Goal: Book appointment/travel/reservation

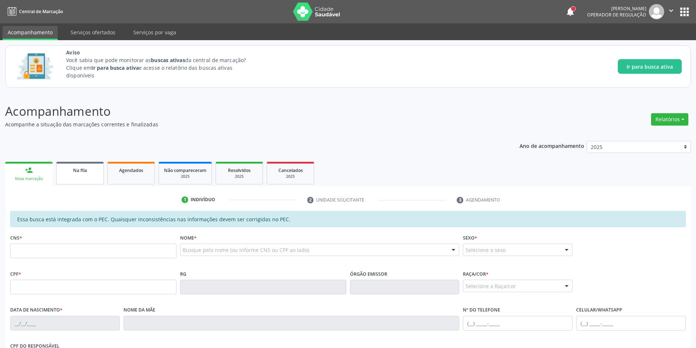
click at [82, 173] on span "Na fila" at bounding box center [80, 170] width 14 height 6
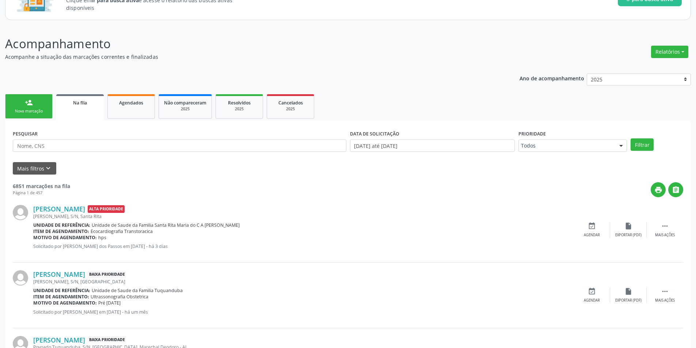
scroll to position [37, 0]
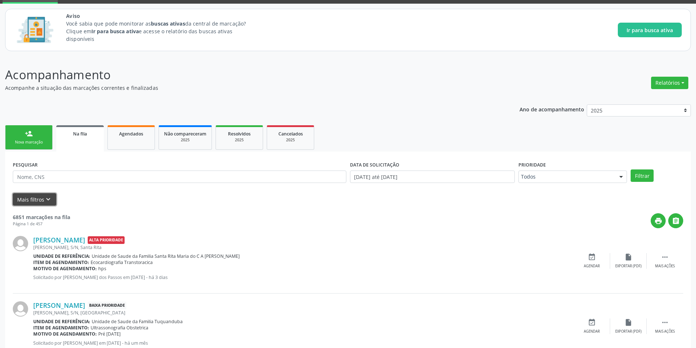
click at [49, 198] on icon "keyboard_arrow_down" at bounding box center [48, 199] width 8 height 8
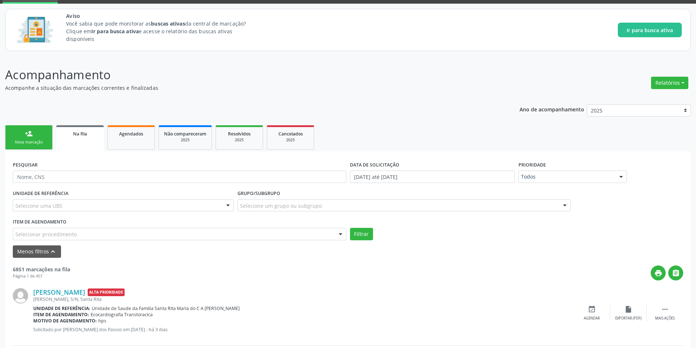
click at [96, 231] on div "Selecionar procedimento" at bounding box center [179, 234] width 333 height 12
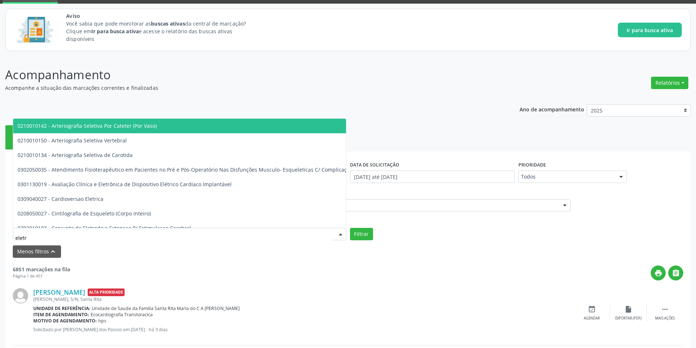
type input "eletro"
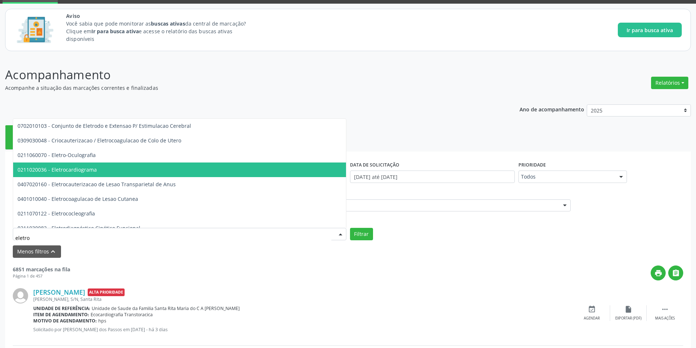
click at [92, 174] on span "0211020036 - Eletrocardiograma" at bounding box center [245, 169] width 464 height 15
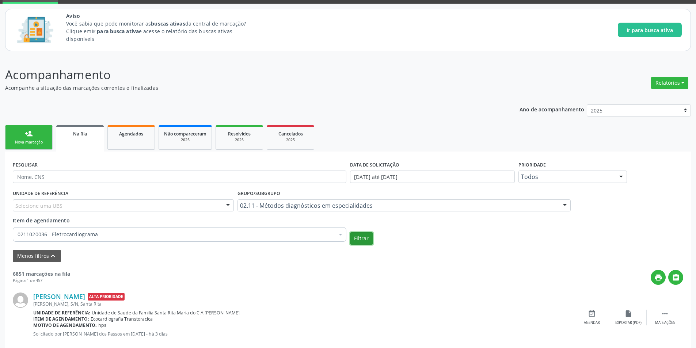
click at [360, 239] on button "Filtrar" at bounding box center [361, 238] width 23 height 12
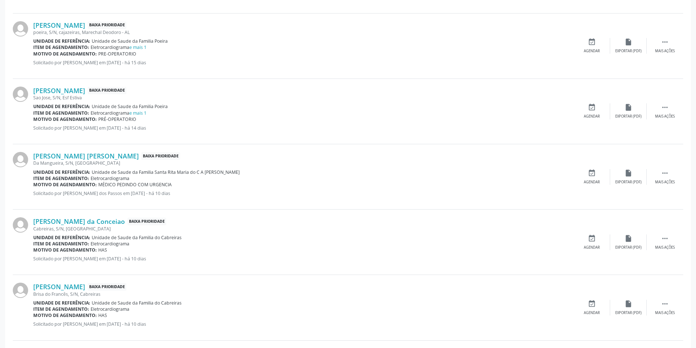
scroll to position [621, 0]
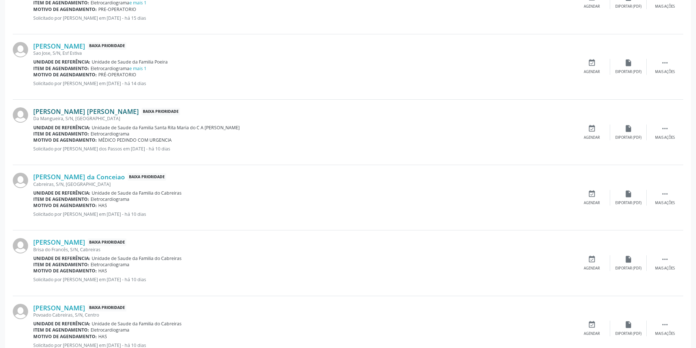
click at [94, 110] on link "[PERSON_NAME] [PERSON_NAME]" at bounding box center [86, 111] width 106 height 8
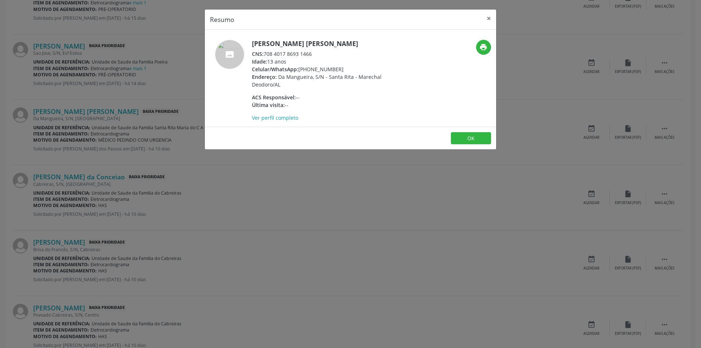
click at [265, 58] on div "CNS: 708 4017 8693 1466" at bounding box center [323, 54] width 142 height 8
drag, startPoint x: 265, startPoint y: 61, endPoint x: 309, endPoint y: 62, distance: 43.8
click at [309, 58] on div "CNS: 708 4017 8693 1466" at bounding box center [323, 54] width 142 height 8
copy div "708 4017 8693 1466"
click at [473, 145] on button "OK" at bounding box center [471, 138] width 40 height 12
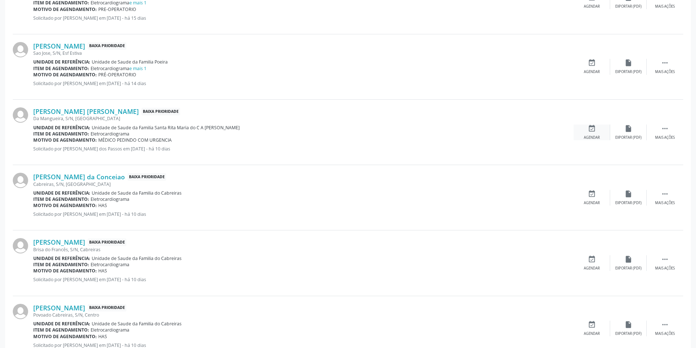
click at [595, 133] on div "event_available Agendar" at bounding box center [591, 133] width 37 height 16
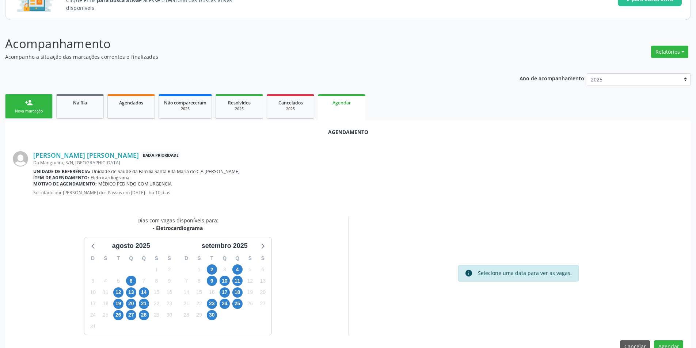
scroll to position [85, 0]
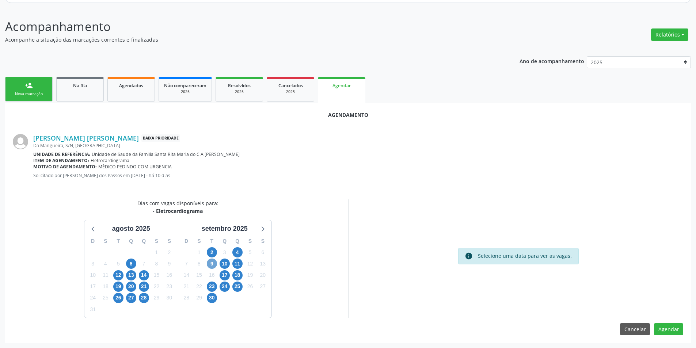
click at [210, 262] on span "9" at bounding box center [212, 264] width 10 height 10
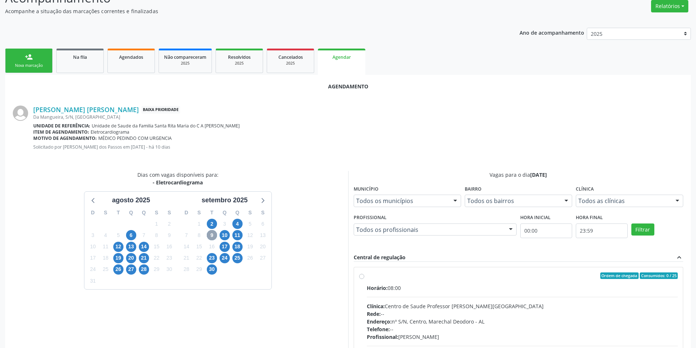
scroll to position [203, 0]
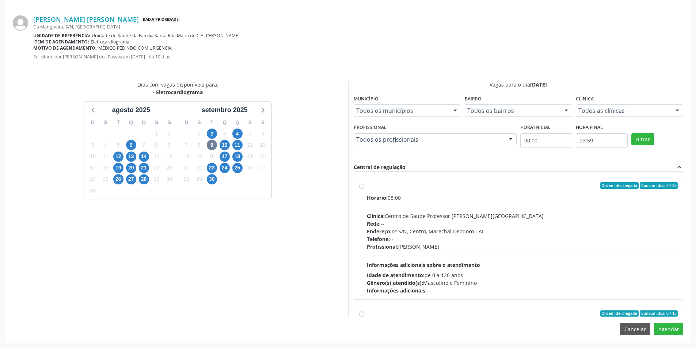
click at [367, 186] on label "Ordem de chegada Consumidos: 0 / 25 Horário: 08:00 Clínica: Centro de Saude Pro…" at bounding box center [522, 238] width 311 height 112
click at [360, 186] on input "Ordem de chegada Consumidos: 0 / 25 Horário: 08:00 Clínica: Centro de Saude Pro…" at bounding box center [361, 185] width 5 height 7
radio input "true"
click at [671, 330] on button "Agendar" at bounding box center [668, 329] width 29 height 12
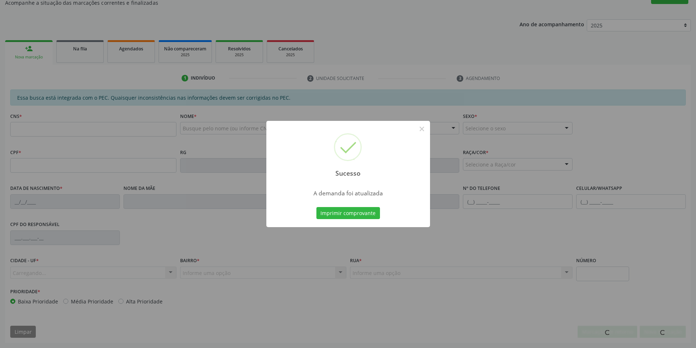
scroll to position [122, 0]
click at [420, 129] on button "×" at bounding box center [422, 129] width 12 height 12
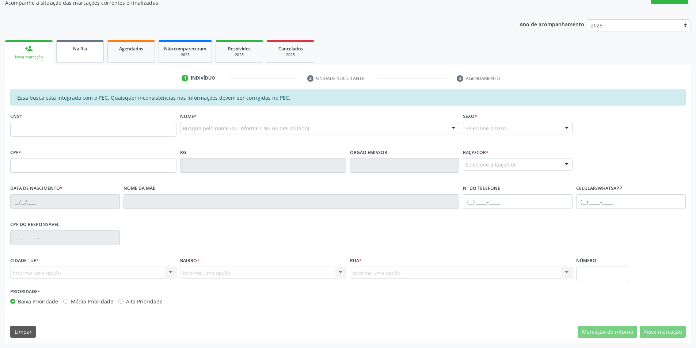
click at [85, 56] on link "Na fila" at bounding box center [79, 51] width 47 height 23
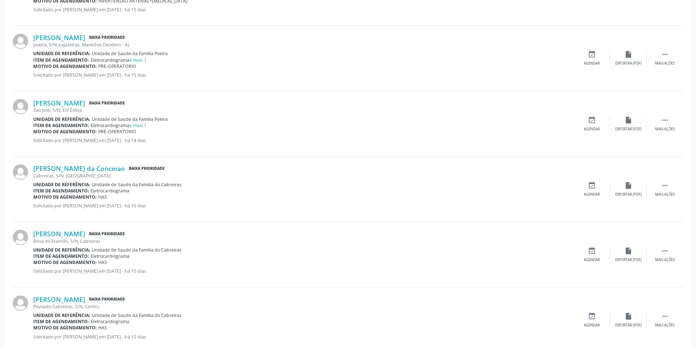
scroll to position [511, 0]
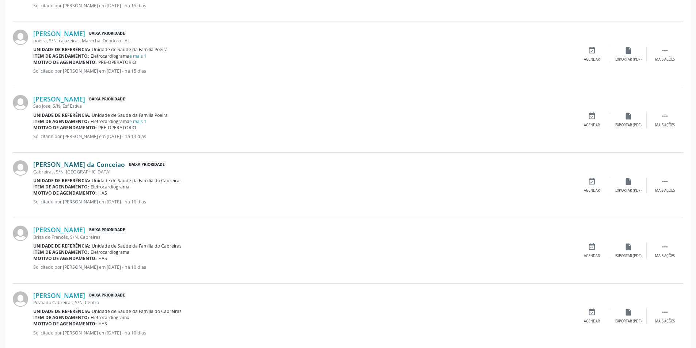
click at [87, 162] on link "[PERSON_NAME] da Conceiao" at bounding box center [79, 164] width 92 height 8
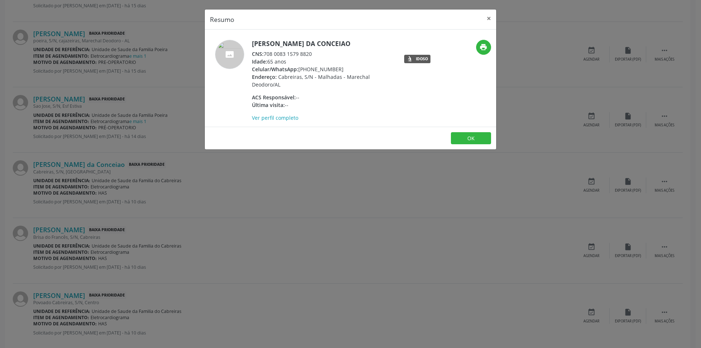
click at [265, 54] on div "CNS: 708 0083 1579 8820" at bounding box center [323, 54] width 142 height 8
drag, startPoint x: 265, startPoint y: 54, endPoint x: 309, endPoint y: 56, distance: 43.5
click at [309, 56] on div "CNS: 708 0083 1579 8820" at bounding box center [323, 54] width 142 height 8
copy div "708 0083 1579 8820"
click at [478, 139] on button "OK" at bounding box center [471, 138] width 40 height 12
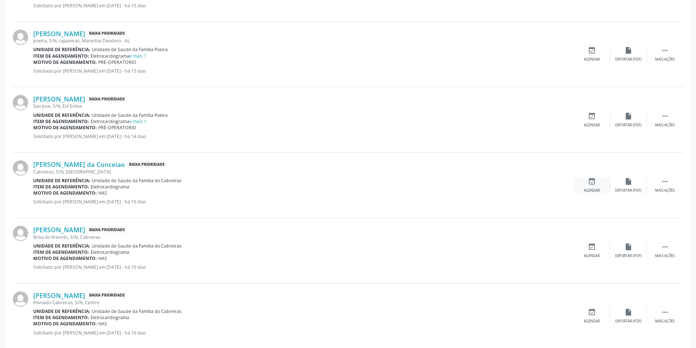
click at [595, 183] on icon "event_available" at bounding box center [591, 181] width 8 height 8
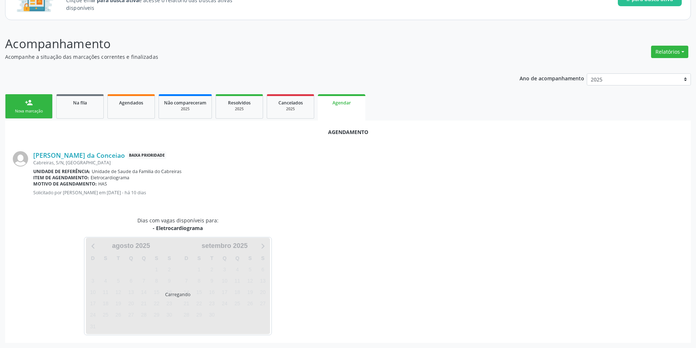
scroll to position [85, 0]
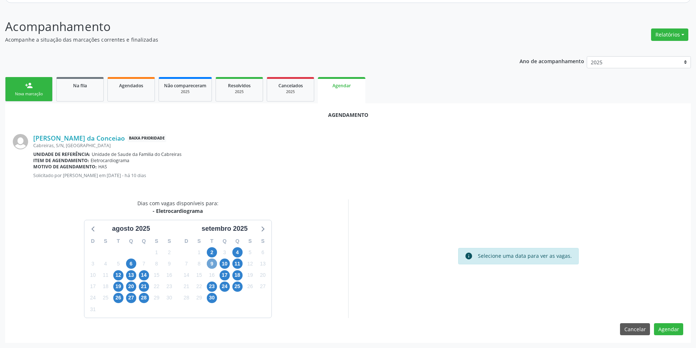
click at [215, 263] on span "9" at bounding box center [212, 264] width 10 height 10
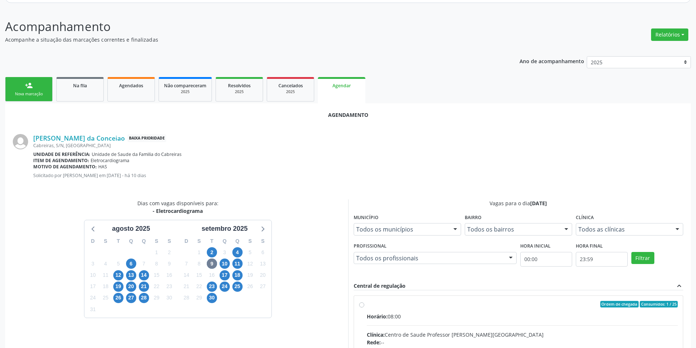
click at [359, 306] on input "Ordem de chegada Consumidos: 1 / 25 Horário: 08:00 Clínica: Centro de Saude Pro…" at bounding box center [361, 304] width 5 height 7
radio input "true"
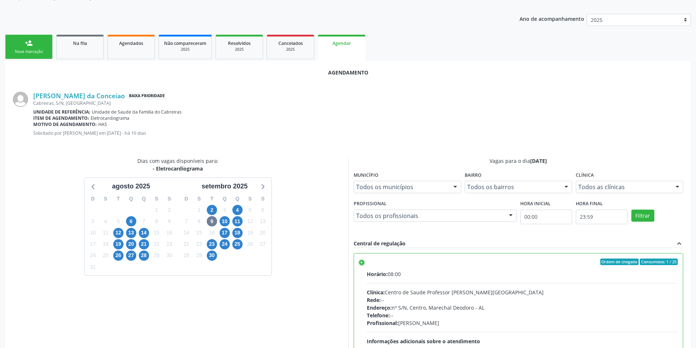
scroll to position [203, 0]
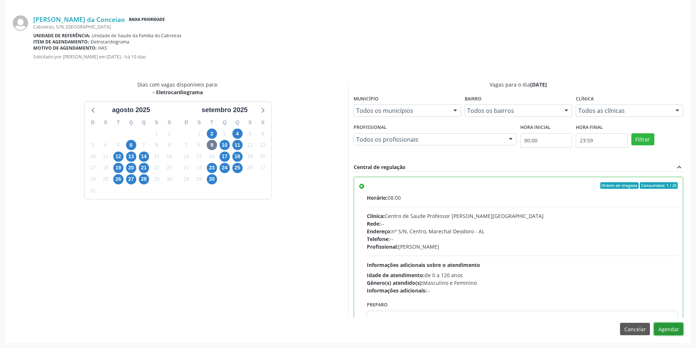
click at [670, 330] on button "Agendar" at bounding box center [668, 329] width 29 height 12
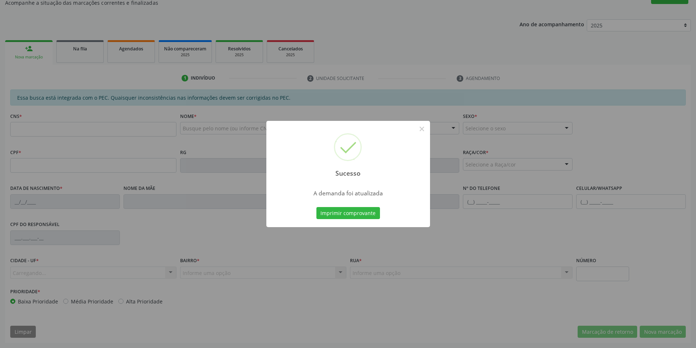
scroll to position [122, 0]
click at [420, 131] on button "×" at bounding box center [422, 129] width 12 height 12
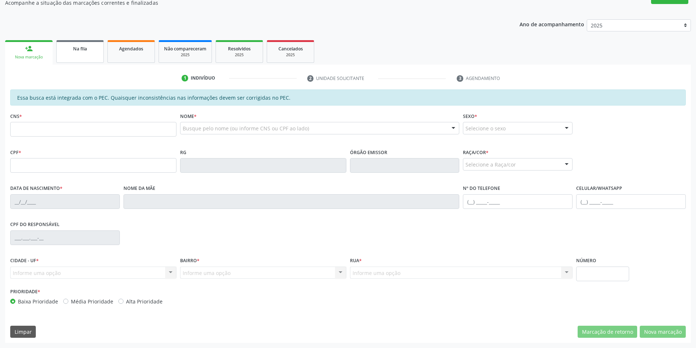
click at [74, 51] on span "Na fila" at bounding box center [80, 49] width 14 height 6
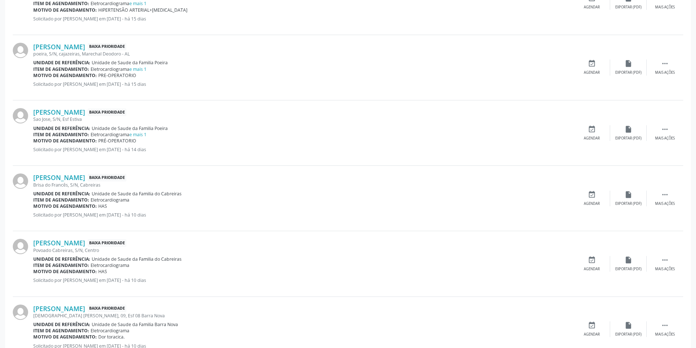
scroll to position [511, 0]
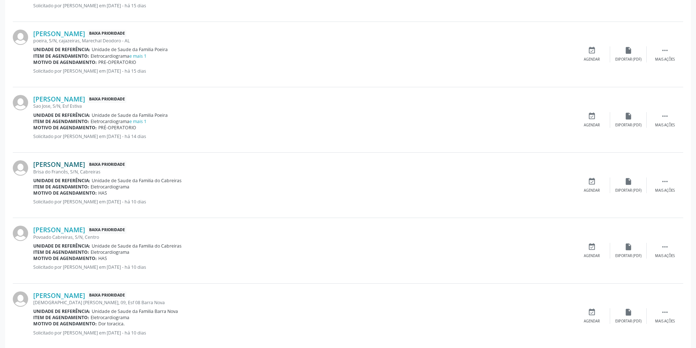
click at [64, 162] on link "[PERSON_NAME]" at bounding box center [59, 164] width 52 height 8
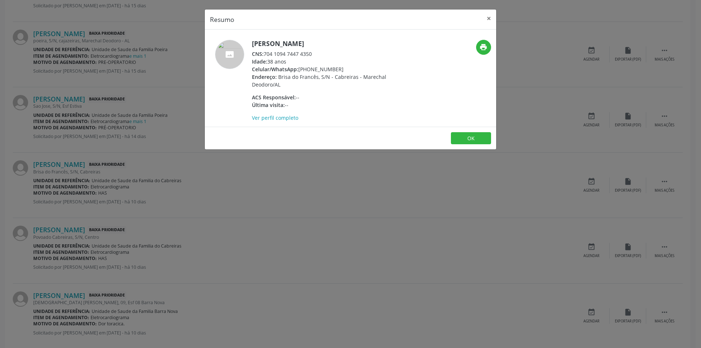
click at [265, 54] on div "CNS: 704 1094 7447 4350" at bounding box center [323, 54] width 142 height 8
drag, startPoint x: 265, startPoint y: 54, endPoint x: 311, endPoint y: 56, distance: 45.7
click at [311, 56] on div "CNS: 704 1094 7447 4350" at bounding box center [323, 54] width 142 height 8
copy div "704 1094 7447 4350"
click at [464, 140] on button "OK" at bounding box center [471, 138] width 40 height 12
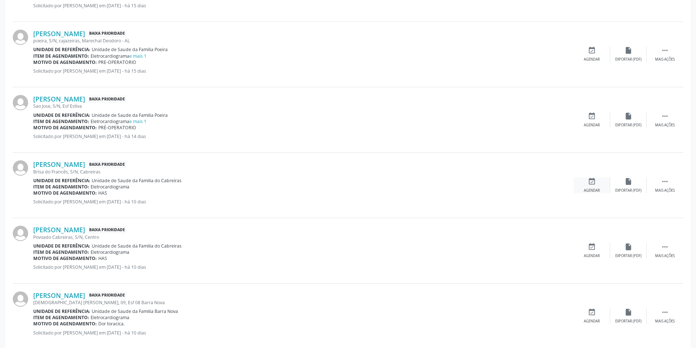
click at [595, 187] on div "event_available Agendar" at bounding box center [591, 185] width 37 height 16
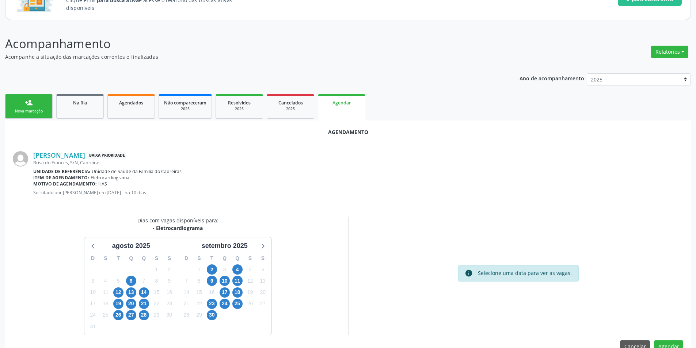
scroll to position [85, 0]
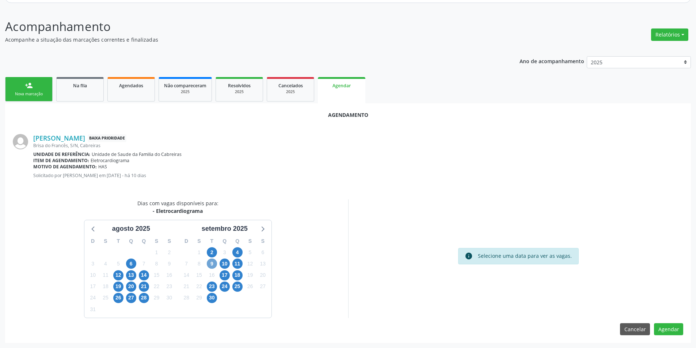
click at [211, 260] on span "9" at bounding box center [212, 264] width 10 height 10
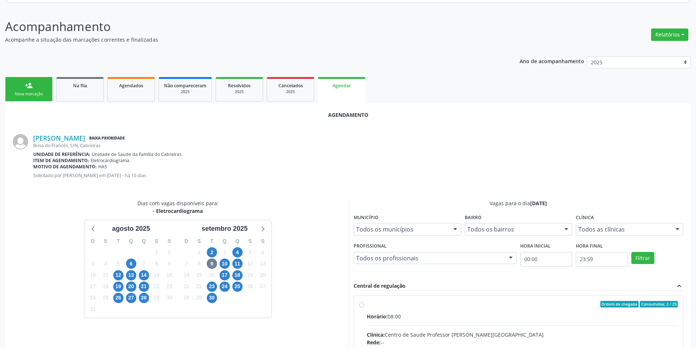
click at [359, 305] on input "Ordem de chegada Consumidos: 2 / 25 Horário: 08:00 Clínica: Centro de Saude Pro…" at bounding box center [361, 304] width 5 height 7
radio input "true"
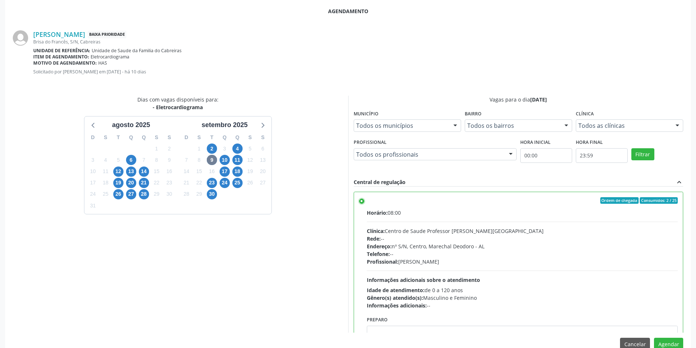
scroll to position [203, 0]
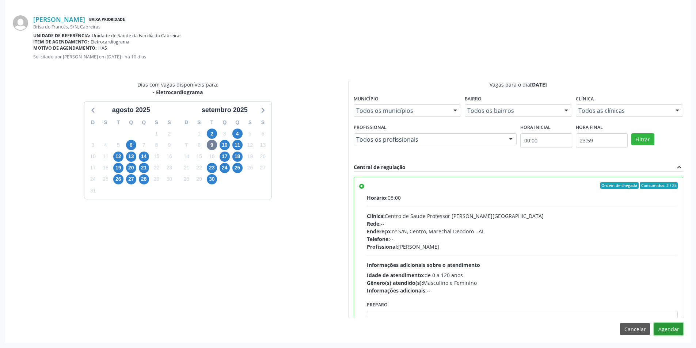
click at [662, 327] on button "Agendar" at bounding box center [668, 329] width 29 height 12
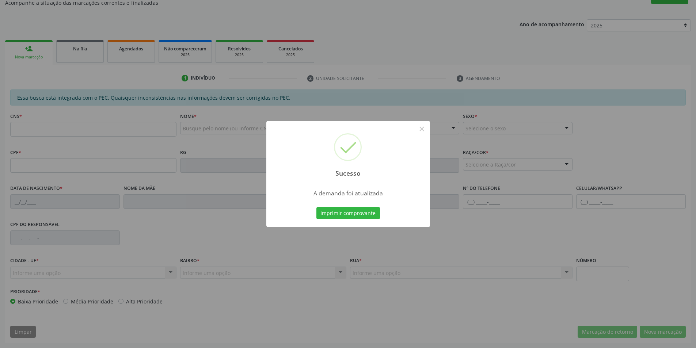
scroll to position [122, 0]
click at [425, 130] on button "×" at bounding box center [422, 129] width 12 height 12
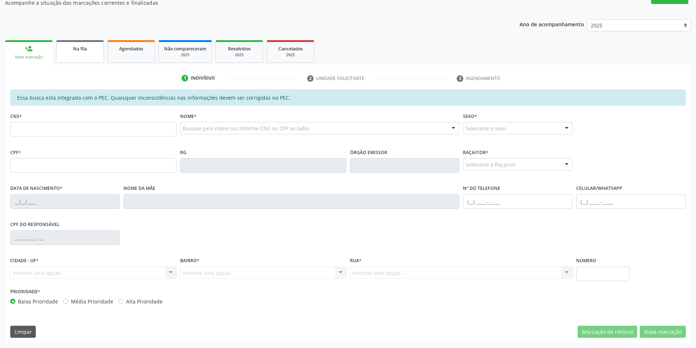
click at [72, 48] on div "Na fila" at bounding box center [80, 49] width 37 height 8
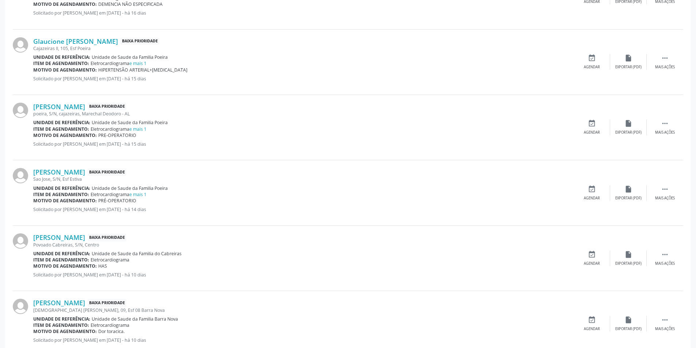
scroll to position [475, 0]
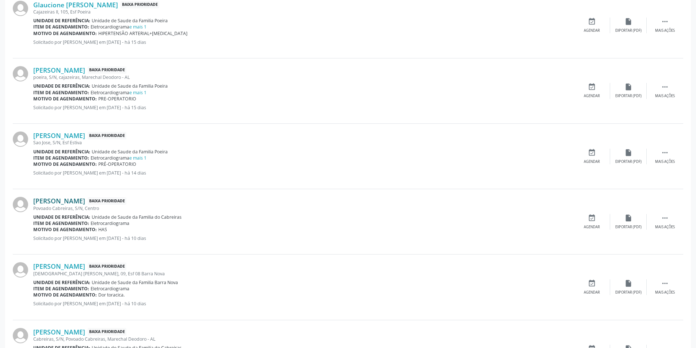
click at [72, 201] on link "[PERSON_NAME]" at bounding box center [59, 201] width 52 height 8
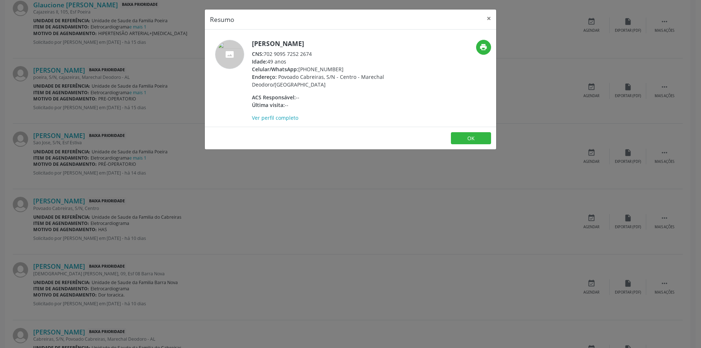
click at [253, 43] on h5 "[PERSON_NAME]" at bounding box center [323, 44] width 142 height 8
drag, startPoint x: 253, startPoint y: 43, endPoint x: 326, endPoint y: 42, distance: 72.3
click at [326, 42] on h5 "[PERSON_NAME]" at bounding box center [323, 44] width 142 height 8
drag, startPoint x: 318, startPoint y: 42, endPoint x: 268, endPoint y: 53, distance: 51.1
click at [268, 53] on div "CNS: 702 9095 7252 2674" at bounding box center [323, 54] width 142 height 8
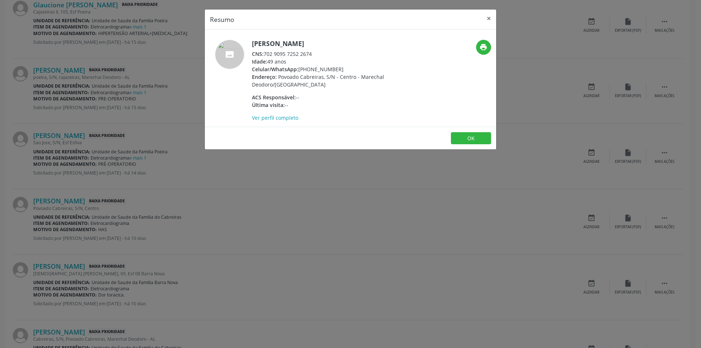
click at [265, 54] on div "CNS: 702 9095 7252 2674" at bounding box center [323, 54] width 142 height 8
drag, startPoint x: 265, startPoint y: 54, endPoint x: 311, endPoint y: 56, distance: 46.0
click at [311, 56] on div "CNS: 702 9095 7252 2674" at bounding box center [323, 54] width 142 height 8
copy div "702 9095 7252 2674"
click at [460, 138] on button "OK" at bounding box center [471, 138] width 40 height 12
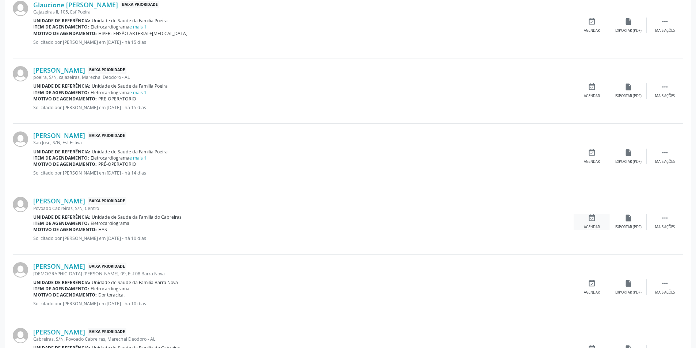
click at [590, 219] on icon "event_available" at bounding box center [591, 218] width 8 height 8
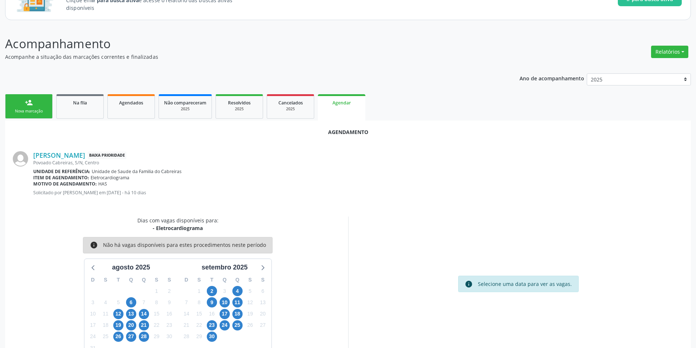
scroll to position [85, 0]
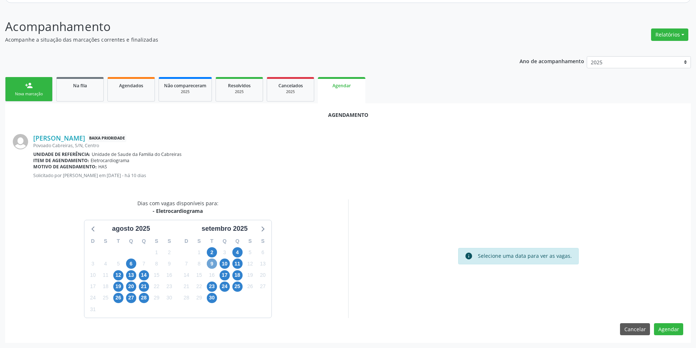
click at [212, 265] on span "9" at bounding box center [212, 264] width 10 height 10
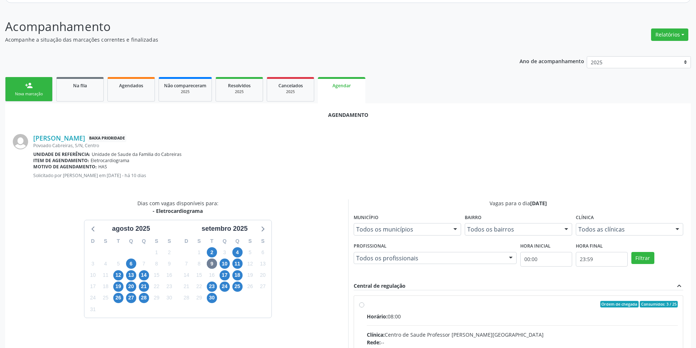
click at [362, 305] on input "Ordem de chegada Consumidos: 3 / 25 Horário: 08:00 Clínica: Centro de Saude Pro…" at bounding box center [361, 304] width 5 height 7
radio input "true"
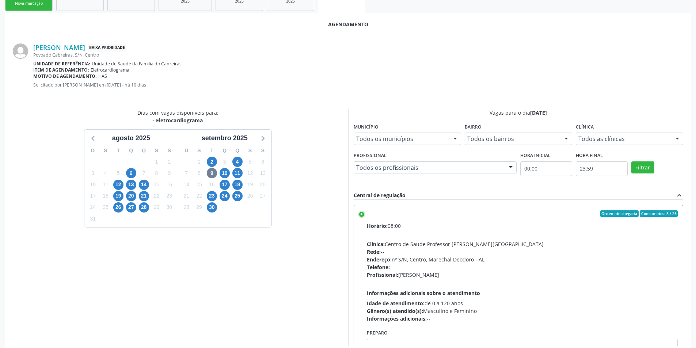
scroll to position [203, 0]
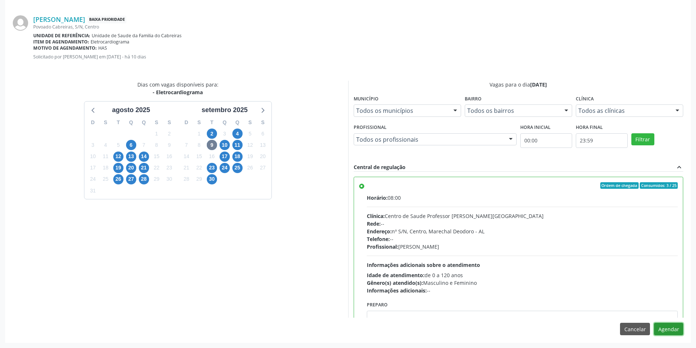
click at [666, 329] on button "Agendar" at bounding box center [668, 329] width 29 height 12
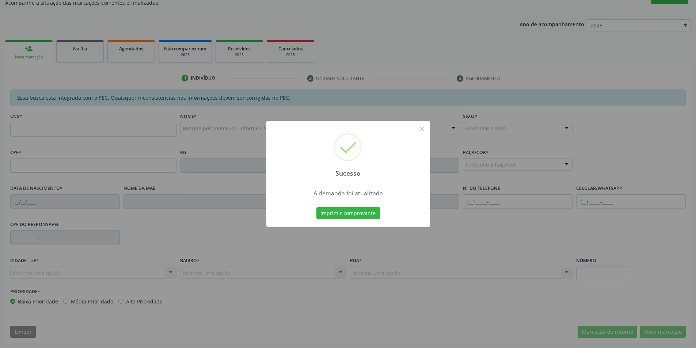
scroll to position [122, 0]
click at [420, 131] on button "×" at bounding box center [422, 129] width 12 height 12
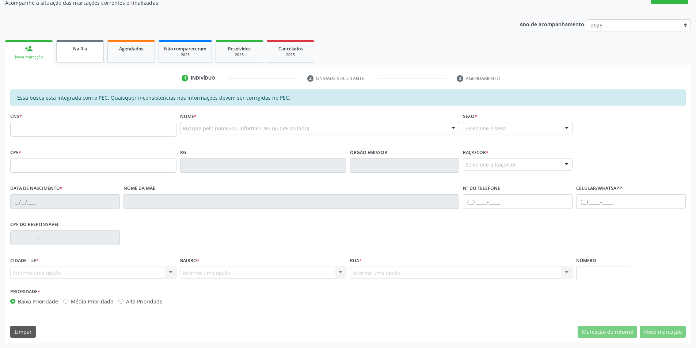
click at [85, 58] on link "Na fila" at bounding box center [79, 51] width 47 height 23
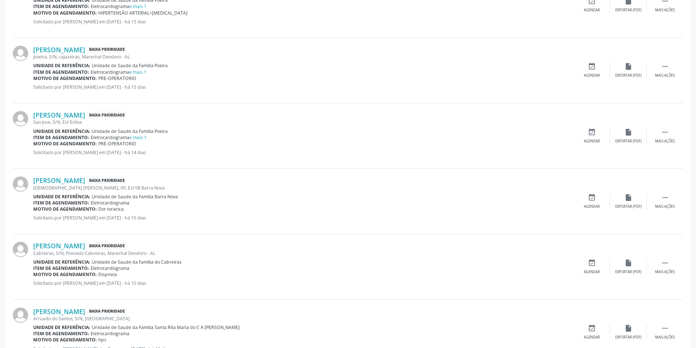
scroll to position [511, 0]
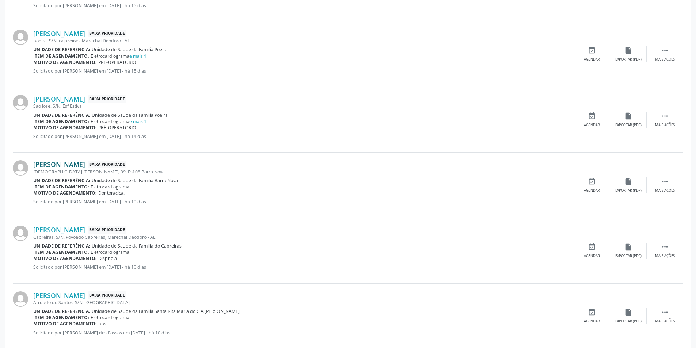
click at [71, 166] on link "[PERSON_NAME]" at bounding box center [59, 164] width 52 height 8
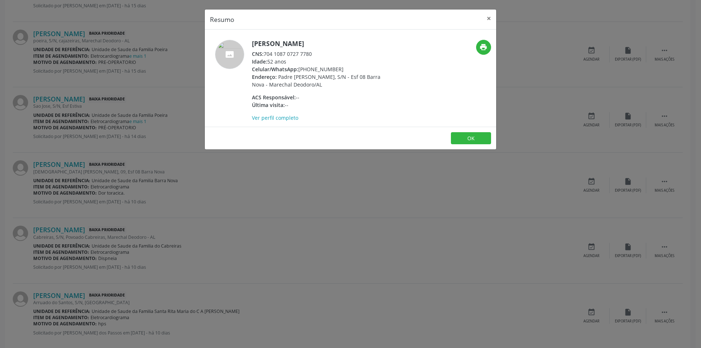
click at [265, 52] on div "CNS: 704 1087 0727 7780" at bounding box center [323, 54] width 142 height 8
drag, startPoint x: 265, startPoint y: 52, endPoint x: 306, endPoint y: 51, distance: 40.9
click at [306, 51] on div "CNS: 704 1087 0727 7780" at bounding box center [323, 54] width 142 height 8
copy div "704 1087 0727 7780"
click at [468, 141] on button "OK" at bounding box center [471, 138] width 40 height 12
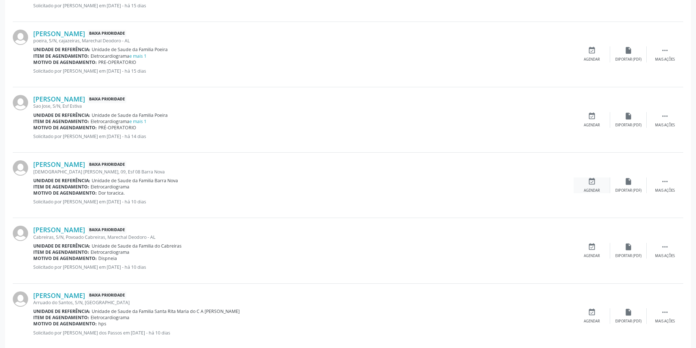
click at [598, 188] on div "Agendar" at bounding box center [591, 190] width 16 height 5
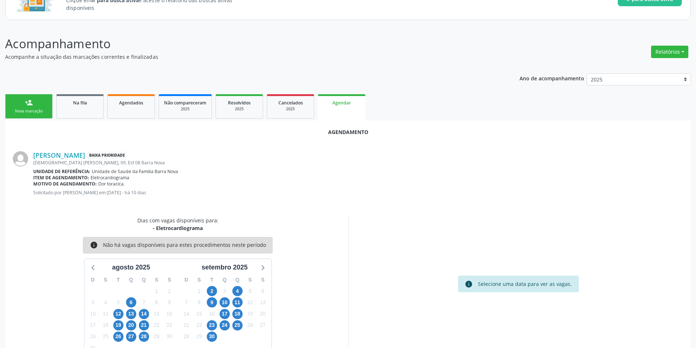
scroll to position [85, 0]
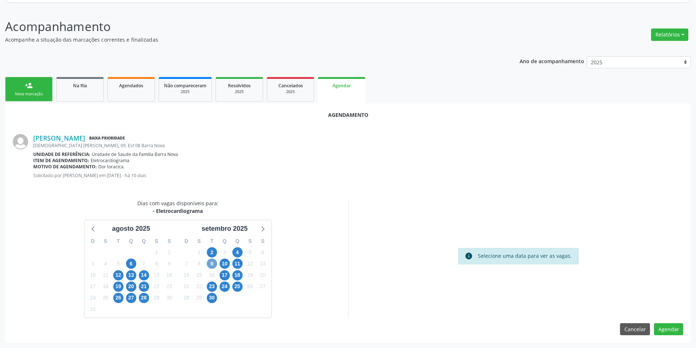
click at [213, 265] on span "9" at bounding box center [212, 264] width 10 height 10
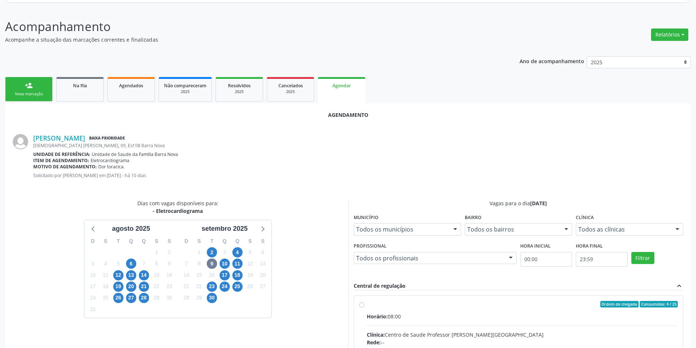
radio input "true"
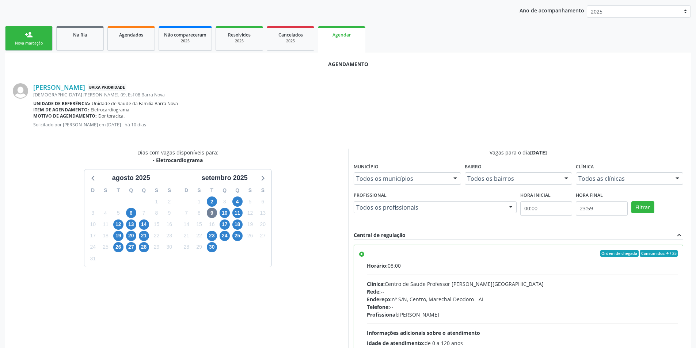
scroll to position [203, 0]
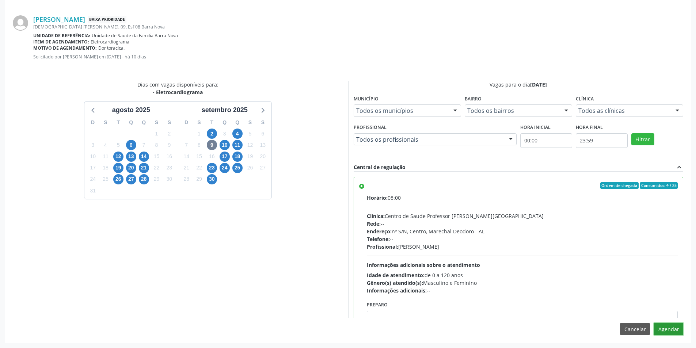
click at [661, 330] on button "Agendar" at bounding box center [668, 329] width 29 height 12
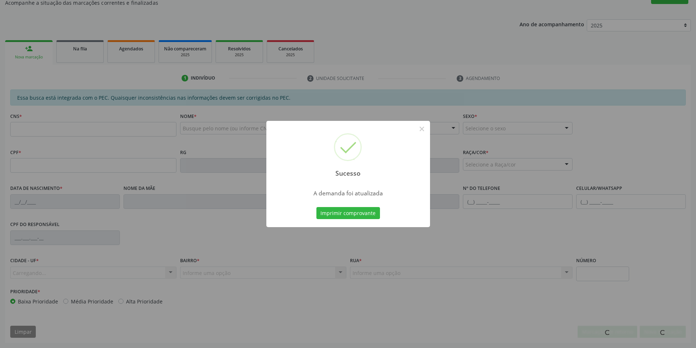
scroll to position [122, 0]
click at [418, 128] on button "×" at bounding box center [422, 129] width 12 height 12
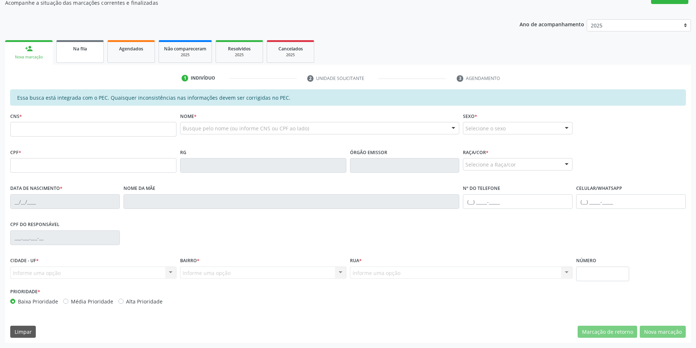
click at [78, 48] on span "Na fila" at bounding box center [80, 49] width 14 height 6
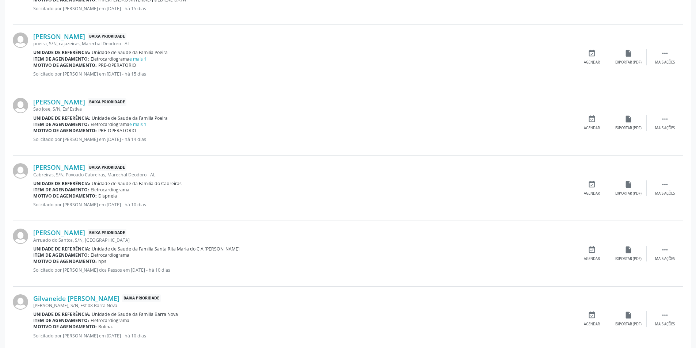
scroll to position [511, 0]
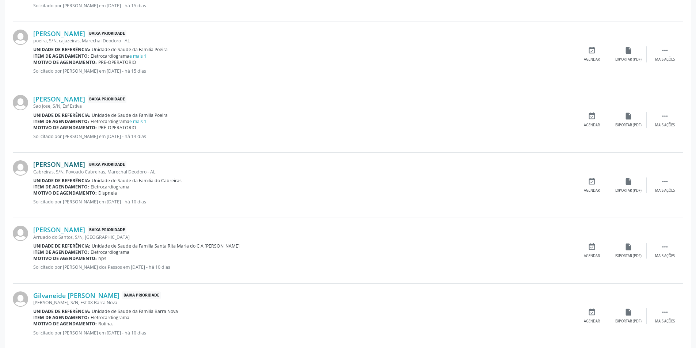
click at [70, 165] on link "[PERSON_NAME]" at bounding box center [59, 164] width 52 height 8
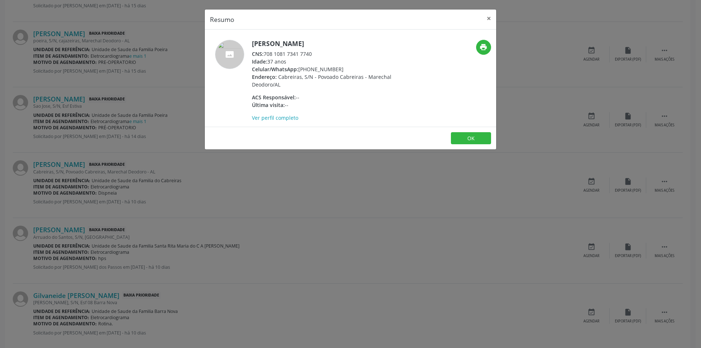
click at [265, 52] on div "CNS: 708 1081 7341 7740" at bounding box center [323, 54] width 142 height 8
drag, startPoint x: 265, startPoint y: 52, endPoint x: 302, endPoint y: 56, distance: 37.1
click at [302, 56] on div "CNS: 708 1081 7341 7740" at bounding box center [323, 54] width 142 height 8
copy div "708 1081 7341 7740"
click at [459, 134] on button "OK" at bounding box center [471, 138] width 40 height 12
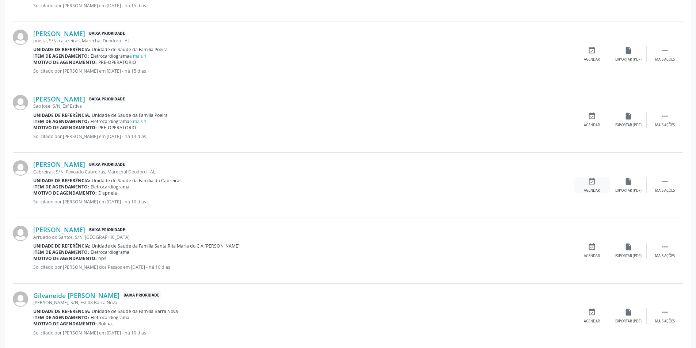
click at [587, 181] on icon "event_available" at bounding box center [591, 181] width 8 height 8
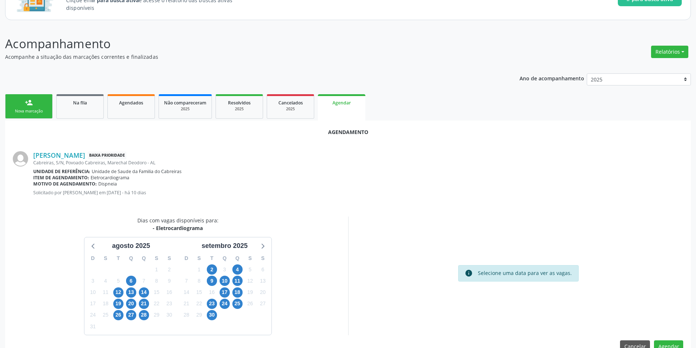
scroll to position [85, 0]
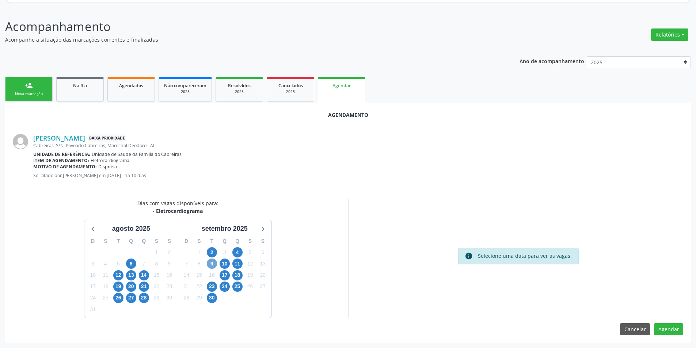
click at [215, 265] on span "9" at bounding box center [212, 264] width 10 height 10
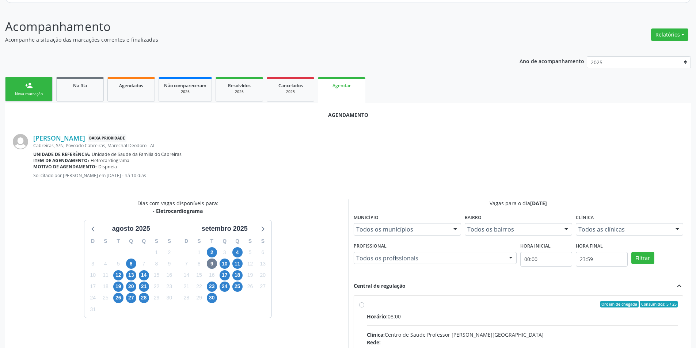
click at [361, 304] on input "Ordem de chegada Consumidos: 5 / 25 Horário: 08:00 Clínica: Centro de Saude Pro…" at bounding box center [361, 304] width 5 height 7
radio input "true"
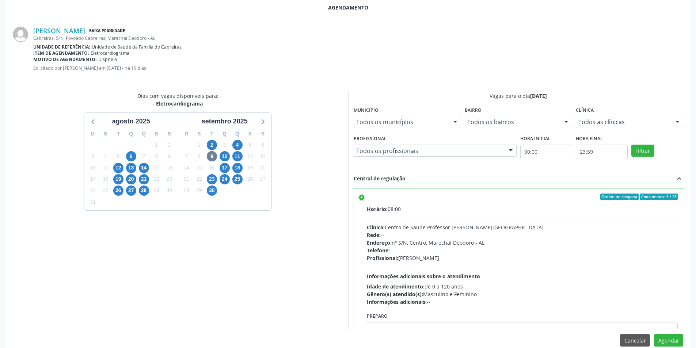
scroll to position [203, 0]
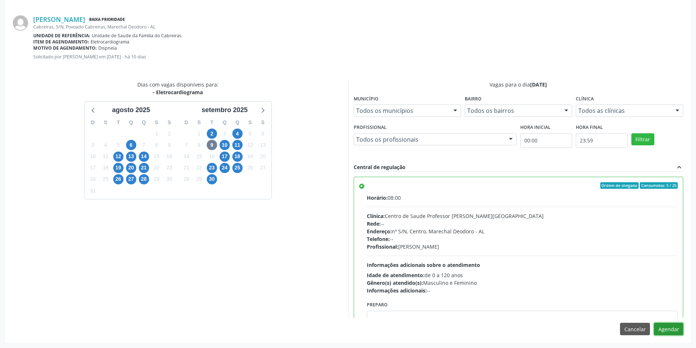
click at [657, 334] on button "Agendar" at bounding box center [668, 329] width 29 height 12
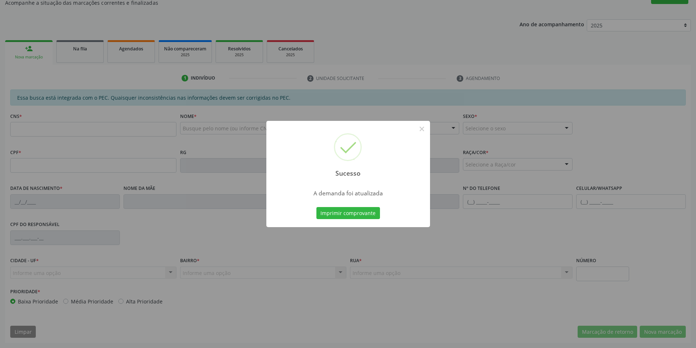
scroll to position [122, 0]
click at [423, 132] on button "×" at bounding box center [422, 129] width 12 height 12
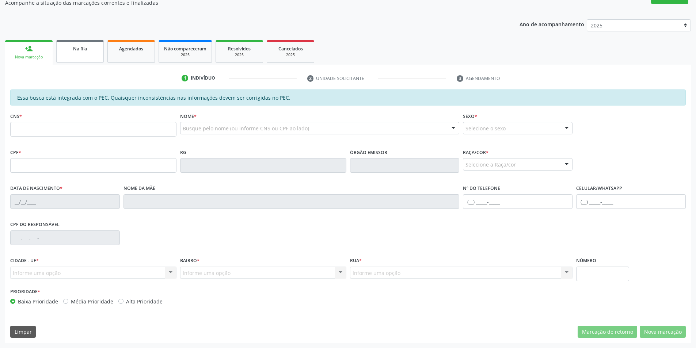
click at [80, 49] on span "Na fila" at bounding box center [80, 49] width 14 height 6
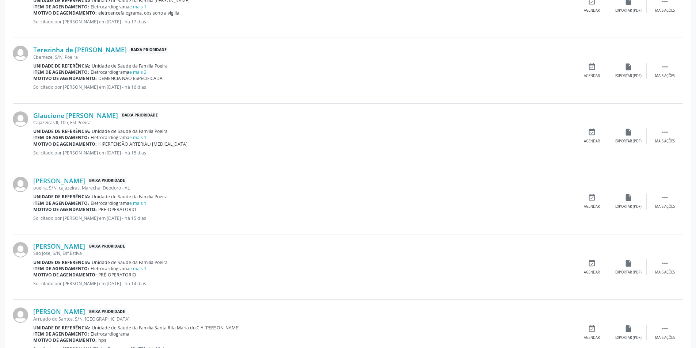
scroll to position [511, 0]
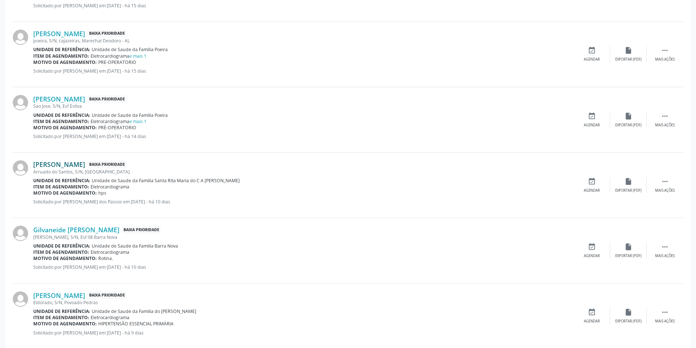
click at [76, 165] on link "[PERSON_NAME]" at bounding box center [59, 164] width 52 height 8
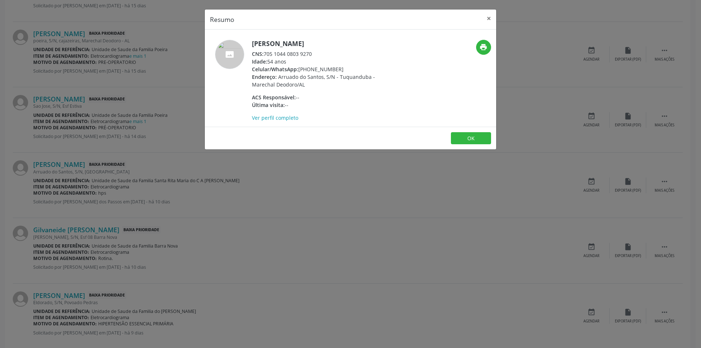
click at [265, 54] on div "CNS: 705 1044 0803 9270" at bounding box center [323, 54] width 142 height 8
drag, startPoint x: 265, startPoint y: 54, endPoint x: 307, endPoint y: 54, distance: 42.0
click at [307, 54] on div "CNS: 705 1044 0803 9270" at bounding box center [323, 54] width 142 height 8
copy div "705 1044 0803 9270"
click at [223, 182] on div "Resumo × [PERSON_NAME] CNS: 705 1044 0803 9270 Idade: 54 anos Celular/WhatsApp:…" at bounding box center [350, 174] width 701 height 348
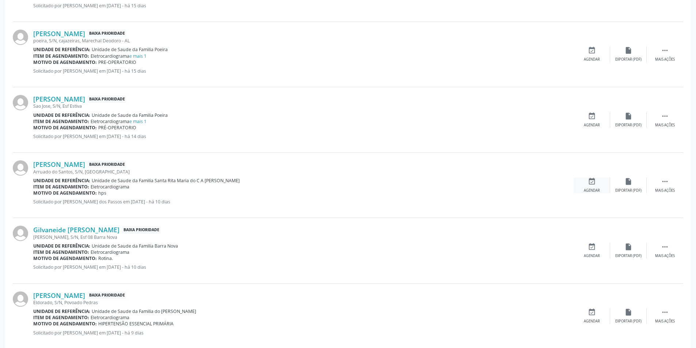
click at [592, 186] on div "event_available Agendar" at bounding box center [591, 185] width 37 height 16
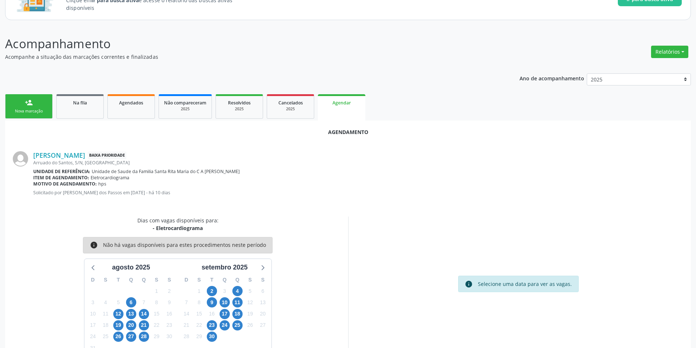
scroll to position [85, 0]
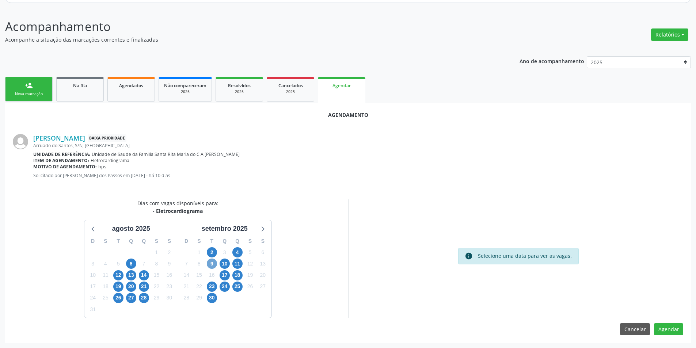
click at [210, 261] on span "9" at bounding box center [212, 264] width 10 height 10
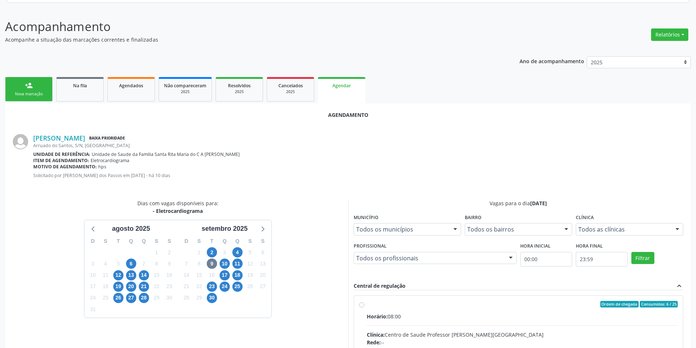
click at [363, 302] on input "Ordem de chegada Consumidos: 6 / 25 Horário: 08:00 Clínica: Centro de Saude Pro…" at bounding box center [361, 304] width 5 height 7
radio input "true"
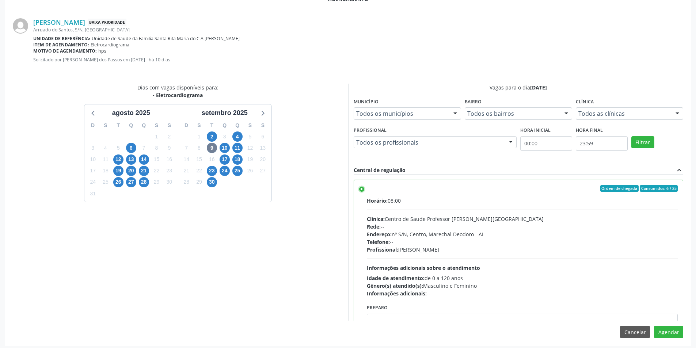
scroll to position [203, 0]
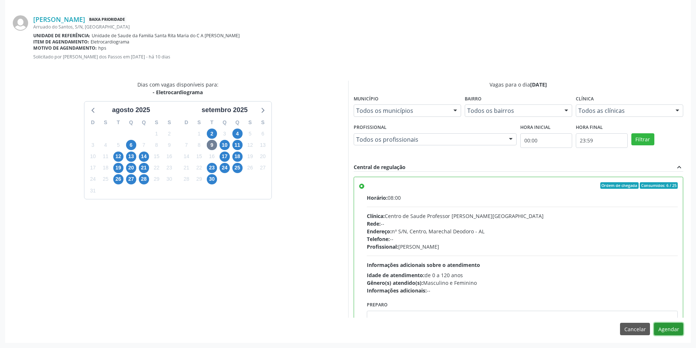
click at [673, 333] on button "Agendar" at bounding box center [668, 329] width 29 height 12
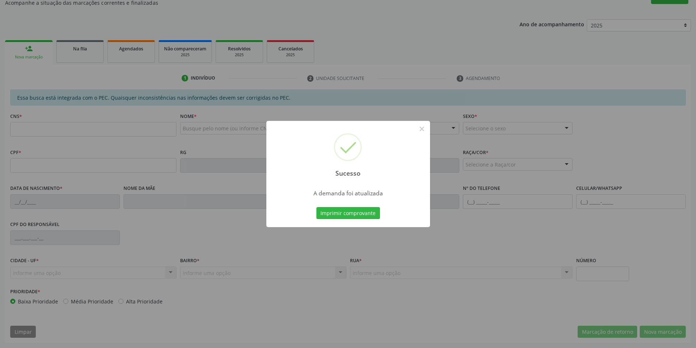
scroll to position [122, 0]
click at [420, 130] on button "×" at bounding box center [422, 129] width 12 height 12
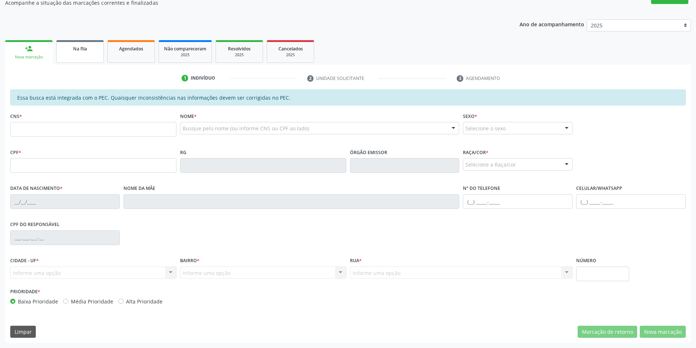
click at [69, 50] on div "Na fila" at bounding box center [80, 49] width 37 height 8
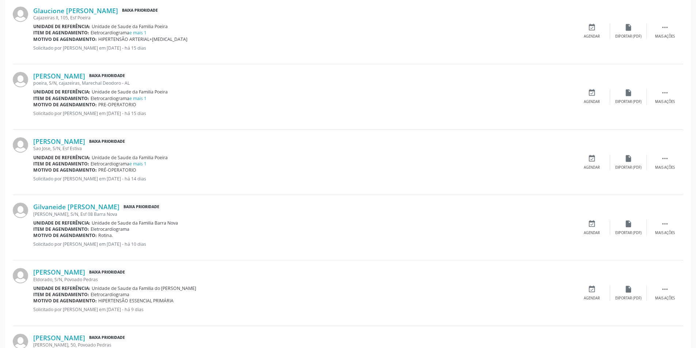
scroll to position [511, 0]
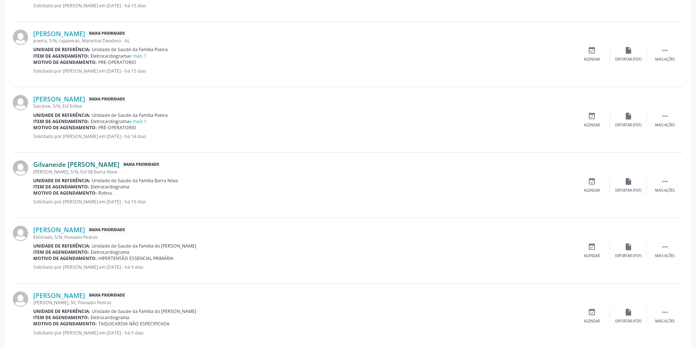
click at [97, 164] on link "Gilvaneide [PERSON_NAME]" at bounding box center [76, 164] width 86 height 8
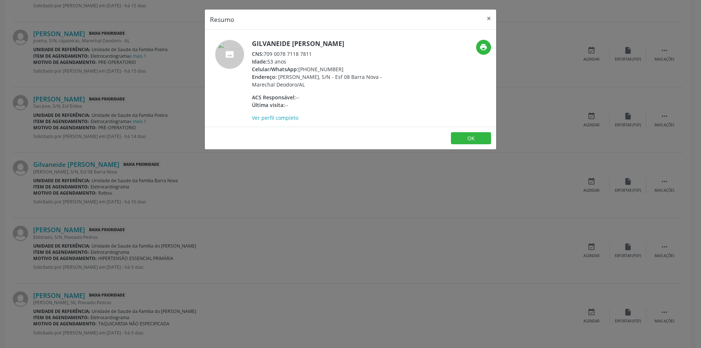
click at [265, 53] on div "CNS: 709 0078 7118 7811" at bounding box center [323, 54] width 142 height 8
drag, startPoint x: 265, startPoint y: 53, endPoint x: 307, endPoint y: 55, distance: 41.7
click at [307, 55] on div "CNS: 709 0078 7118 7811" at bounding box center [323, 54] width 142 height 8
copy div "709 0078 7118 7811"
click at [256, 176] on div "Resumo × Gilvaneide [PERSON_NAME] CNS: 709 0078 7118 7811 Idade: 53 anos Celula…" at bounding box center [350, 174] width 701 height 348
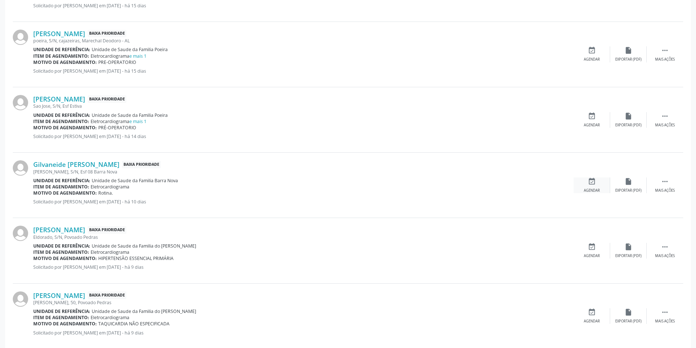
click at [591, 183] on icon "event_available" at bounding box center [591, 181] width 8 height 8
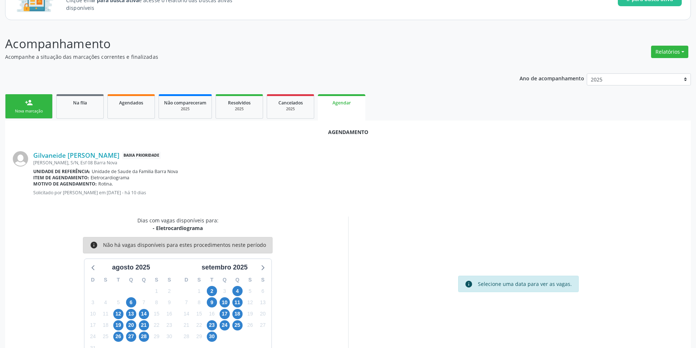
scroll to position [85, 0]
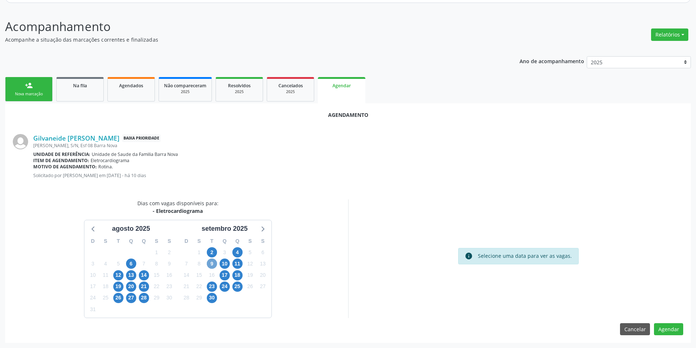
click at [210, 265] on span "9" at bounding box center [212, 264] width 10 height 10
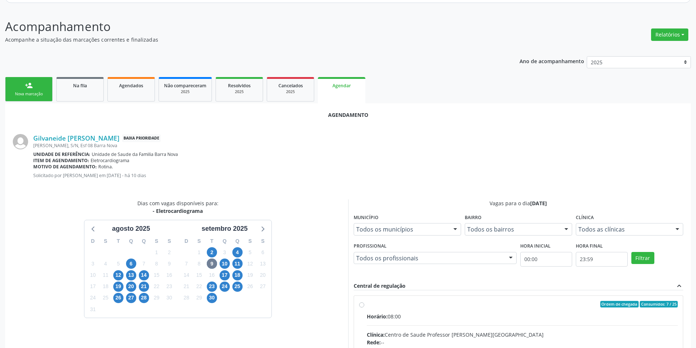
click at [363, 304] on input "Ordem de chegada Consumidos: 7 / 25 Horário: 08:00 Clínica: Centro de Saude Pro…" at bounding box center [361, 304] width 5 height 7
radio input "true"
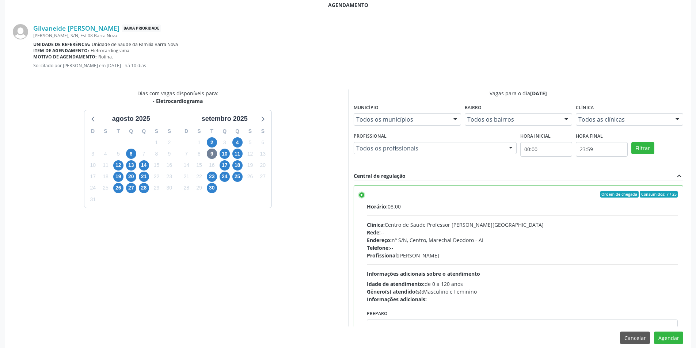
scroll to position [203, 0]
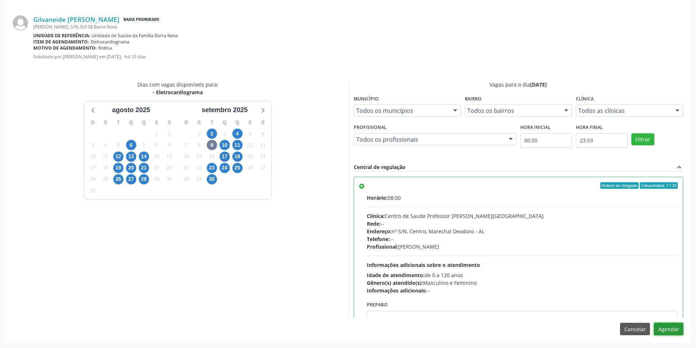
click at [669, 329] on button "Agendar" at bounding box center [668, 329] width 29 height 12
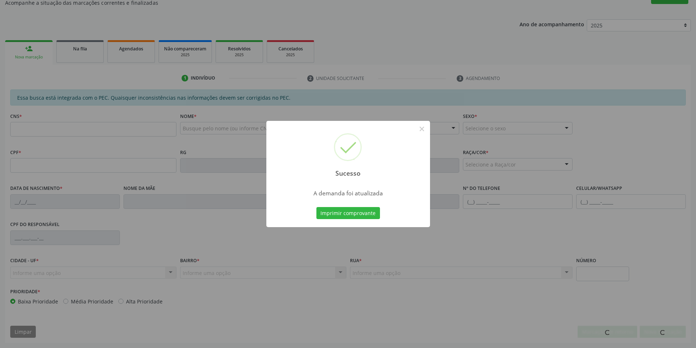
scroll to position [122, 0]
click at [421, 132] on button "×" at bounding box center [422, 129] width 12 height 12
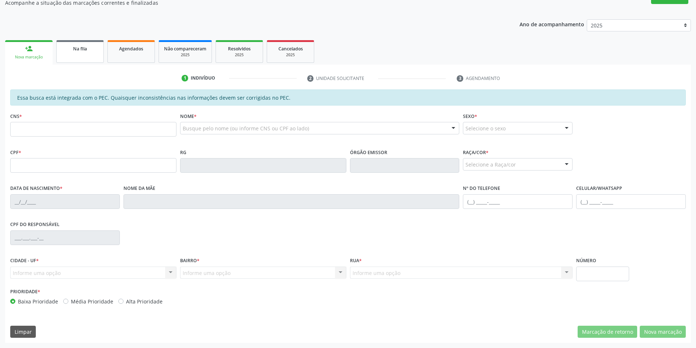
click at [72, 49] on div "Na fila" at bounding box center [80, 49] width 37 height 8
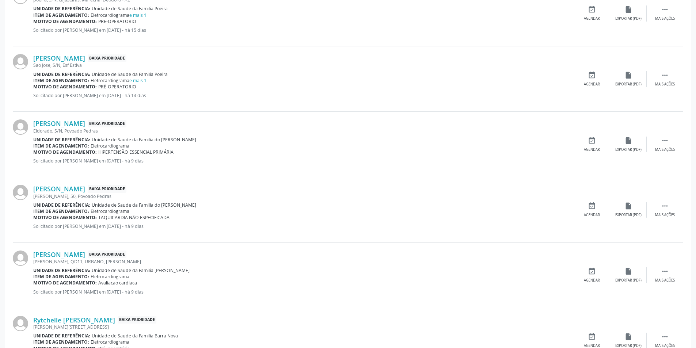
scroll to position [584, 0]
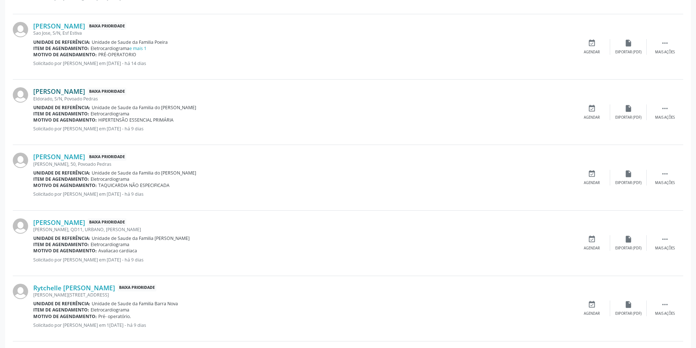
click at [85, 93] on link "[PERSON_NAME]" at bounding box center [59, 91] width 52 height 8
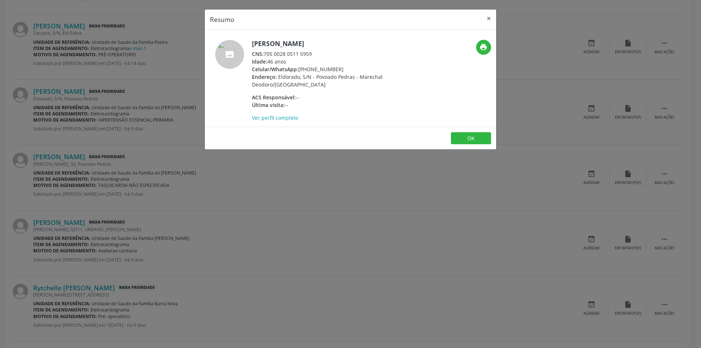
click at [264, 53] on span "CNS:" at bounding box center [258, 53] width 12 height 7
drag, startPoint x: 264, startPoint y: 53, endPoint x: 311, endPoint y: 50, distance: 46.8
click at [311, 50] on div "CNS: 705 0028 0511 5959" at bounding box center [323, 54] width 142 height 8
copy div "705 0028 0511 5959"
click at [321, 154] on div "Resumo × [PERSON_NAME] CNS: 705 0028 0511 5959 Idade: 46 anos Celular/WhatsApp:…" at bounding box center [350, 174] width 701 height 348
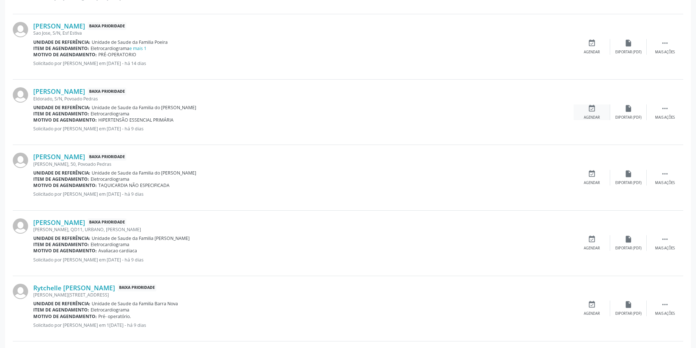
click at [596, 113] on div "event_available Agendar" at bounding box center [591, 112] width 37 height 16
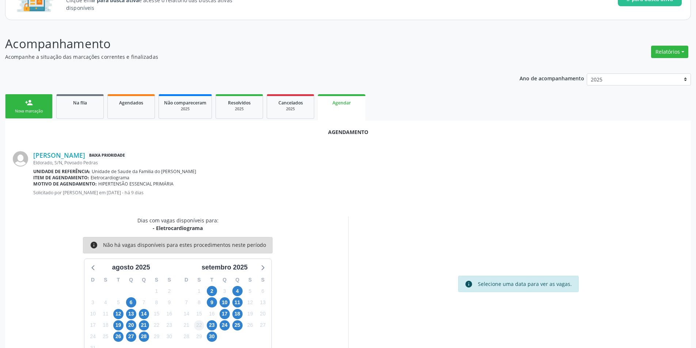
scroll to position [85, 0]
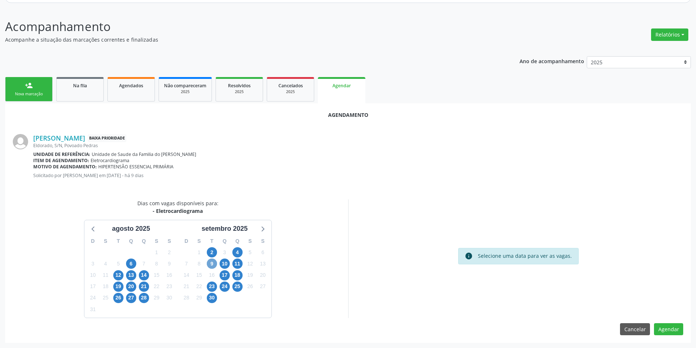
click at [214, 265] on span "9" at bounding box center [212, 264] width 10 height 10
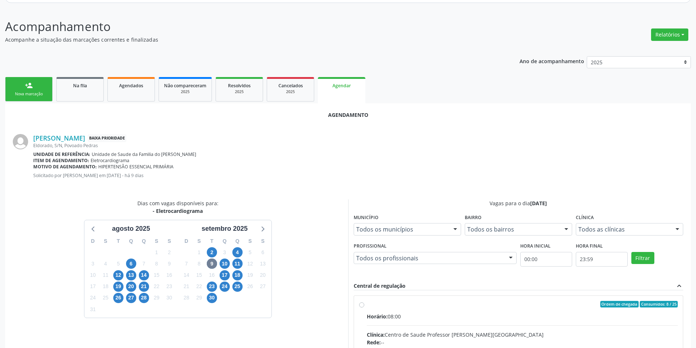
drag, startPoint x: 358, startPoint y: 307, endPoint x: 364, endPoint y: 302, distance: 7.5
radio input "true"
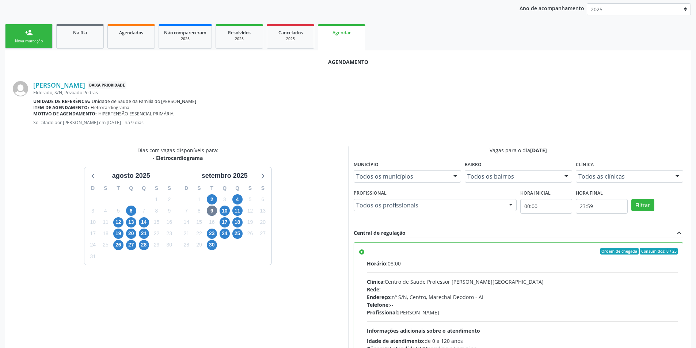
scroll to position [203, 0]
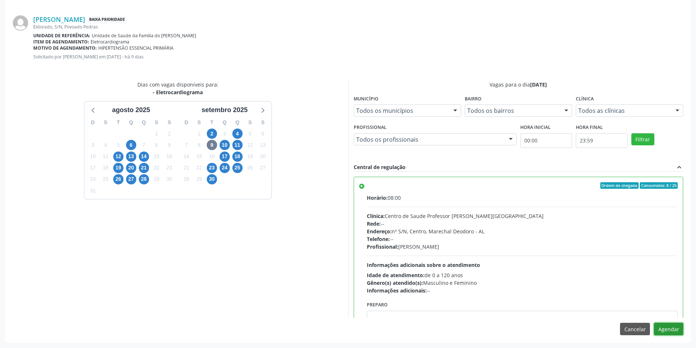
click at [673, 328] on button "Agendar" at bounding box center [668, 329] width 29 height 12
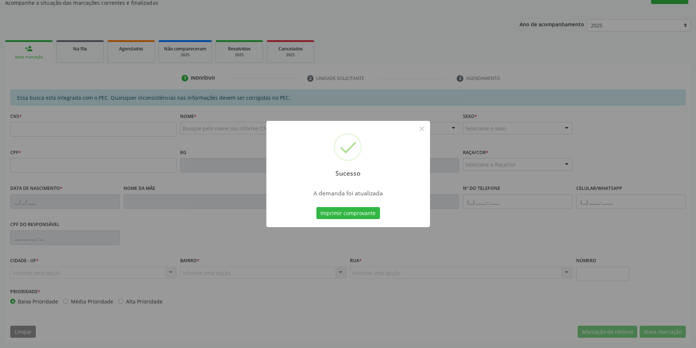
scroll to position [122, 0]
click at [421, 129] on button "×" at bounding box center [422, 129] width 12 height 12
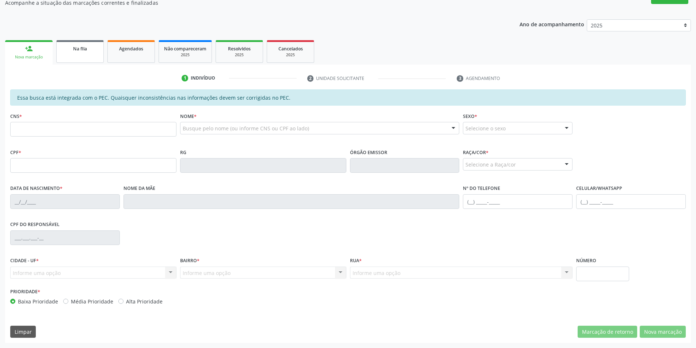
click at [87, 54] on link "Na fila" at bounding box center [79, 51] width 47 height 23
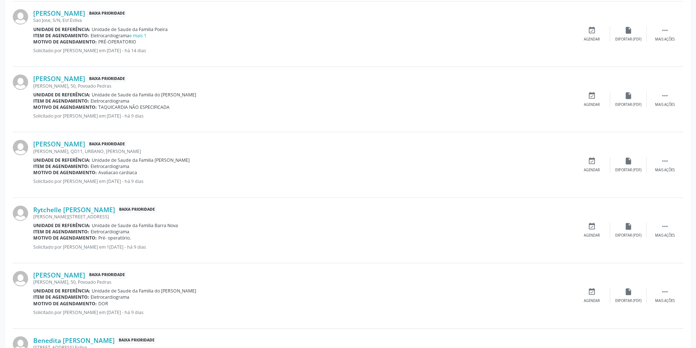
scroll to position [584, 0]
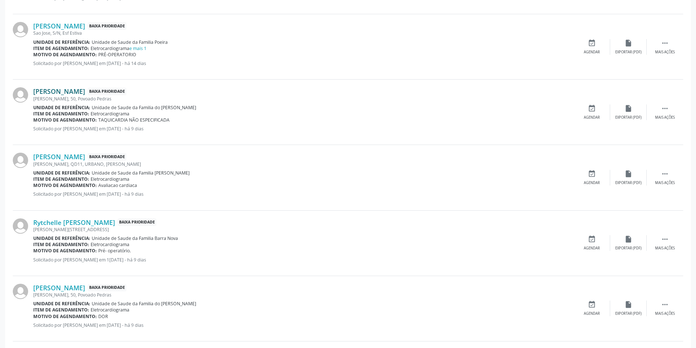
click at [75, 92] on link "[PERSON_NAME]" at bounding box center [59, 91] width 52 height 8
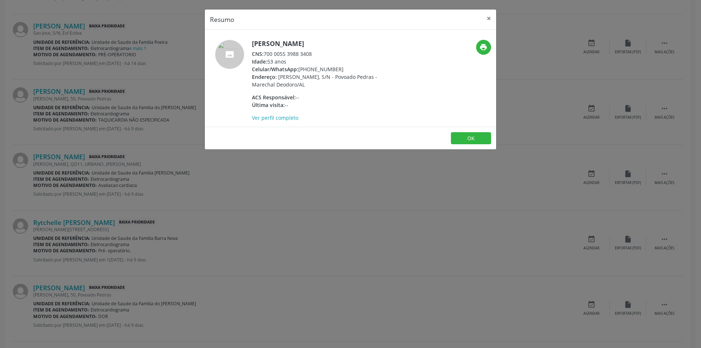
click at [266, 53] on div "CNS: 700 0055 3988 3408" at bounding box center [323, 54] width 142 height 8
drag, startPoint x: 266, startPoint y: 53, endPoint x: 313, endPoint y: 56, distance: 47.2
click at [313, 56] on div "CNS: 700 0055 3988 3408" at bounding box center [323, 54] width 142 height 8
copy div "700 0055 3988 3408"
click at [229, 238] on div "Resumo × [PERSON_NAME] CNS: 700 0055 3988 3408 Idade: 53 anos Celular/WhatsApp:…" at bounding box center [350, 174] width 701 height 348
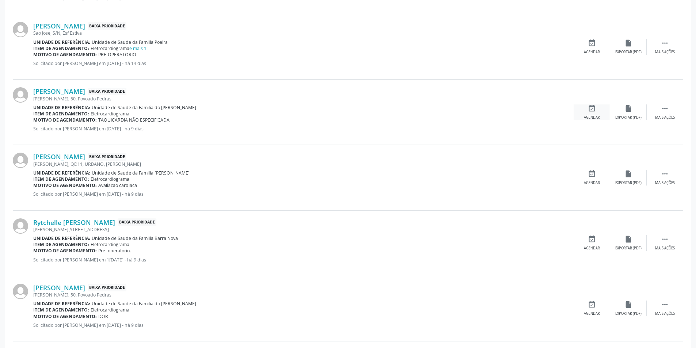
click at [595, 118] on div "Agendar" at bounding box center [591, 117] width 16 height 5
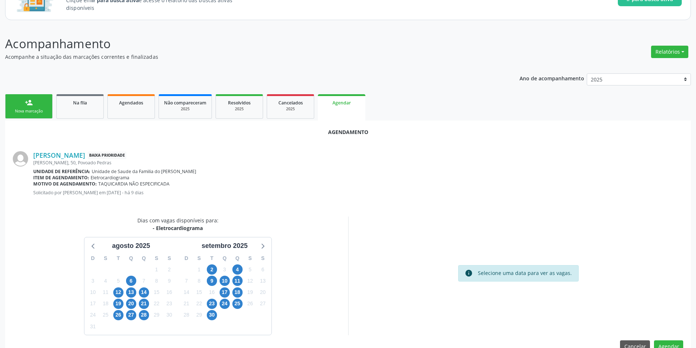
scroll to position [85, 0]
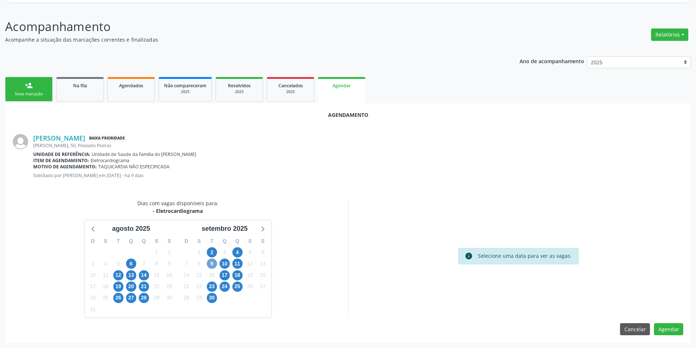
click at [210, 265] on span "9" at bounding box center [212, 264] width 10 height 10
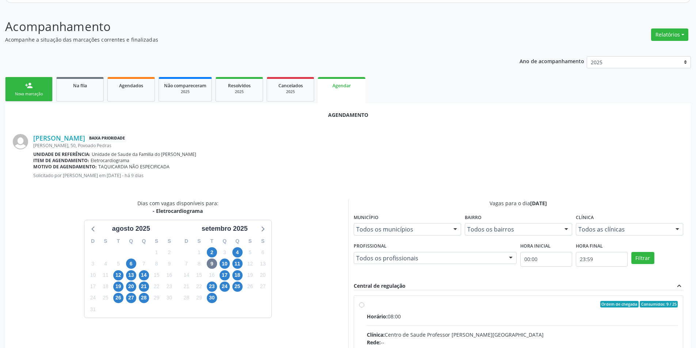
click at [362, 306] on input "Ordem de chegada Consumidos: 9 / 25 Horário: 08:00 Clínica: Centro de Saude Pro…" at bounding box center [361, 304] width 5 height 7
radio input "true"
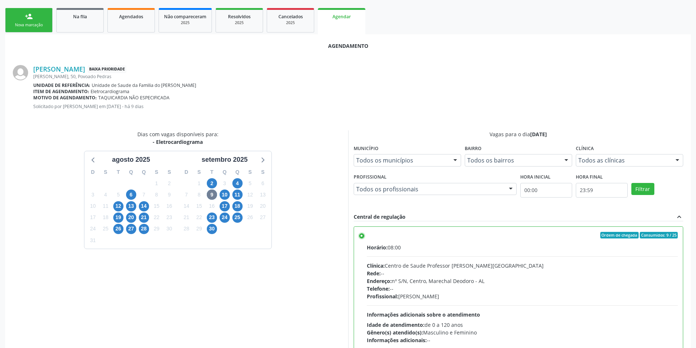
scroll to position [194, 0]
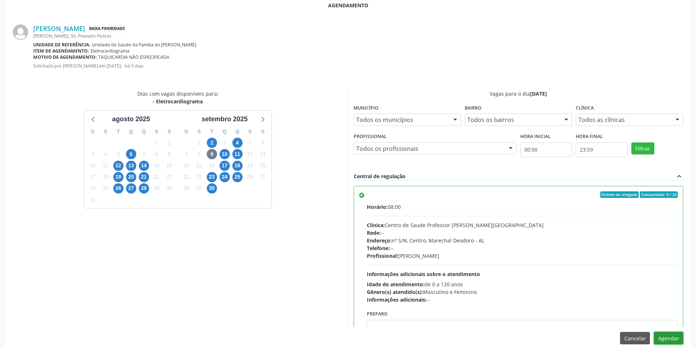
click at [666, 336] on button "Agendar" at bounding box center [668, 338] width 29 height 12
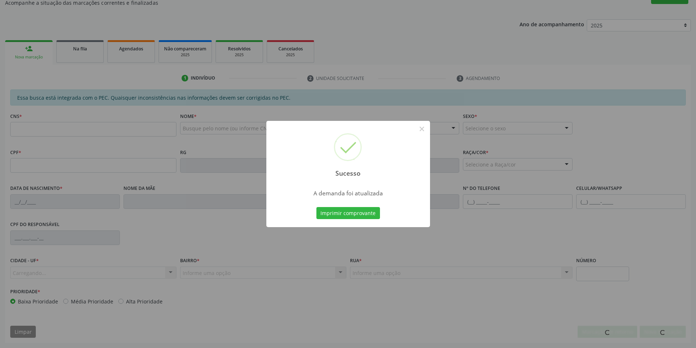
scroll to position [122, 0]
click at [422, 126] on button "×" at bounding box center [422, 129] width 12 height 12
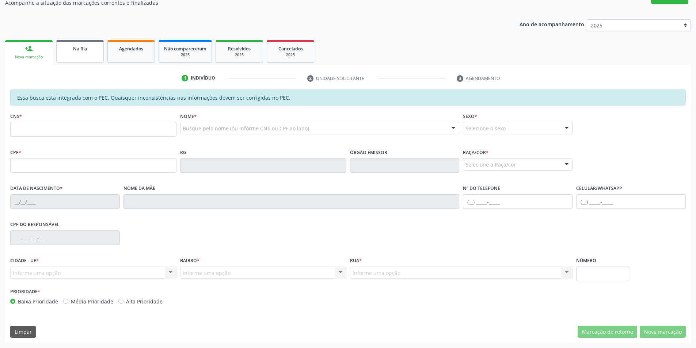
click at [80, 47] on span "Na fila" at bounding box center [80, 49] width 14 height 6
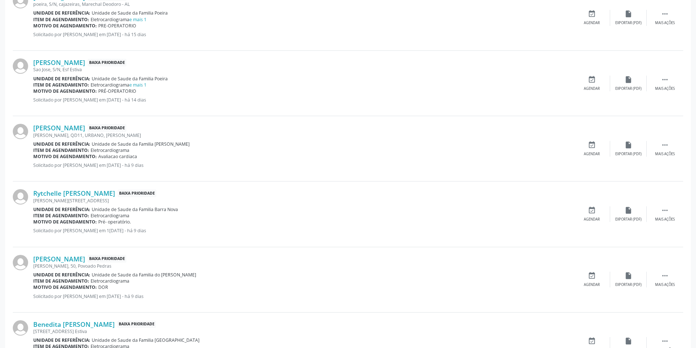
scroll to position [584, 0]
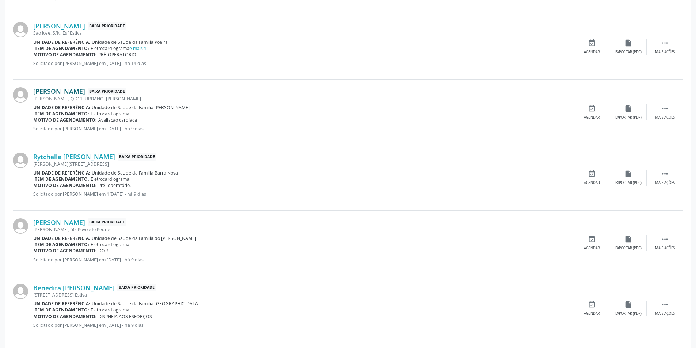
click at [76, 91] on link "[PERSON_NAME]" at bounding box center [59, 91] width 52 height 8
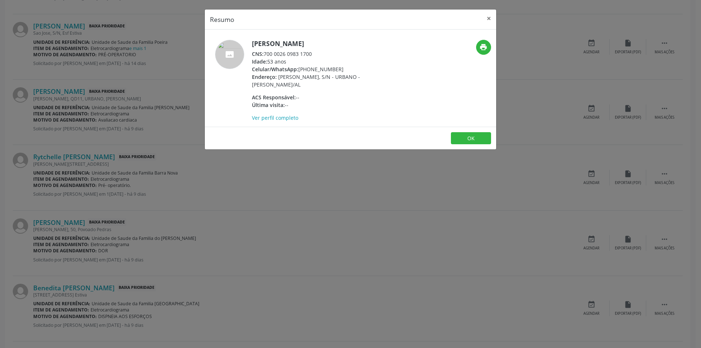
click at [265, 54] on div "CNS: 700 0026 0983 1700" at bounding box center [323, 54] width 142 height 8
click at [288, 53] on div "CNS: 700 0026 0983 1700" at bounding box center [323, 54] width 142 height 8
click at [265, 53] on div "CNS: 700 0026 0983 1700" at bounding box center [323, 54] width 142 height 8
drag, startPoint x: 265, startPoint y: 53, endPoint x: 309, endPoint y: 54, distance: 43.8
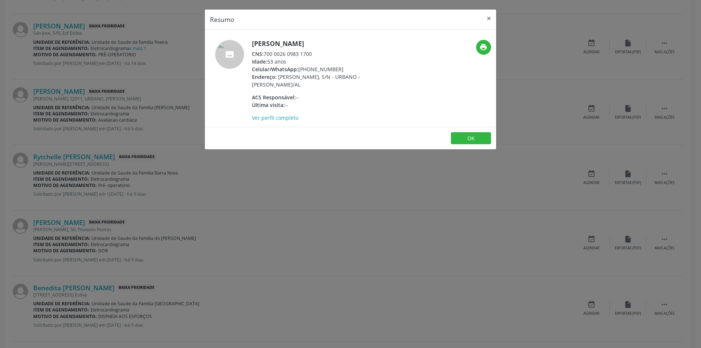
click at [309, 54] on div "CNS: 700 0026 0983 1700" at bounding box center [323, 54] width 142 height 8
click at [279, 170] on div "Resumo × [PERSON_NAME] CNS: 700 0026 0983 1700 Idade: 53 anos Celular/WhatsApp:…" at bounding box center [350, 174] width 701 height 348
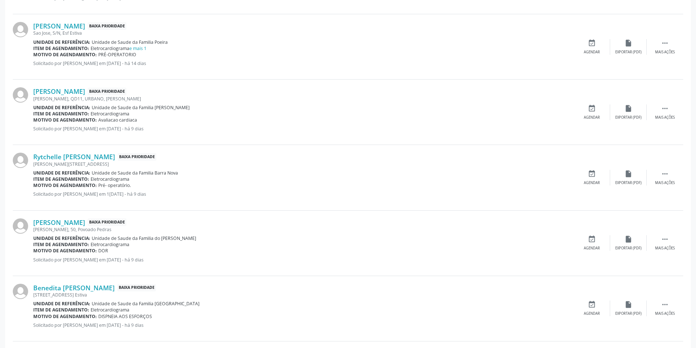
click at [590, 120] on div "[PERSON_NAME] Baixa Prioridade [PERSON_NAME], QD11, URBANO, [PERSON_NAME] Unida…" at bounding box center [348, 112] width 670 height 65
click at [591, 115] on div "Agendar" at bounding box center [591, 117] width 16 height 5
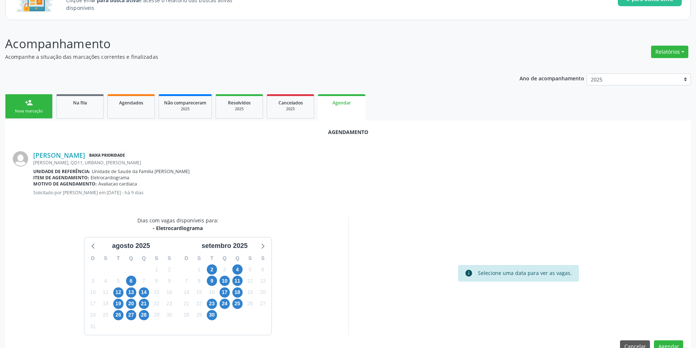
scroll to position [85, 0]
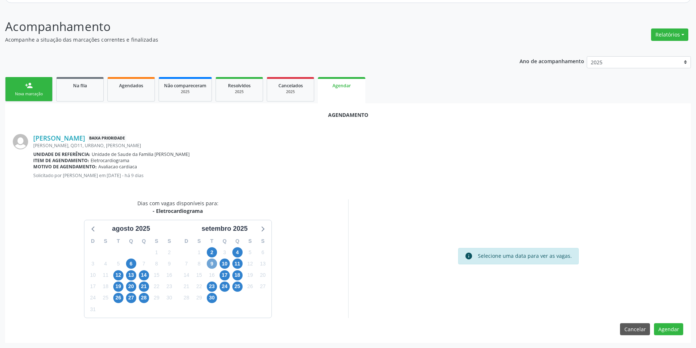
click at [210, 268] on span "9" at bounding box center [212, 264] width 10 height 10
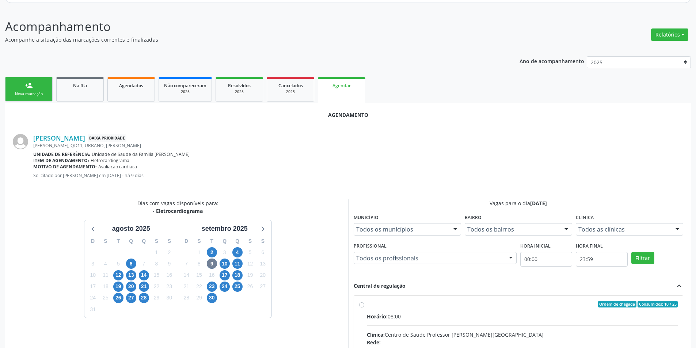
click at [360, 303] on input "Ordem de chegada Consumidos: 10 / 25 Horário: 08:00 Clínica: Centro de Saude Pr…" at bounding box center [361, 304] width 5 height 7
radio input "true"
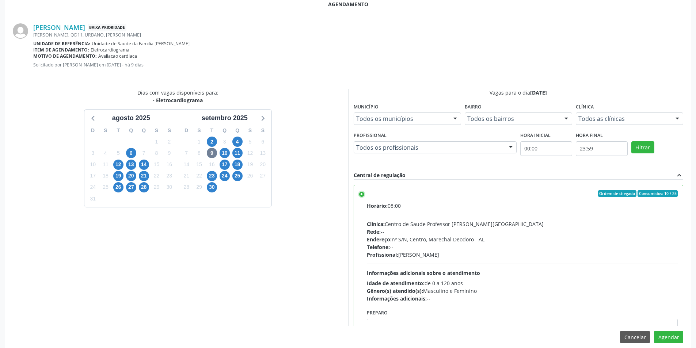
scroll to position [203, 0]
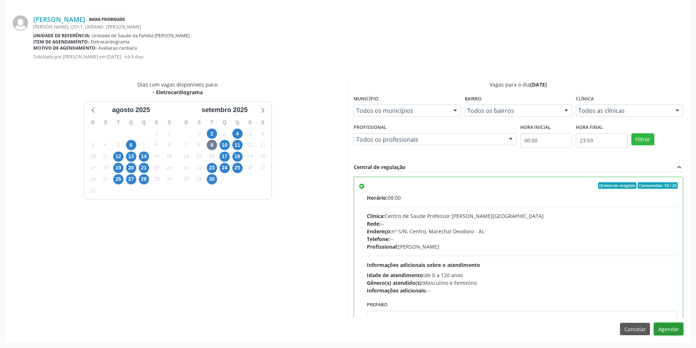
click at [673, 331] on button "Agendar" at bounding box center [668, 329] width 29 height 12
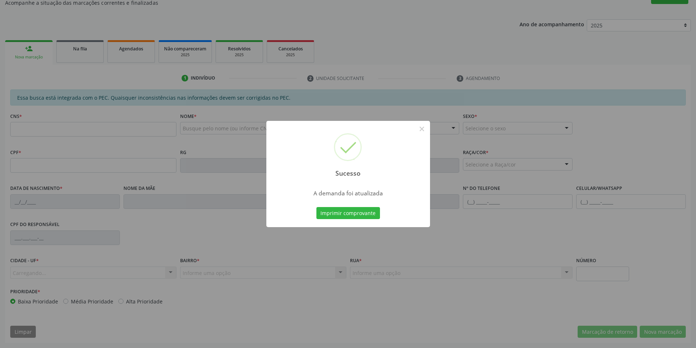
scroll to position [122, 0]
click at [422, 132] on button "×" at bounding box center [422, 129] width 12 height 12
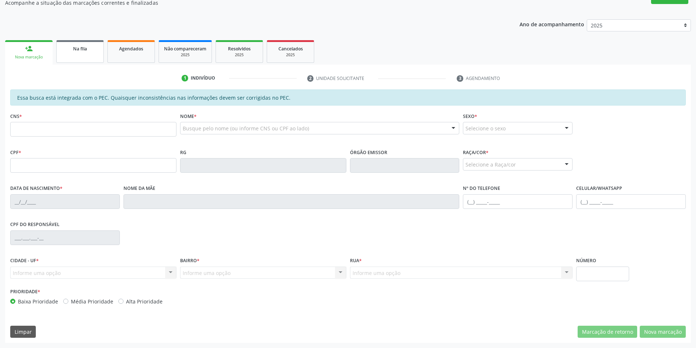
click at [91, 50] on div "Na fila" at bounding box center [80, 49] width 37 height 8
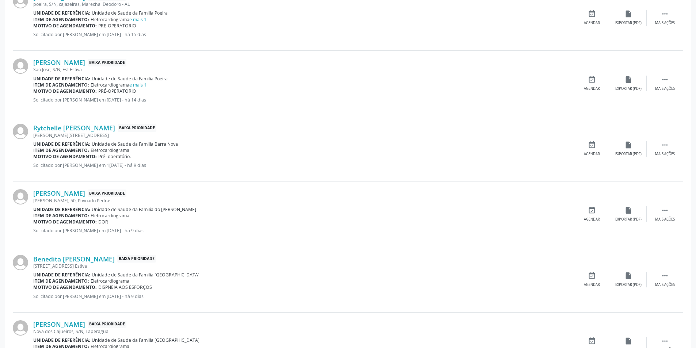
scroll to position [584, 0]
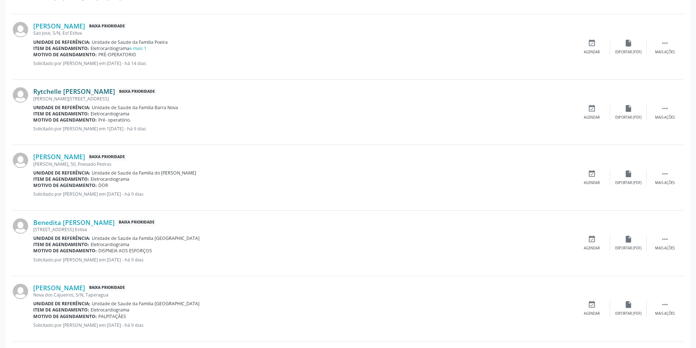
click at [58, 91] on link "Rytchelle [PERSON_NAME]" at bounding box center [74, 91] width 82 height 8
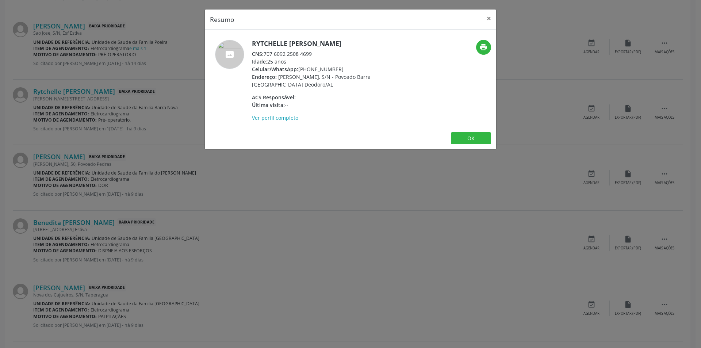
click at [264, 53] on span "CNS:" at bounding box center [258, 53] width 12 height 7
drag, startPoint x: 264, startPoint y: 53, endPoint x: 302, endPoint y: 55, distance: 38.0
click at [302, 55] on div "CNS: 707 6092 2508 4699" at bounding box center [323, 54] width 142 height 8
drag, startPoint x: 250, startPoint y: 166, endPoint x: 161, endPoint y: 146, distance: 91.8
click at [248, 166] on div "Resumo × Rytchelle [PERSON_NAME] CNS: 707 6092 2508 4699 Idade: 25 anos Celular…" at bounding box center [350, 174] width 701 height 348
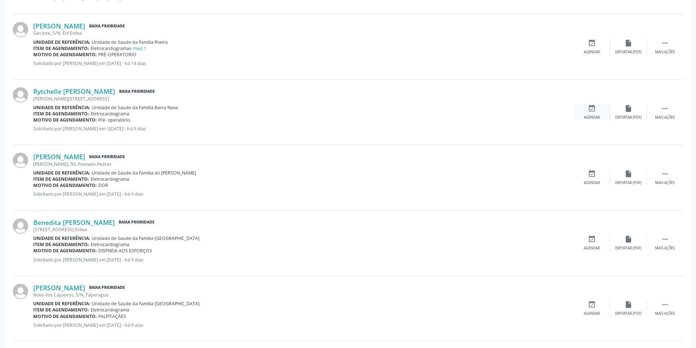
click at [591, 112] on div "event_available Agendar" at bounding box center [591, 112] width 37 height 16
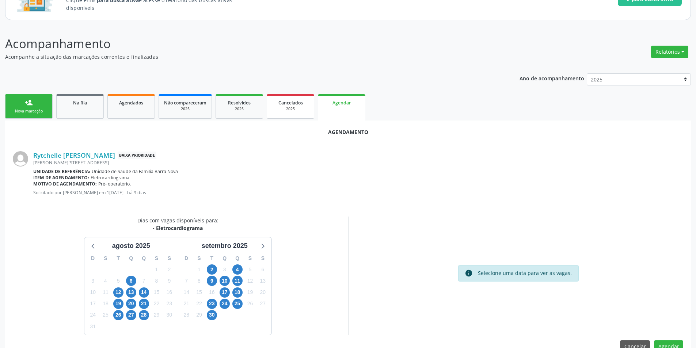
scroll to position [85, 0]
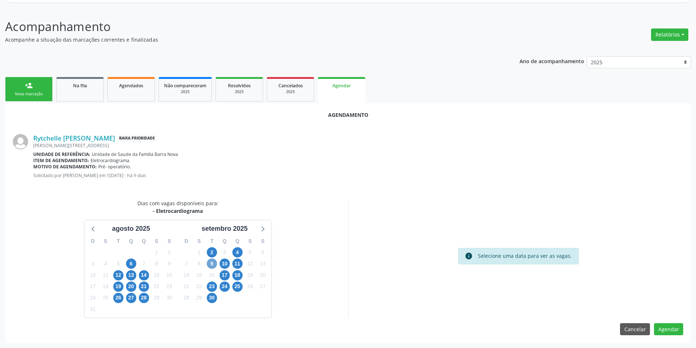
click at [212, 261] on span "9" at bounding box center [212, 264] width 10 height 10
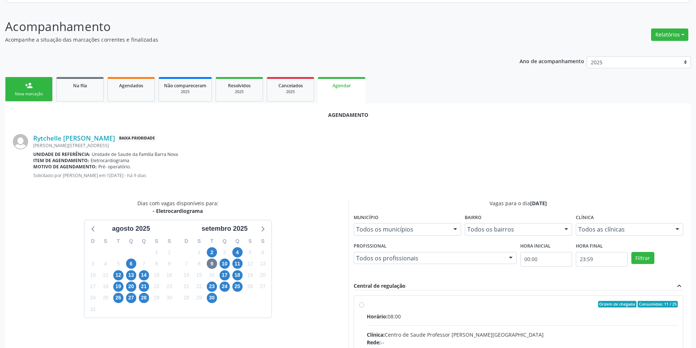
radio input "true"
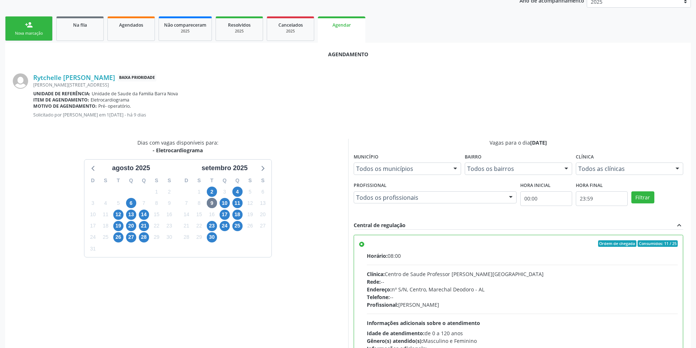
scroll to position [203, 0]
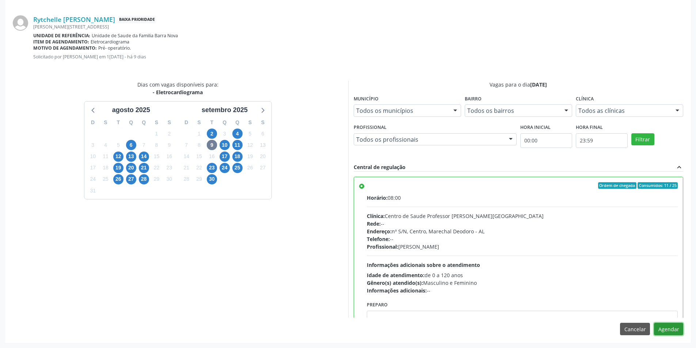
click at [675, 331] on button "Agendar" at bounding box center [668, 329] width 29 height 12
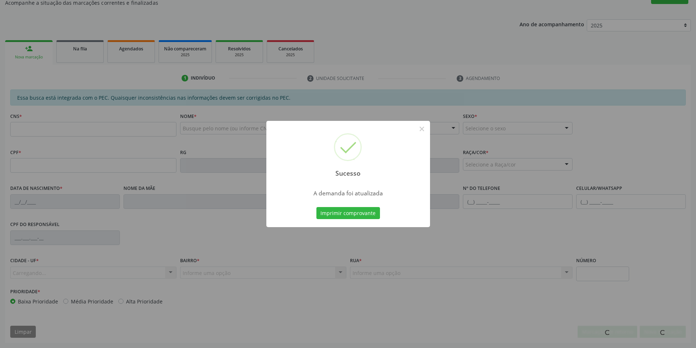
scroll to position [122, 0]
click at [418, 131] on button "×" at bounding box center [422, 129] width 12 height 12
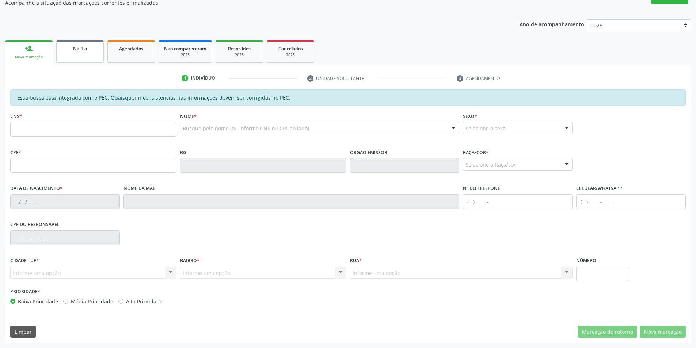
click at [93, 55] on link "Na fila" at bounding box center [79, 51] width 47 height 23
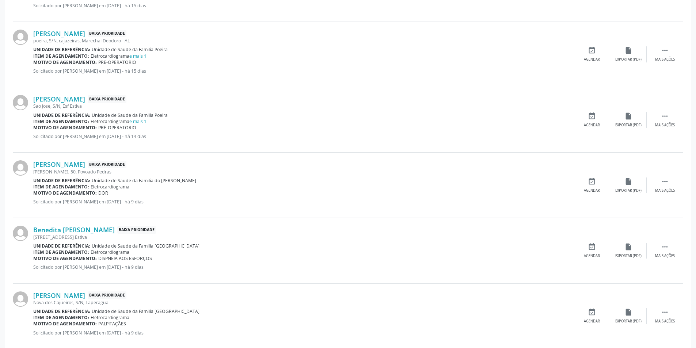
scroll to position [584, 0]
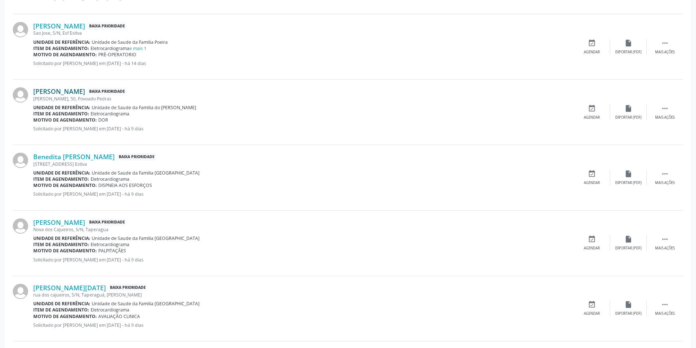
click at [56, 93] on link "[PERSON_NAME]" at bounding box center [59, 91] width 52 height 8
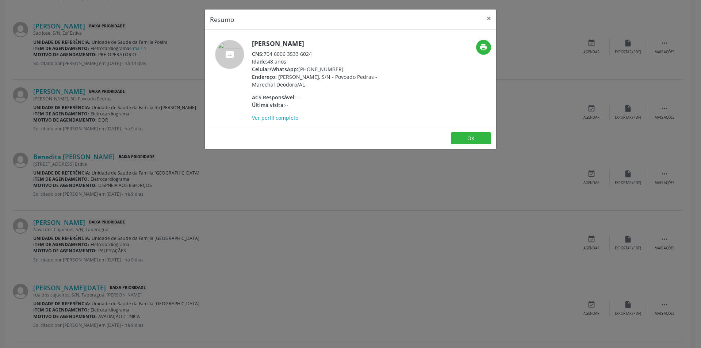
click at [265, 53] on div "CNS: 704 6006 3533 6024" at bounding box center [323, 54] width 142 height 8
drag, startPoint x: 265, startPoint y: 53, endPoint x: 309, endPoint y: 55, distance: 43.9
click at [309, 55] on div "CNS: 704 6006 3533 6024" at bounding box center [323, 54] width 142 height 8
click at [269, 161] on div "Resumo × [PERSON_NAME] CNS: 704 6006 3533 6024 Idade: 48 anos Celular/WhatsApp:…" at bounding box center [350, 174] width 701 height 348
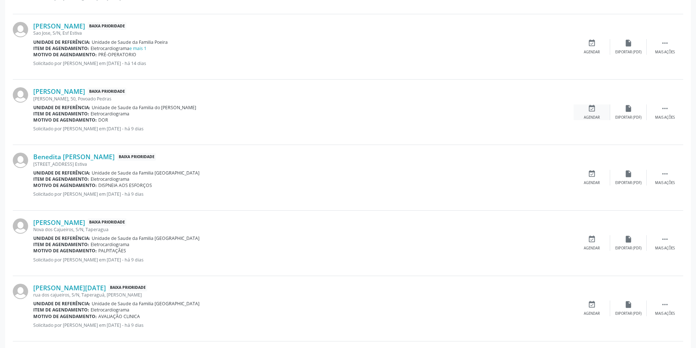
click at [593, 112] on div "event_available Agendar" at bounding box center [591, 112] width 37 height 16
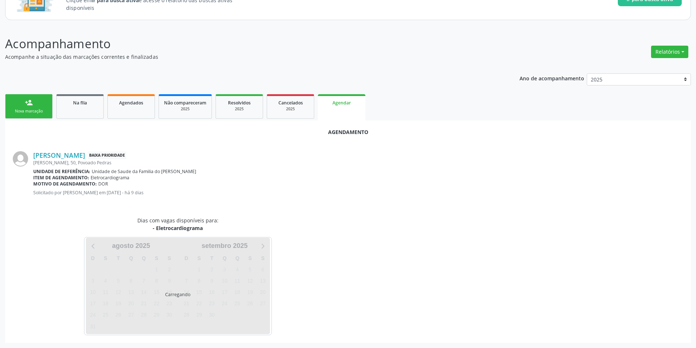
scroll to position [85, 0]
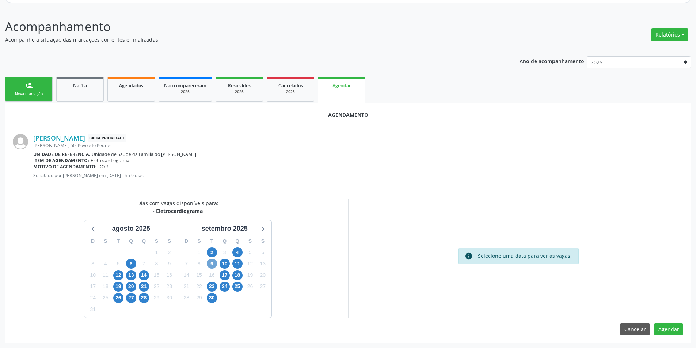
click at [208, 263] on span "9" at bounding box center [212, 264] width 10 height 10
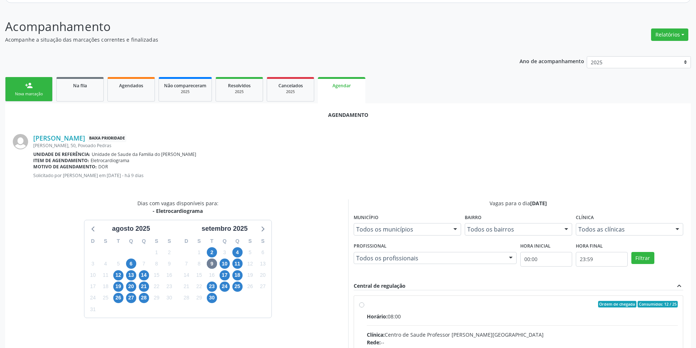
click at [360, 306] on input "Ordem de chegada Consumidos: 12 / 25 Horário: 08:00 Clínica: Centro de Saude Pr…" at bounding box center [361, 304] width 5 height 7
radio input "true"
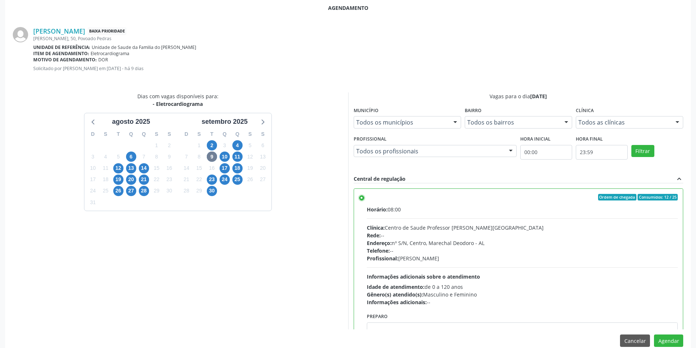
scroll to position [203, 0]
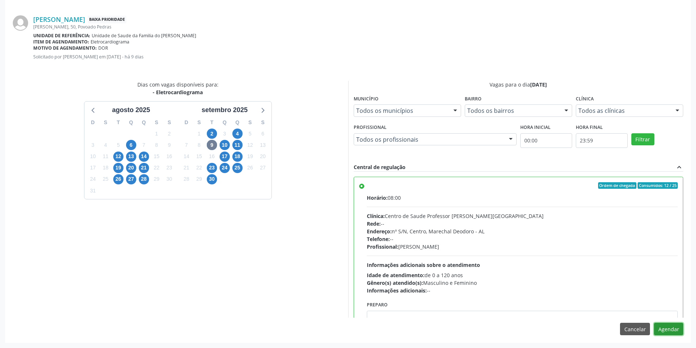
click at [669, 329] on button "Agendar" at bounding box center [668, 329] width 29 height 12
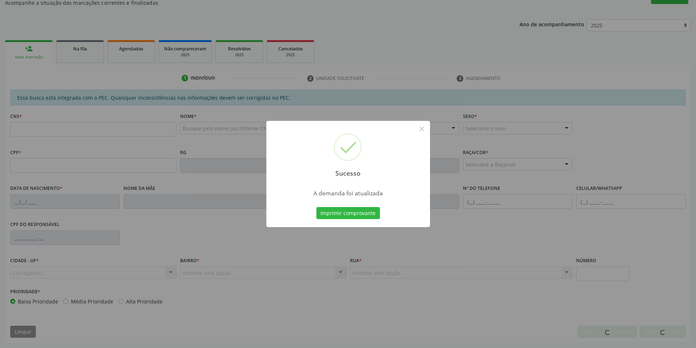
scroll to position [122, 0]
click at [421, 129] on button "×" at bounding box center [422, 129] width 12 height 12
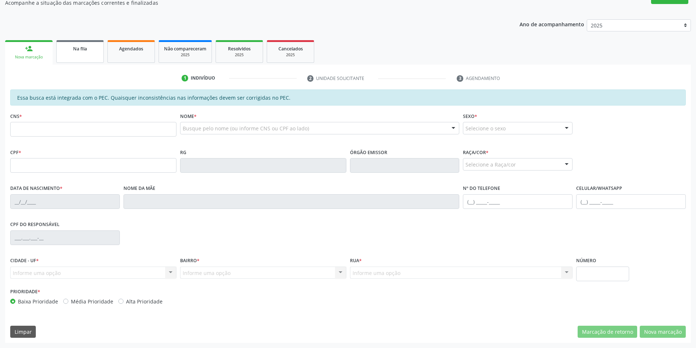
click at [72, 47] on div "Na fila" at bounding box center [80, 49] width 37 height 8
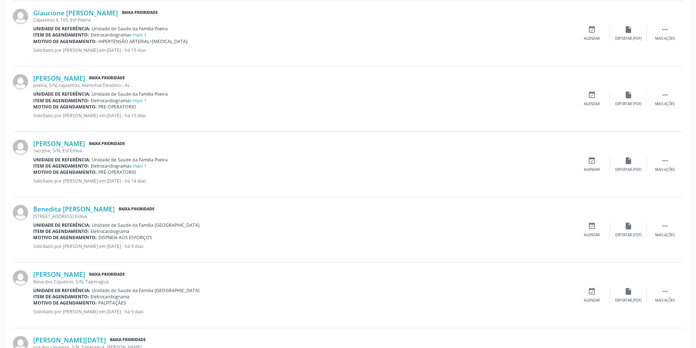
scroll to position [511, 0]
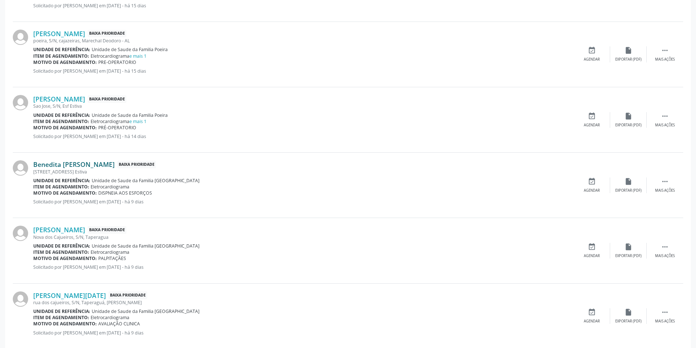
click at [65, 165] on link "Benedita [PERSON_NAME]" at bounding box center [73, 164] width 81 height 8
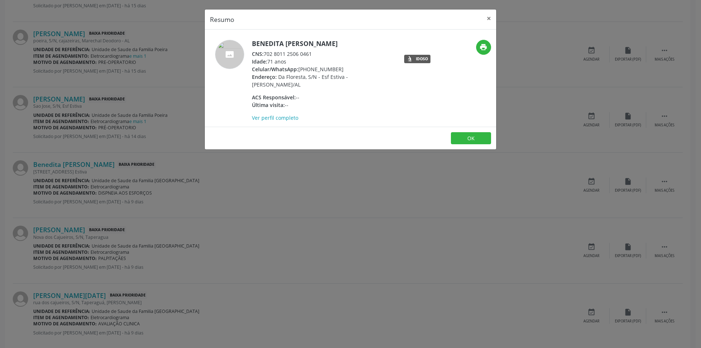
click at [265, 53] on div "CNS: 702 8011 2506 0461" at bounding box center [323, 54] width 142 height 8
drag, startPoint x: 265, startPoint y: 53, endPoint x: 314, endPoint y: 53, distance: 48.6
click at [314, 53] on div "CNS: 702 8011 2506 0461" at bounding box center [323, 54] width 142 height 8
drag, startPoint x: 282, startPoint y: 195, endPoint x: 146, endPoint y: 185, distance: 135.5
click at [280, 195] on div "Resumo × Benedita [PERSON_NAME] CNS: 702 8011 2506 0461 Idade: 71 anos Celular/…" at bounding box center [350, 174] width 701 height 348
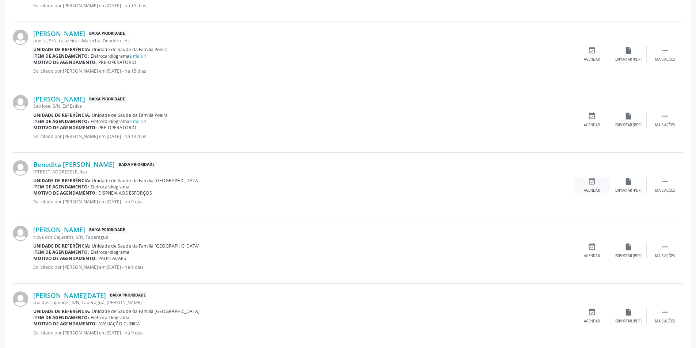
click at [585, 189] on div "Agendar" at bounding box center [591, 190] width 16 height 5
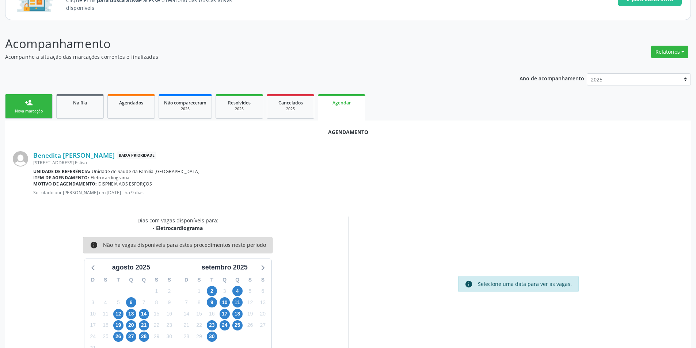
scroll to position [85, 0]
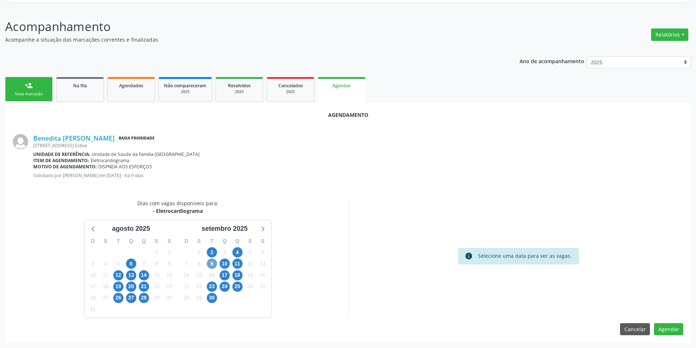
click at [211, 264] on span "9" at bounding box center [212, 264] width 10 height 10
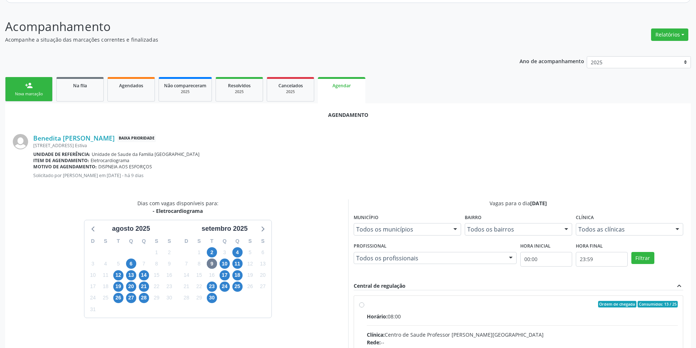
drag, startPoint x: 360, startPoint y: 306, endPoint x: 384, endPoint y: 263, distance: 49.5
click at [361, 305] on input "Ordem de chegada Consumidos: 13 / 25 Horário: 08:00 Clínica: Centro de Saude Pr…" at bounding box center [361, 304] width 5 height 7
radio input "true"
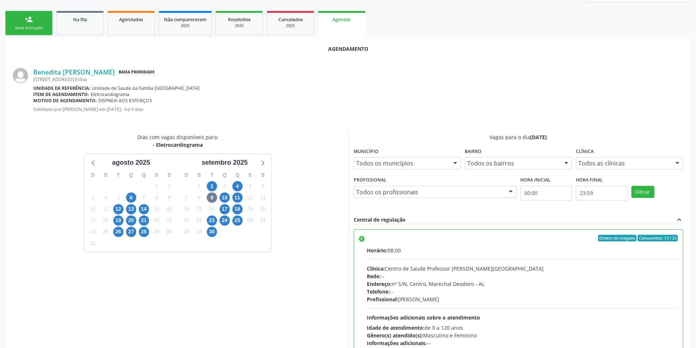
scroll to position [203, 0]
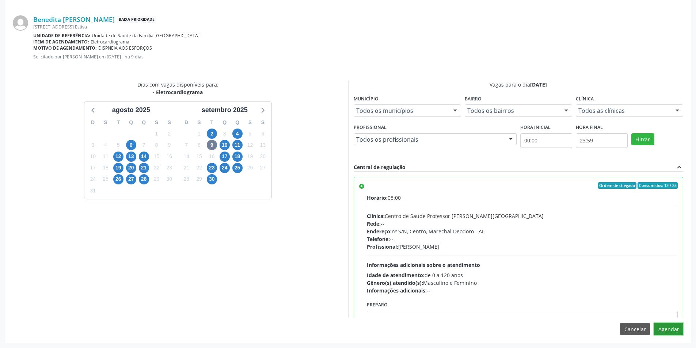
click at [669, 331] on button "Agendar" at bounding box center [668, 329] width 29 height 12
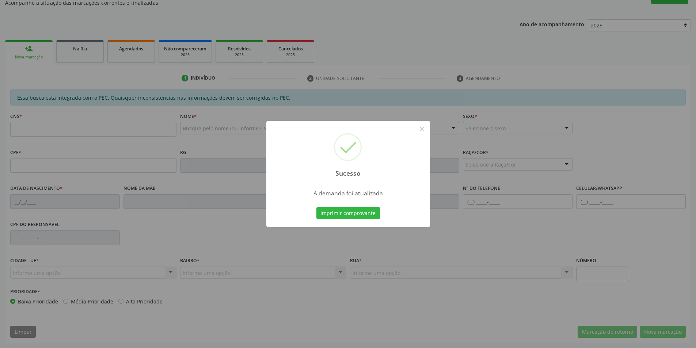
scroll to position [122, 0]
click at [423, 130] on button "×" at bounding box center [422, 129] width 12 height 12
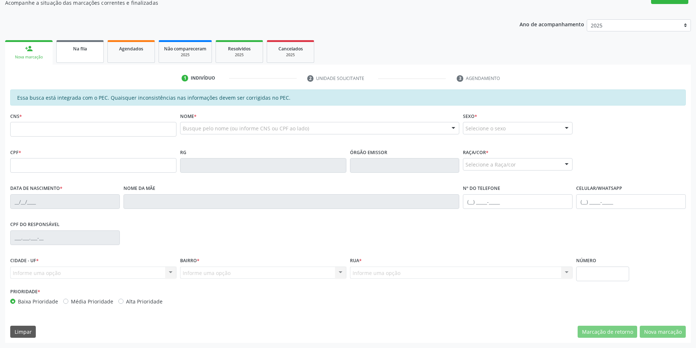
click at [87, 45] on div "Na fila" at bounding box center [80, 49] width 37 height 8
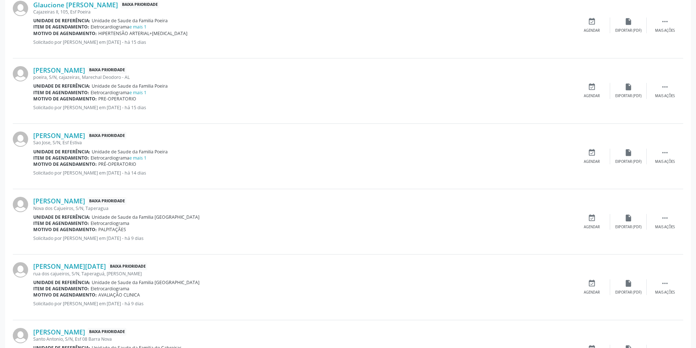
scroll to position [511, 0]
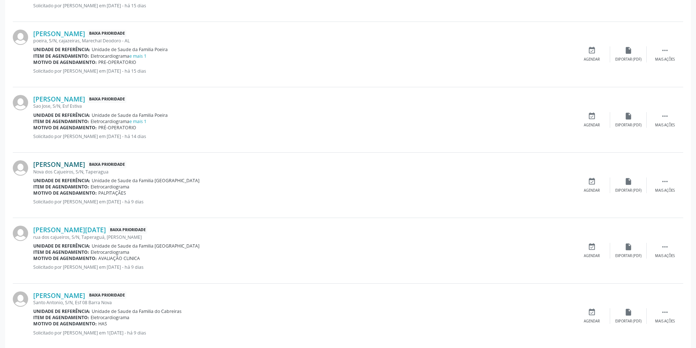
click at [51, 163] on link "[PERSON_NAME]" at bounding box center [59, 164] width 52 height 8
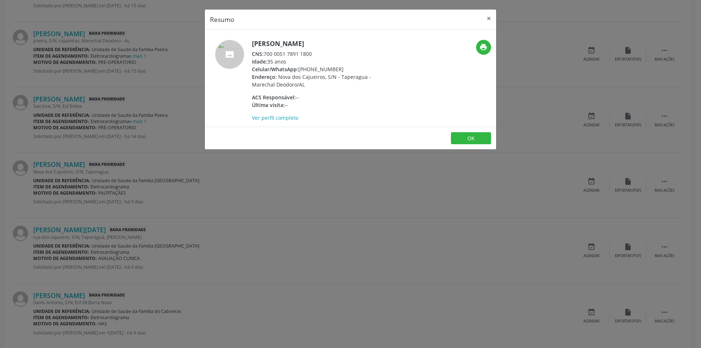
click at [265, 53] on div "CNS: 700 0051 7891 1800" at bounding box center [323, 54] width 142 height 8
drag, startPoint x: 265, startPoint y: 53, endPoint x: 309, endPoint y: 54, distance: 43.8
click at [309, 54] on div "CNS: 700 0051 7891 1800" at bounding box center [323, 54] width 142 height 8
click at [197, 187] on div "Resumo × [PERSON_NAME] CNS: 700 0051 7891 1800 Idade: 35 anos Celular/WhatsApp:…" at bounding box center [350, 174] width 701 height 348
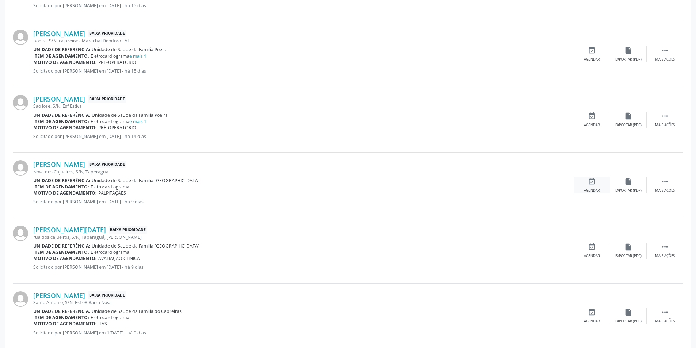
click at [586, 184] on div "event_available Agendar" at bounding box center [591, 185] width 37 height 16
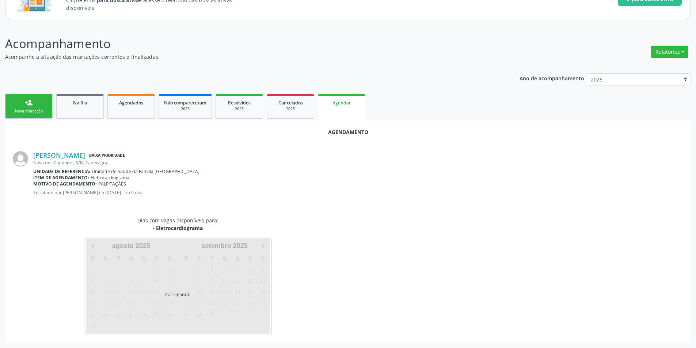
scroll to position [85, 0]
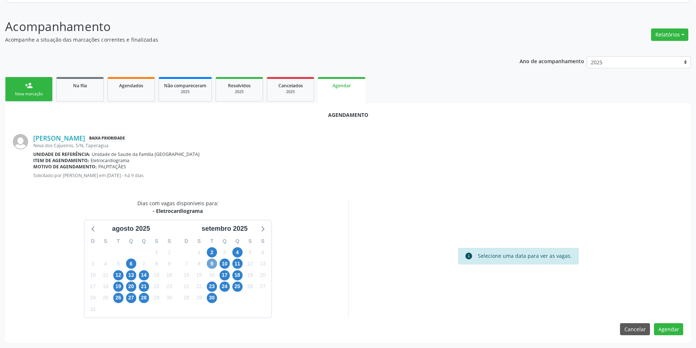
click at [211, 261] on span "9" at bounding box center [212, 264] width 10 height 10
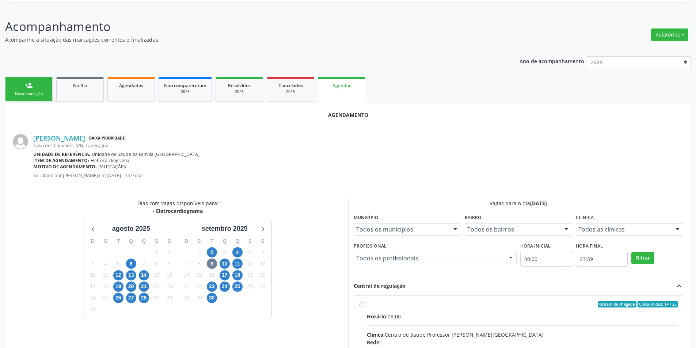
click at [362, 305] on input "Ordem de chegada Consumidos: 14 / 25 Horário: 08:00 Clínica: Centro de Saude Pr…" at bounding box center [361, 304] width 5 height 7
radio input "true"
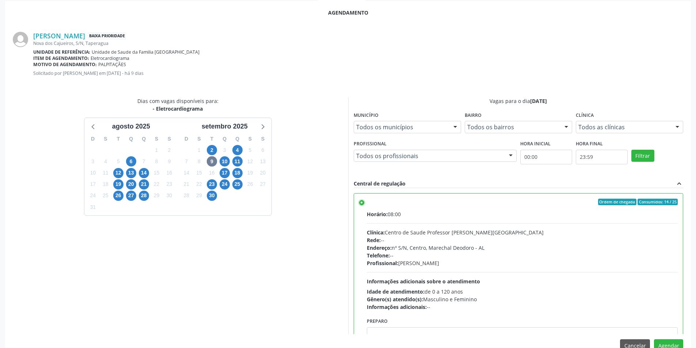
scroll to position [203, 0]
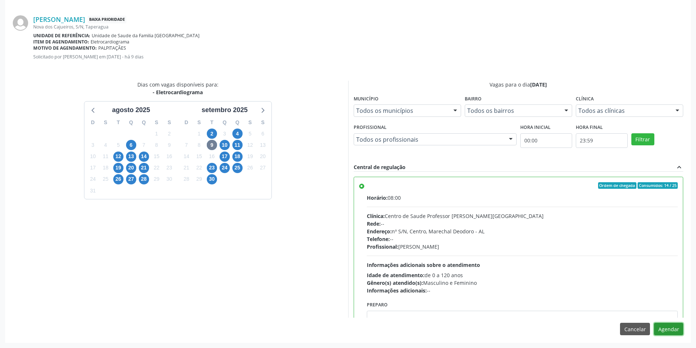
click at [673, 329] on button "Agendar" at bounding box center [668, 329] width 29 height 12
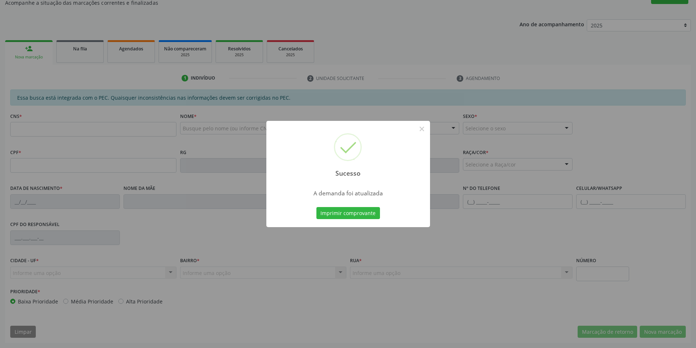
scroll to position [122, 0]
click at [420, 129] on button "×" at bounding box center [422, 129] width 12 height 12
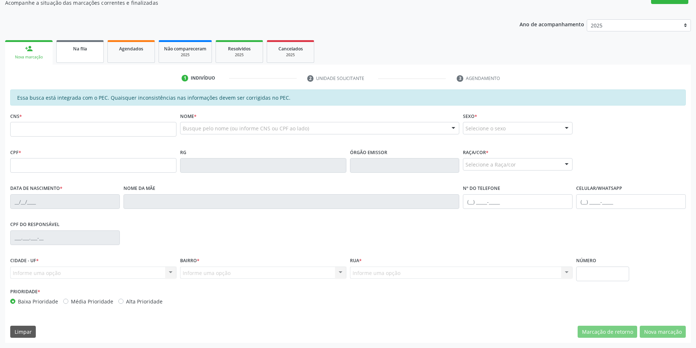
click at [92, 51] on div "Na fila" at bounding box center [80, 49] width 37 height 8
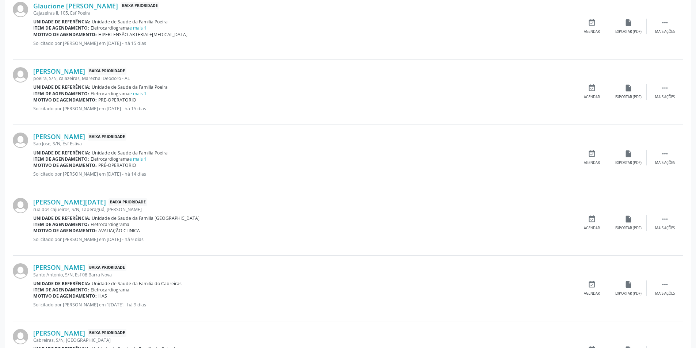
scroll to position [475, 0]
click at [67, 201] on link "[PERSON_NAME][DATE]" at bounding box center [69, 201] width 73 height 8
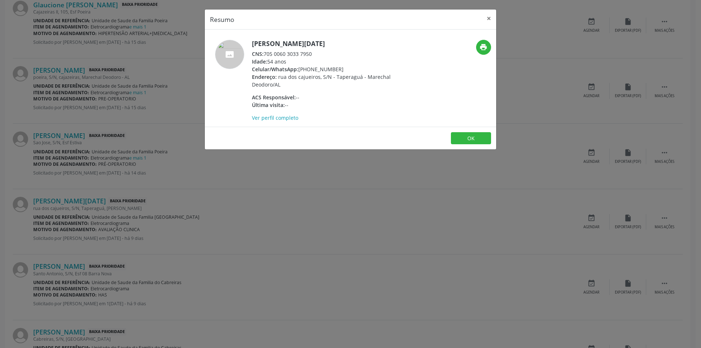
click at [265, 54] on div "CNS: 705 0060 3033 7950" at bounding box center [323, 54] width 142 height 8
drag, startPoint x: 265, startPoint y: 54, endPoint x: 306, endPoint y: 54, distance: 41.6
click at [306, 54] on div "CNS: 705 0060 3033 7950" at bounding box center [323, 54] width 142 height 8
click at [206, 193] on div "Resumo × [PERSON_NAME][DATE] CNS: 705 0060 3033 7950 Idade: 54 anos Celular/Wha…" at bounding box center [350, 174] width 701 height 348
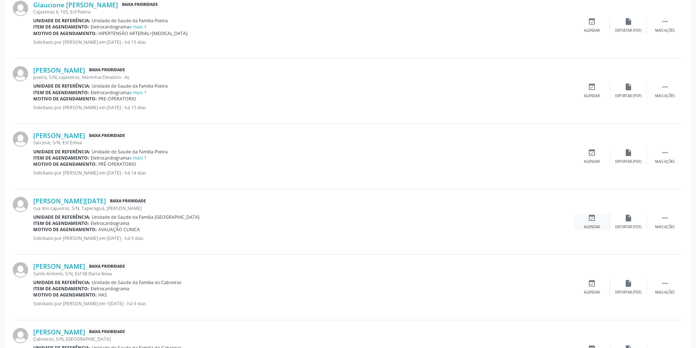
click at [589, 225] on div "Agendar" at bounding box center [591, 227] width 16 height 5
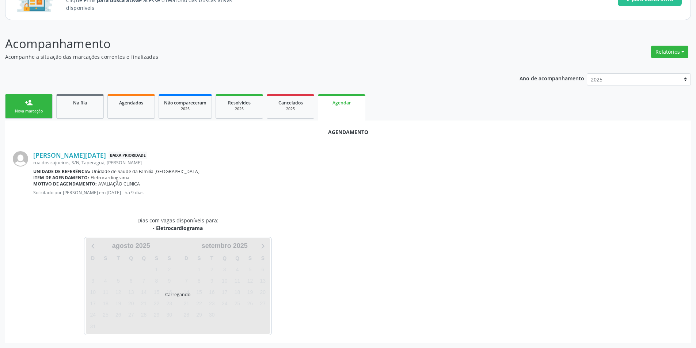
scroll to position [85, 0]
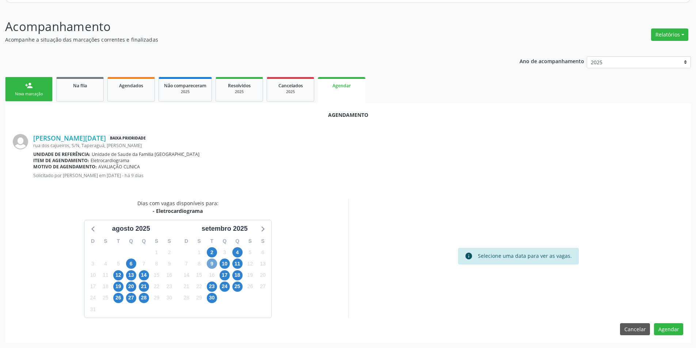
click at [208, 260] on span "9" at bounding box center [212, 264] width 10 height 10
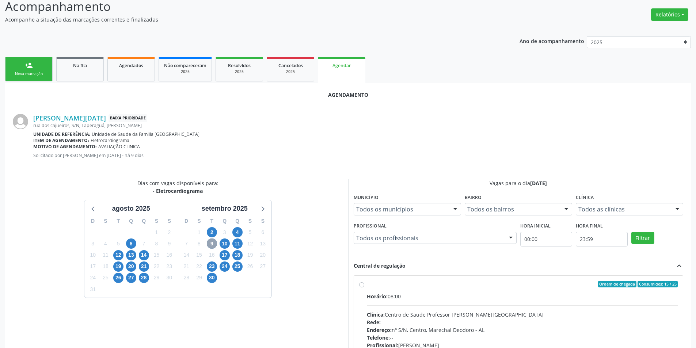
scroll to position [121, 0]
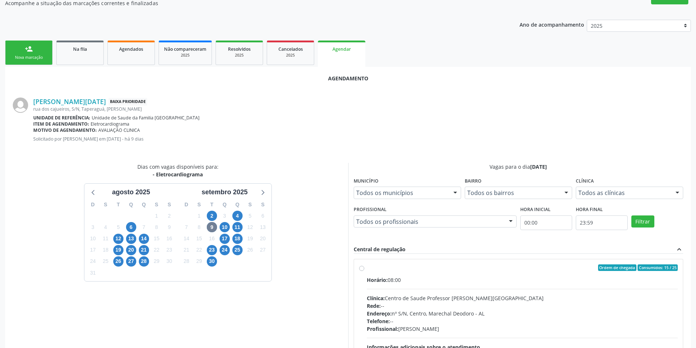
click at [367, 268] on label "Ordem de chegada Consumidos: 15 / 25 Horário: 08:00 Clínica: Centro de Saude Pr…" at bounding box center [522, 320] width 311 height 112
click at [363, 268] on input "Ordem de chegada Consumidos: 15 / 25 Horário: 08:00 Clínica: Centro de Saude Pr…" at bounding box center [361, 267] width 5 height 7
radio input "true"
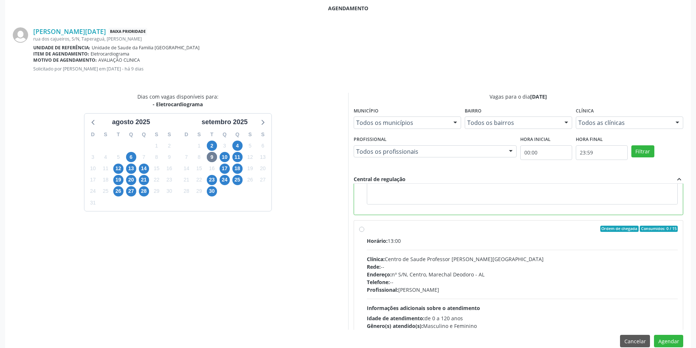
scroll to position [203, 0]
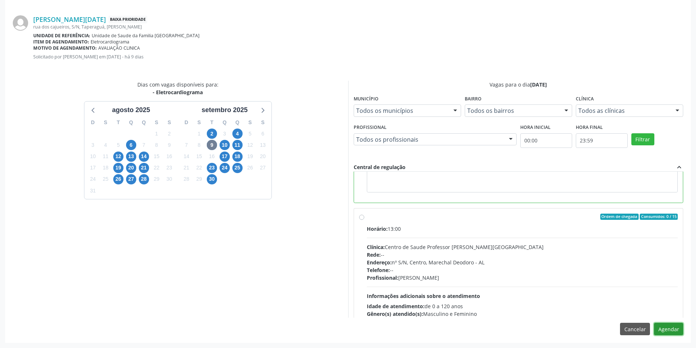
click at [666, 331] on button "Agendar" at bounding box center [668, 329] width 29 height 12
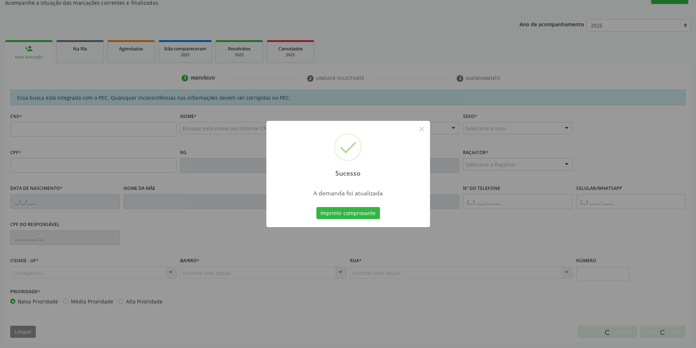
scroll to position [122, 0]
click at [421, 130] on button "×" at bounding box center [422, 129] width 12 height 12
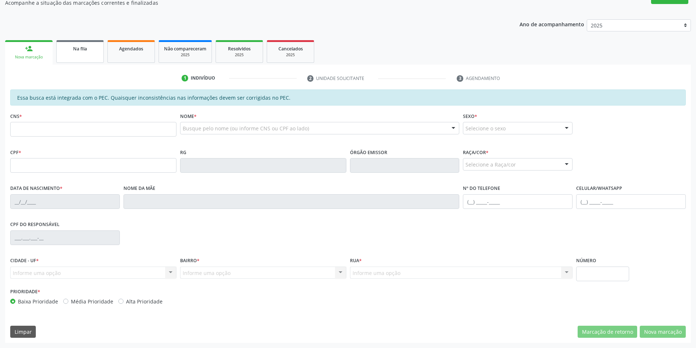
click at [78, 61] on link "Na fila" at bounding box center [79, 51] width 47 height 23
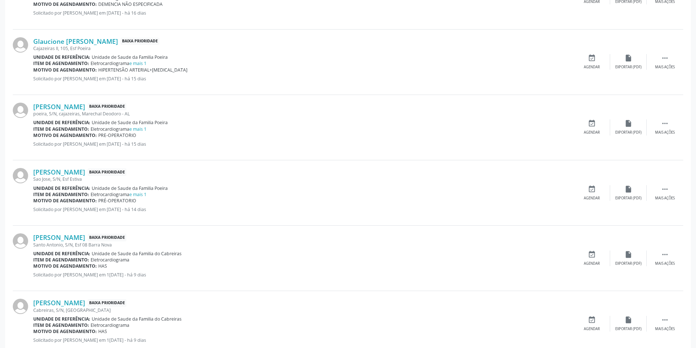
scroll to position [475, 0]
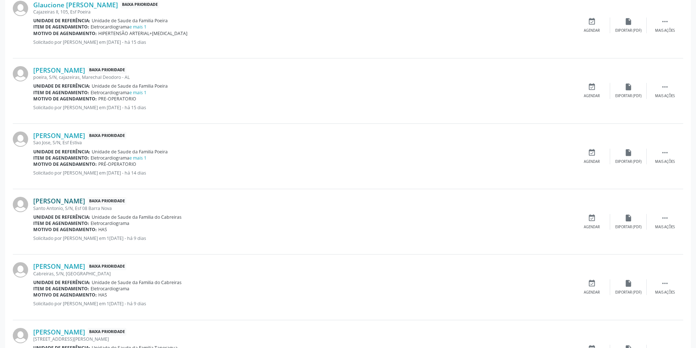
click at [57, 202] on link "[PERSON_NAME]" at bounding box center [59, 201] width 52 height 8
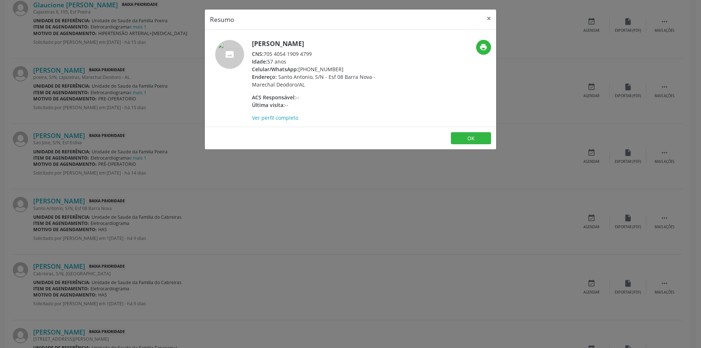
click at [265, 53] on div "CNS: 705 4054 1909 4799" at bounding box center [323, 54] width 142 height 8
drag, startPoint x: 265, startPoint y: 53, endPoint x: 305, endPoint y: 54, distance: 39.4
click at [305, 54] on div "CNS: 705 4054 1909 4799" at bounding box center [323, 54] width 142 height 8
click at [262, 181] on div "Resumo × [PERSON_NAME] CNS: 705 4054 1909 4799 Idade: 57 anos Celular/WhatsApp:…" at bounding box center [350, 174] width 701 height 348
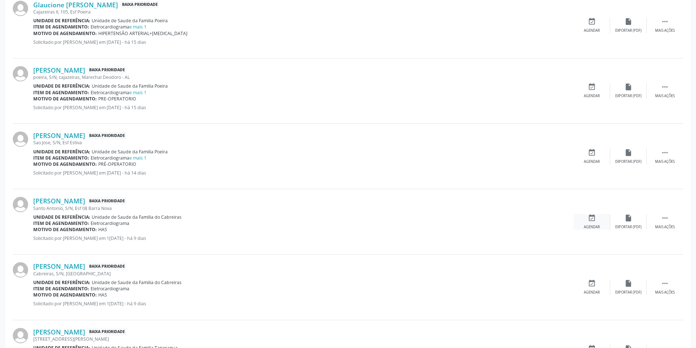
click at [590, 219] on icon "event_available" at bounding box center [591, 218] width 8 height 8
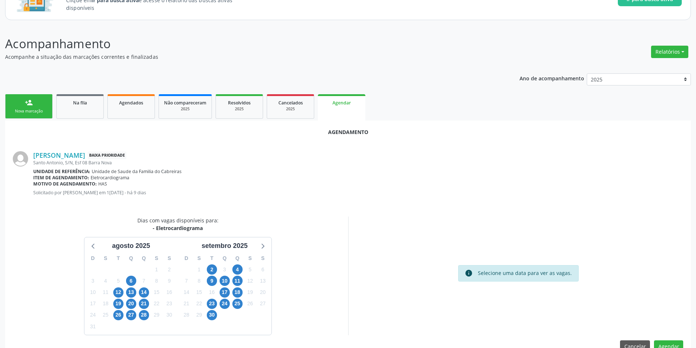
scroll to position [85, 0]
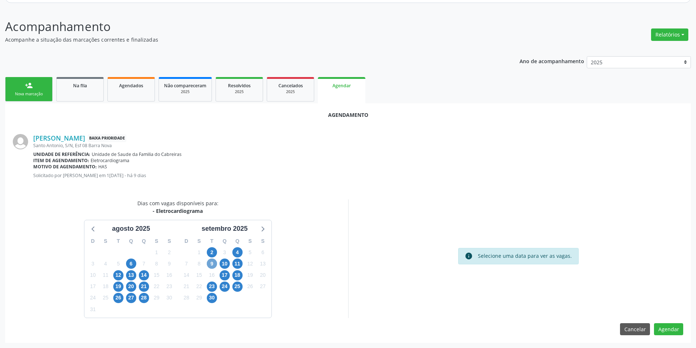
click at [213, 265] on span "9" at bounding box center [212, 264] width 10 height 10
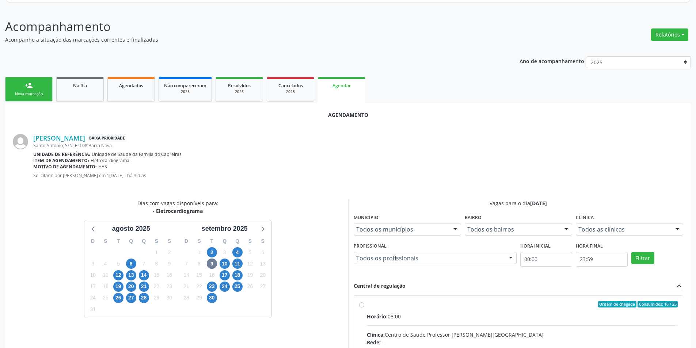
click at [361, 307] on input "Ordem de chegada Consumidos: 16 / 25 Horário: 08:00 Clínica: Centro de Saude Pr…" at bounding box center [361, 304] width 5 height 7
radio input "true"
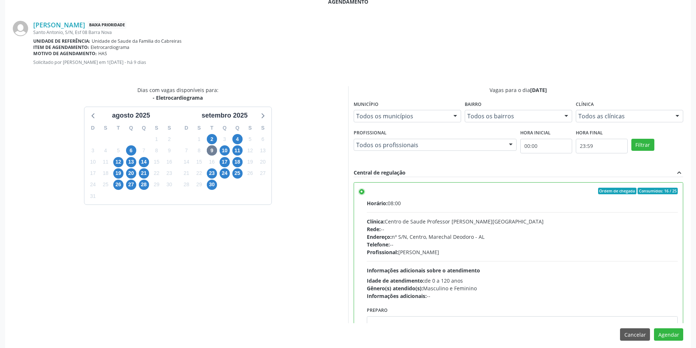
scroll to position [203, 0]
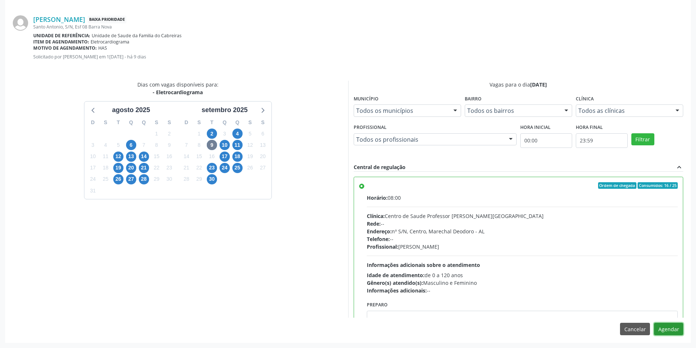
click at [666, 327] on button "Agendar" at bounding box center [668, 329] width 29 height 12
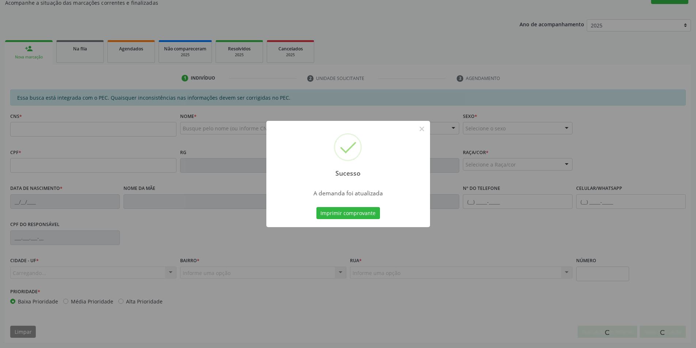
scroll to position [122, 0]
click at [424, 127] on button "×" at bounding box center [422, 129] width 12 height 12
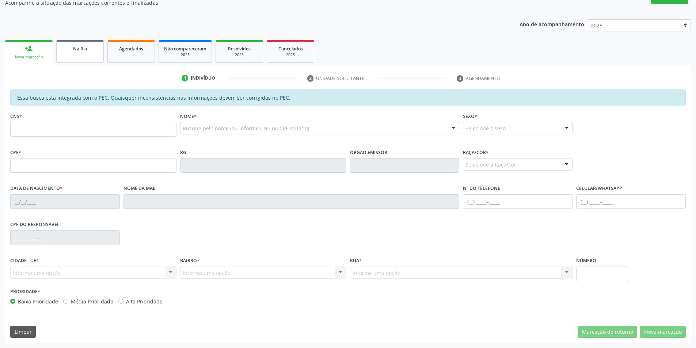
click at [81, 55] on link "Na fila" at bounding box center [79, 51] width 47 height 23
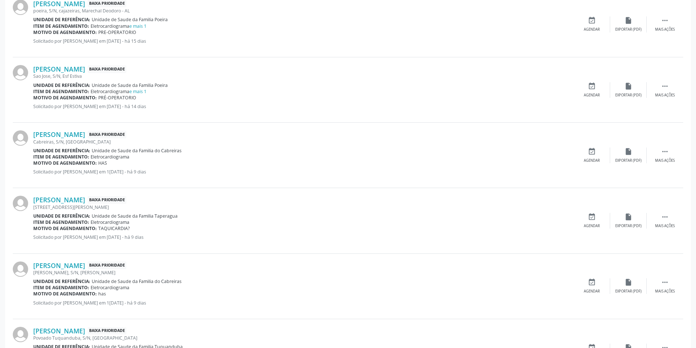
scroll to position [548, 0]
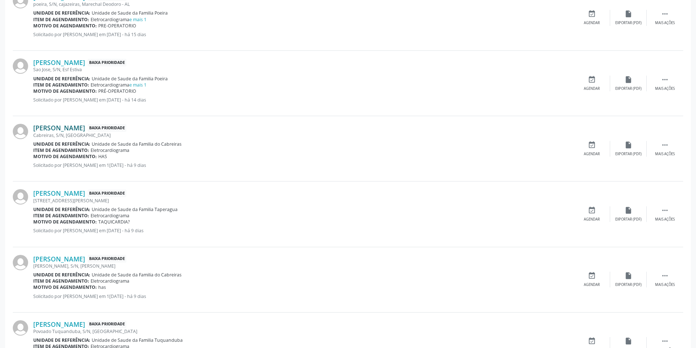
click at [76, 128] on link "[PERSON_NAME]" at bounding box center [59, 128] width 52 height 8
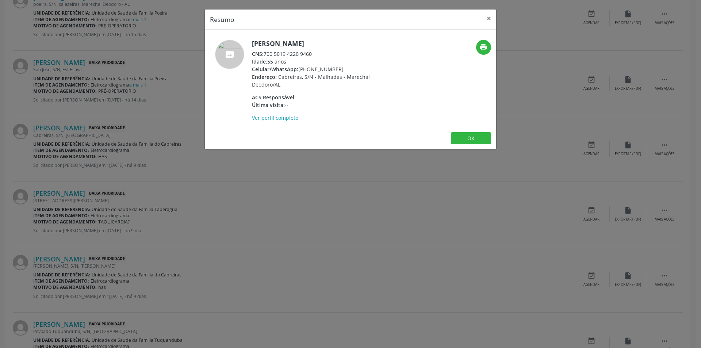
click at [264, 53] on span "CNS:" at bounding box center [258, 53] width 12 height 7
drag, startPoint x: 264, startPoint y: 53, endPoint x: 305, endPoint y: 55, distance: 40.2
click at [305, 55] on div "CNS: 700 5019 4220 9460" at bounding box center [323, 54] width 142 height 8
click at [228, 183] on div "Resumo × [PERSON_NAME] CNS: 700 5019 4220 9460 Idade: 55 anos Celular/WhatsApp:…" at bounding box center [350, 174] width 701 height 348
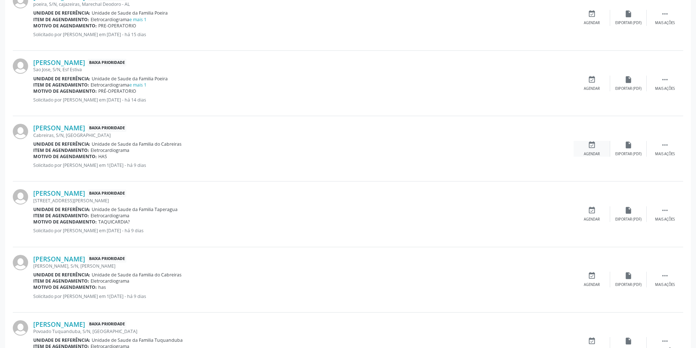
click at [585, 148] on div "event_available Agendar" at bounding box center [591, 149] width 37 height 16
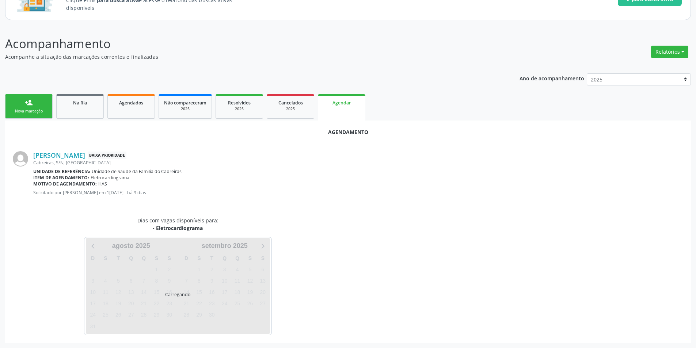
scroll to position [85, 0]
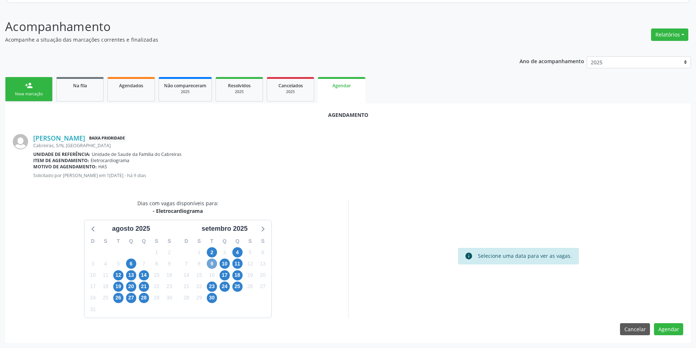
click at [213, 263] on span "9" at bounding box center [212, 264] width 10 height 10
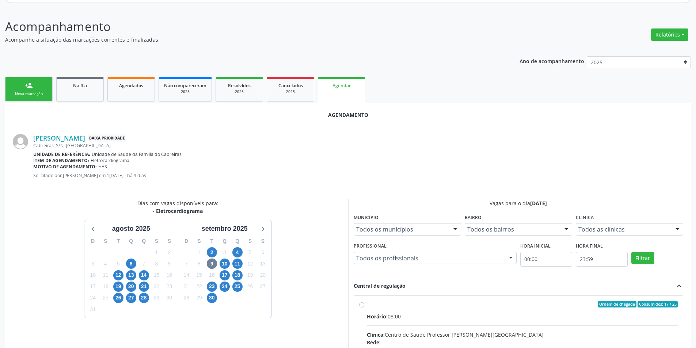
radio input "true"
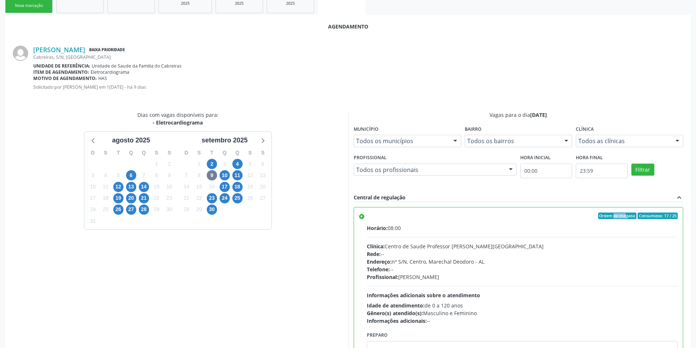
scroll to position [203, 0]
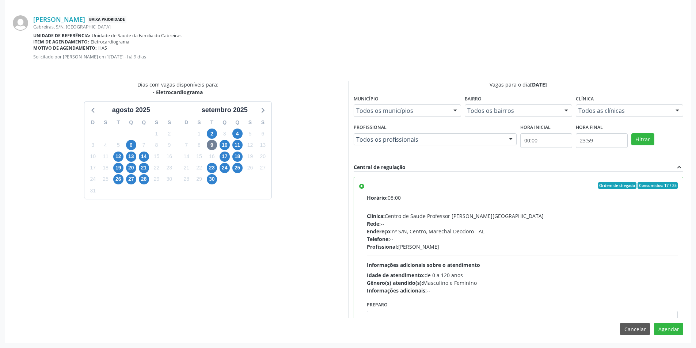
click at [674, 335] on div "Agendamento [PERSON_NAME] Baixa Prioridade Cabreiras, S/N, [GEOGRAPHIC_DATA] Un…" at bounding box center [347, 164] width 685 height 358
click at [674, 333] on button "Agendar" at bounding box center [668, 329] width 29 height 12
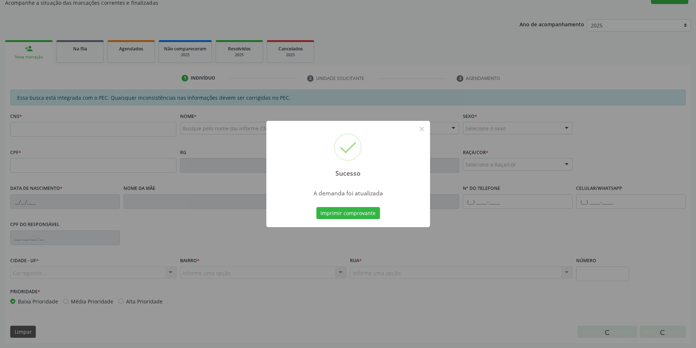
scroll to position [122, 0]
click at [422, 127] on button "×" at bounding box center [422, 129] width 12 height 12
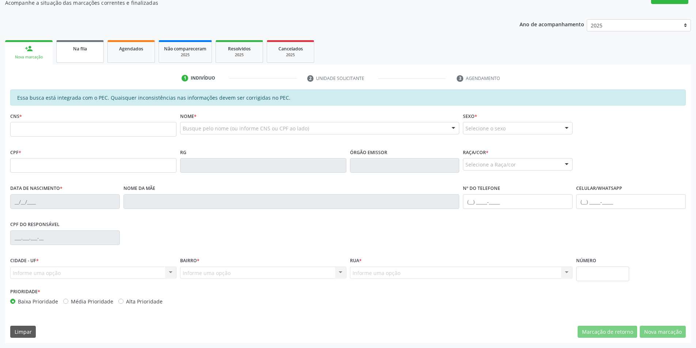
click at [77, 53] on link "Na fila" at bounding box center [79, 51] width 47 height 23
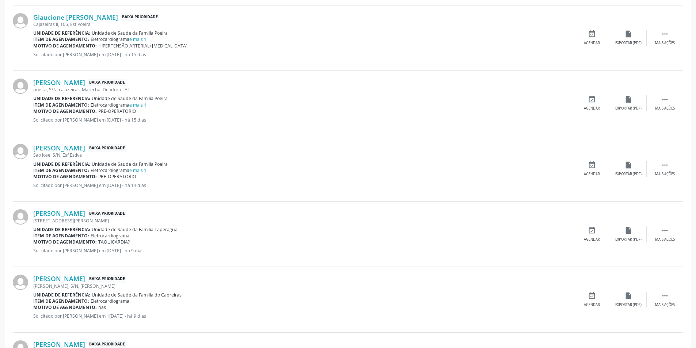
scroll to position [511, 0]
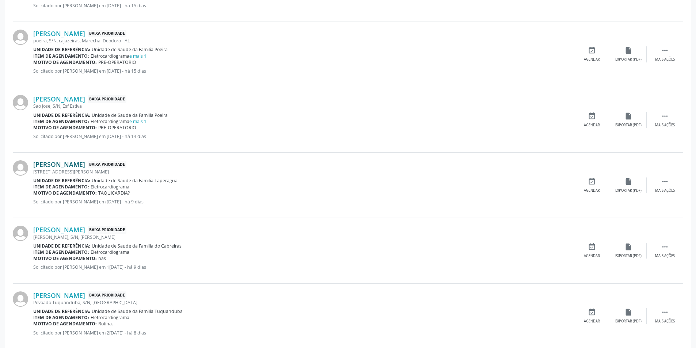
click at [77, 166] on link "[PERSON_NAME]" at bounding box center [59, 164] width 52 height 8
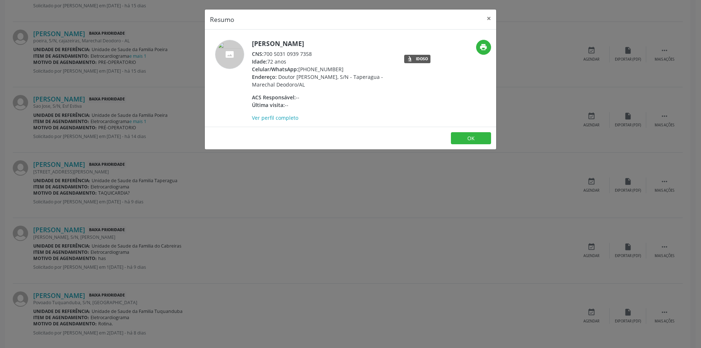
click at [265, 54] on div "CNS: 700 5031 0939 7358" at bounding box center [323, 54] width 142 height 8
drag, startPoint x: 265, startPoint y: 54, endPoint x: 305, endPoint y: 54, distance: 39.1
click at [305, 54] on div "CNS: 700 5031 0939 7358" at bounding box center [323, 54] width 142 height 8
click at [235, 172] on div "Resumo × [PERSON_NAME] CNS: 700 5031 0939 7358 Idade: 72 anos Celular/WhatsApp:…" at bounding box center [350, 174] width 701 height 348
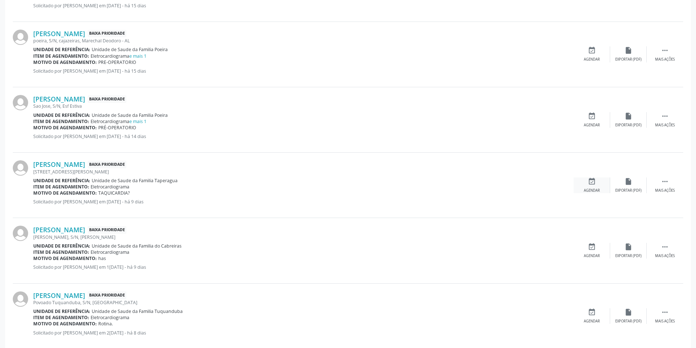
click at [597, 186] on div "event_available Agendar" at bounding box center [591, 185] width 37 height 16
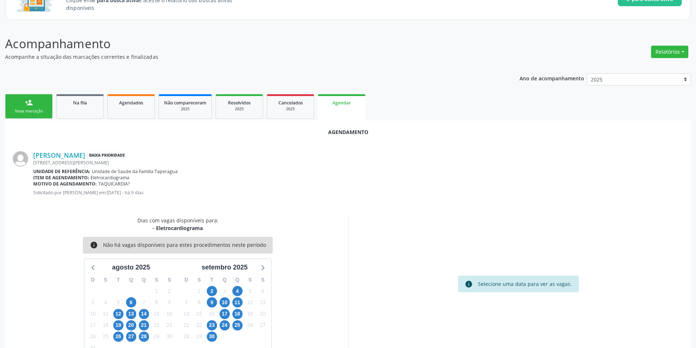
scroll to position [85, 0]
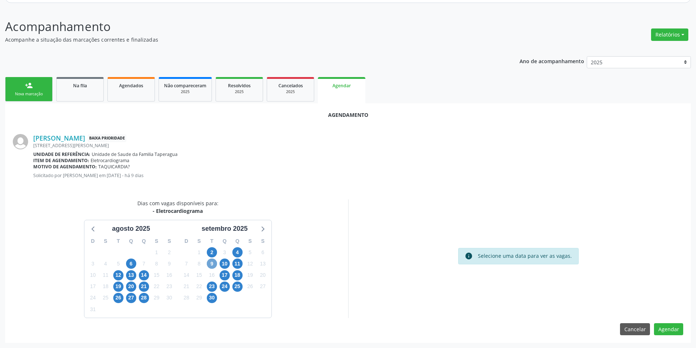
click at [212, 264] on span "9" at bounding box center [212, 264] width 10 height 10
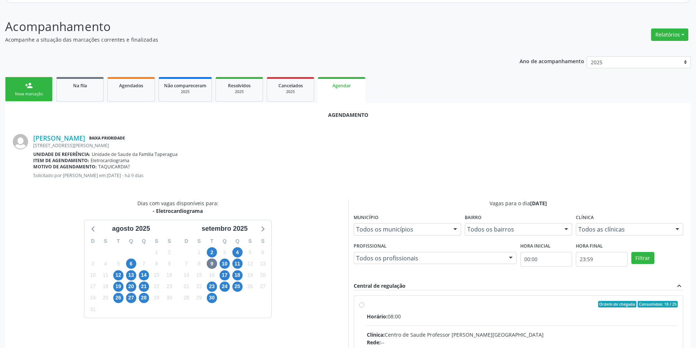
click at [359, 304] on input "Ordem de chegada Consumidos: 18 / 25 Horário: 08:00 Clínica: Centro de Saude Pr…" at bounding box center [361, 304] width 5 height 7
radio input "true"
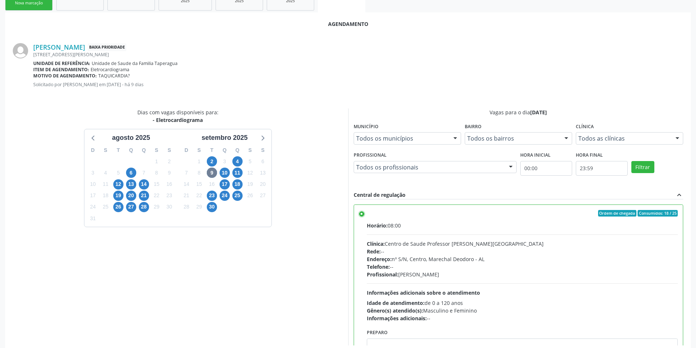
scroll to position [203, 0]
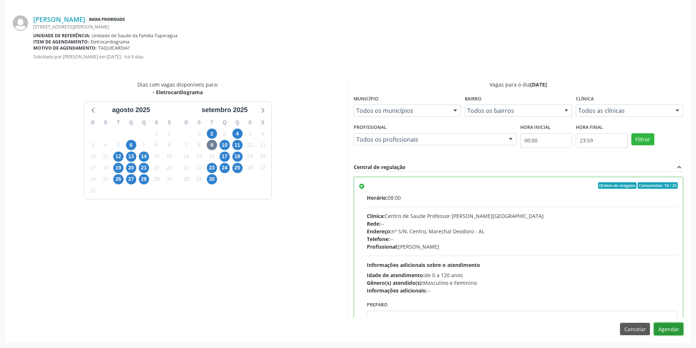
click at [671, 332] on button "Agendar" at bounding box center [668, 329] width 29 height 12
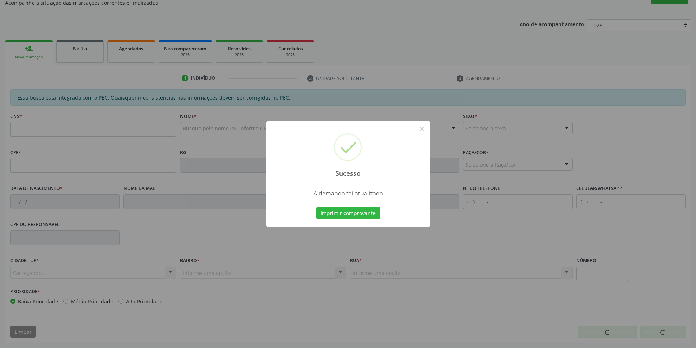
scroll to position [122, 0]
click at [422, 127] on button "×" at bounding box center [422, 129] width 12 height 12
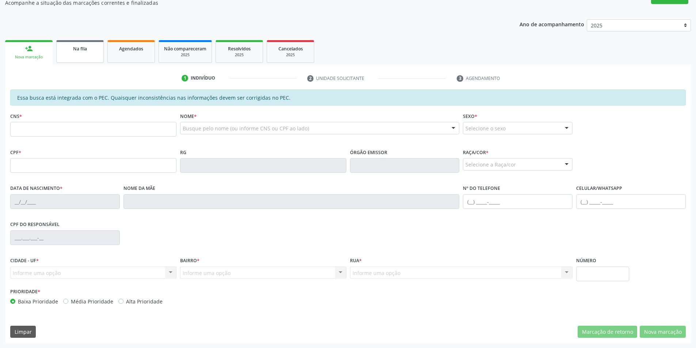
click at [75, 58] on link "Na fila" at bounding box center [79, 51] width 47 height 23
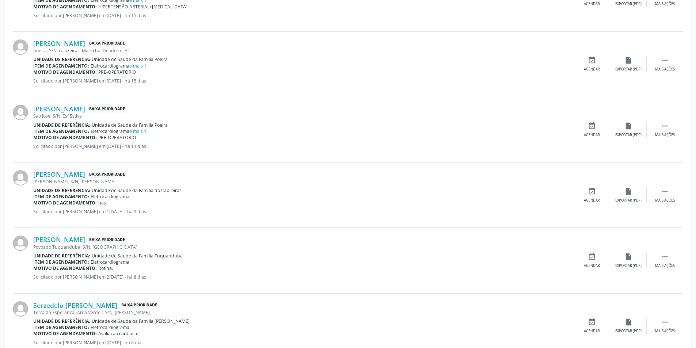
scroll to position [548, 0]
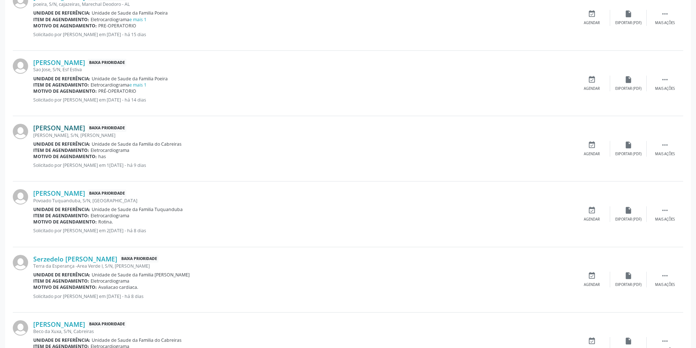
click at [67, 130] on link "[PERSON_NAME]" at bounding box center [59, 128] width 52 height 8
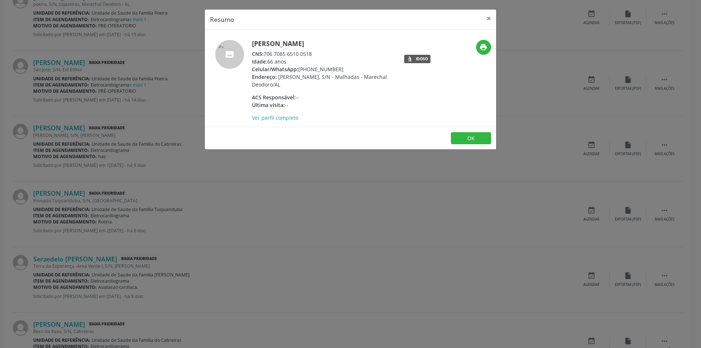
click at [265, 54] on div "CNS: 706 7085 6510 0518" at bounding box center [323, 54] width 142 height 8
drag, startPoint x: 265, startPoint y: 54, endPoint x: 304, endPoint y: 54, distance: 38.7
click at [304, 54] on div "CNS: 706 7085 6510 0518" at bounding box center [323, 54] width 142 height 8
click at [196, 176] on div "Resumo × [PERSON_NAME] CNS: 706 7085 6510 0518 Idade: 66 anos Celular/WhatsApp:…" at bounding box center [350, 174] width 701 height 348
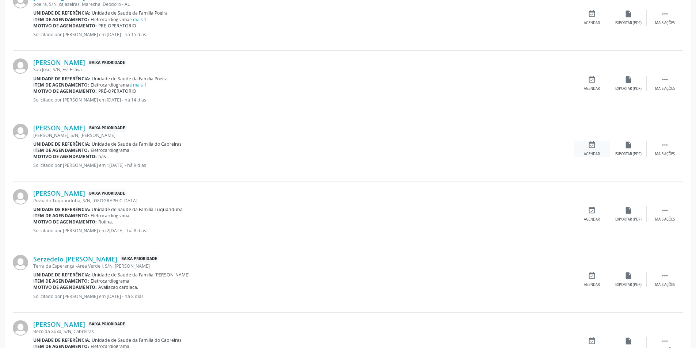
click at [588, 150] on div "event_available Agendar" at bounding box center [591, 149] width 37 height 16
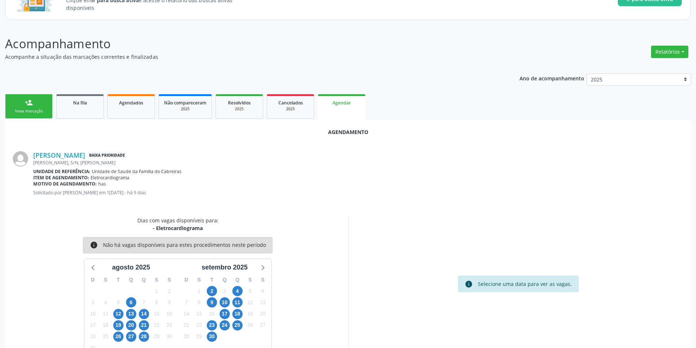
scroll to position [85, 0]
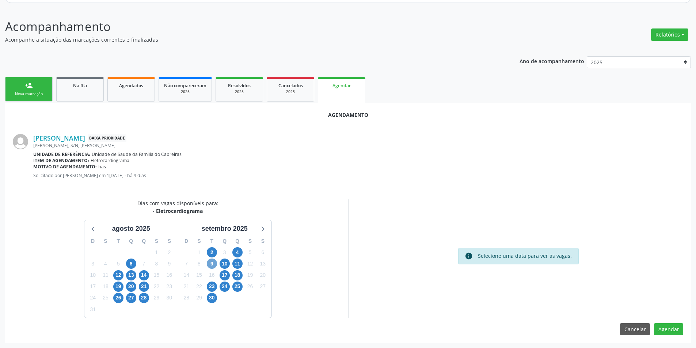
click at [212, 265] on span "9" at bounding box center [212, 264] width 10 height 10
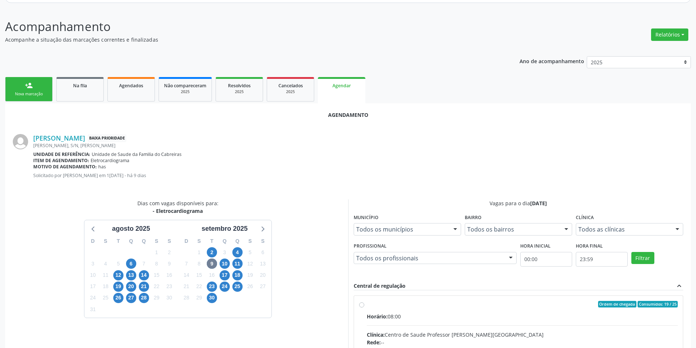
click at [363, 306] on input "Ordem de chegada Consumidos: 19 / 25 Horário: 08:00 Clínica: Centro de Saude Pr…" at bounding box center [361, 304] width 5 height 7
radio input "true"
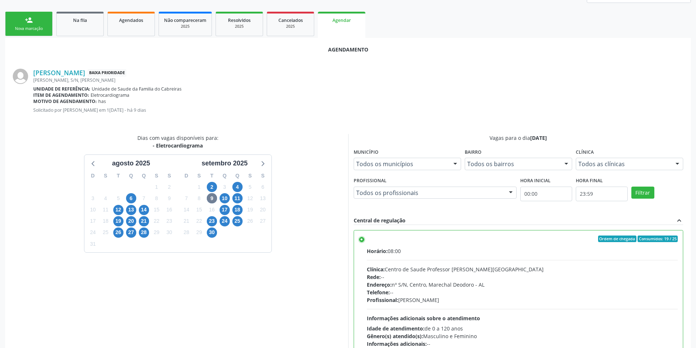
scroll to position [203, 0]
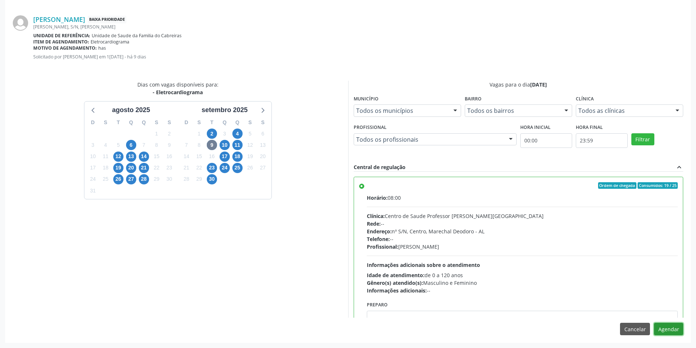
click at [672, 331] on button "Agendar" at bounding box center [668, 329] width 29 height 12
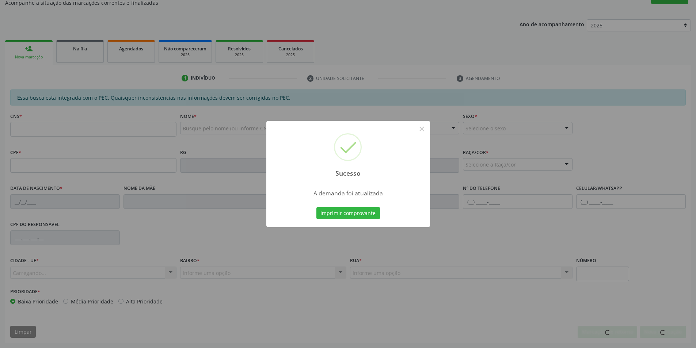
scroll to position [122, 0]
click at [420, 129] on button "×" at bounding box center [422, 129] width 12 height 12
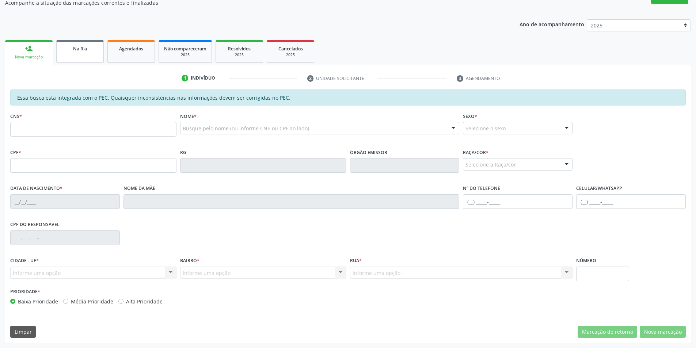
click at [74, 55] on link "Na fila" at bounding box center [79, 51] width 47 height 23
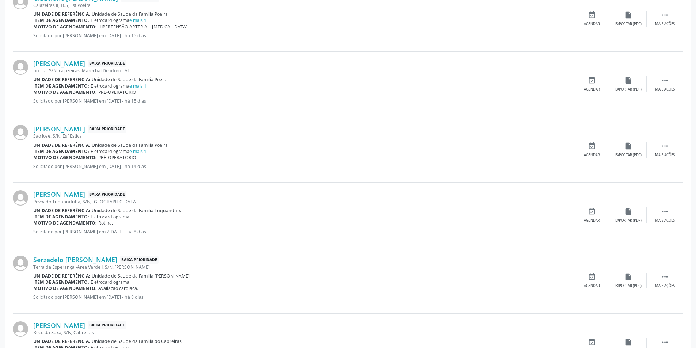
scroll to position [584, 0]
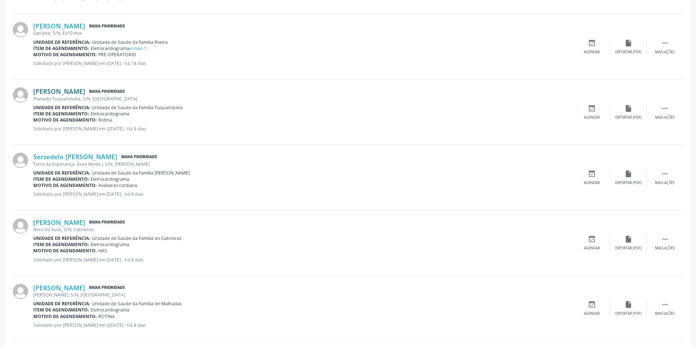
click at [62, 92] on link "[PERSON_NAME]" at bounding box center [59, 91] width 52 height 8
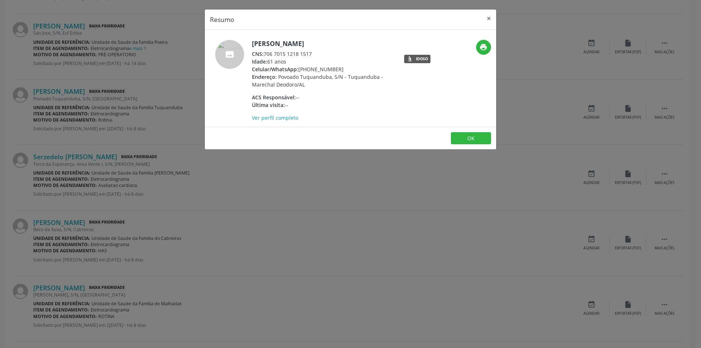
click at [265, 54] on div "CNS: 706 7015 1218 1517" at bounding box center [323, 54] width 142 height 8
drag, startPoint x: 265, startPoint y: 54, endPoint x: 313, endPoint y: 54, distance: 48.2
click at [313, 54] on div "CNS: 706 7015 1218 1517" at bounding box center [323, 54] width 142 height 8
click at [156, 186] on div "Resumo × [PERSON_NAME] CNS: 706 7015 1218 1517 Idade: 61 anos Celular/WhatsApp:…" at bounding box center [350, 174] width 701 height 348
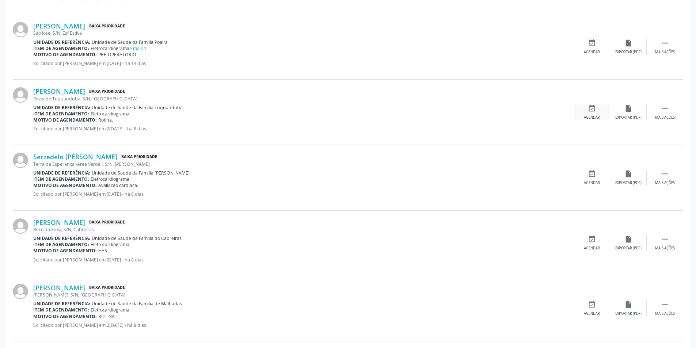
click at [585, 111] on div "event_available Agendar" at bounding box center [591, 112] width 37 height 16
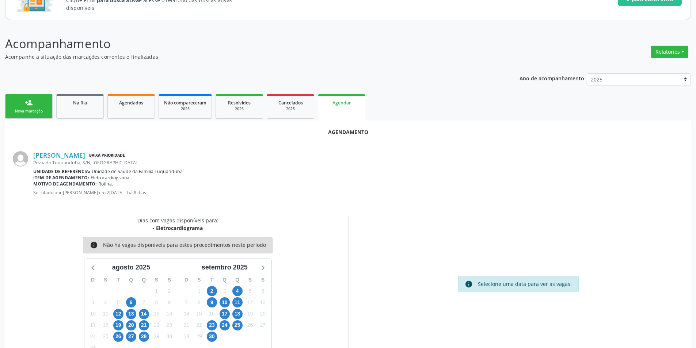
scroll to position [85, 0]
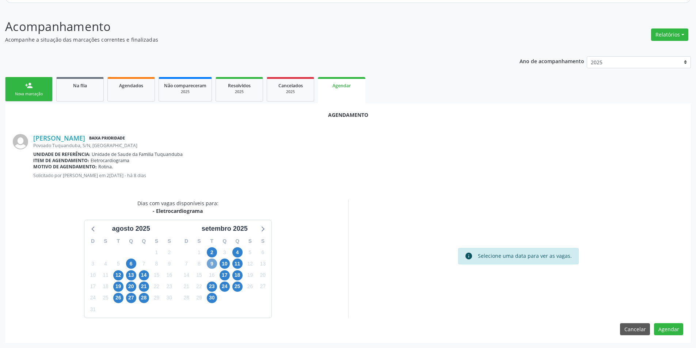
click at [210, 265] on span "9" at bounding box center [212, 264] width 10 height 10
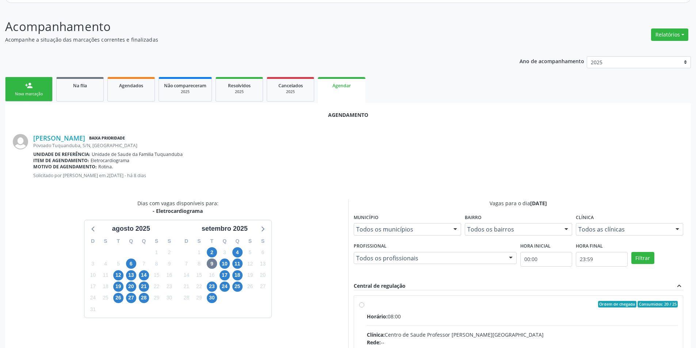
click at [360, 305] on input "Ordem de chegada Consumidos: 20 / 25 Horário: 08:00 Clínica: Centro de Saude Pr…" at bounding box center [361, 304] width 5 height 7
radio input "true"
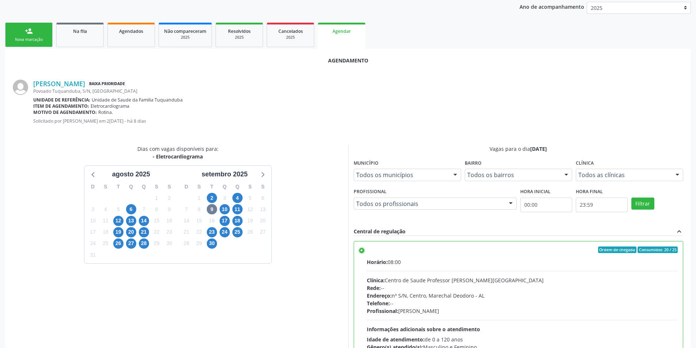
scroll to position [203, 0]
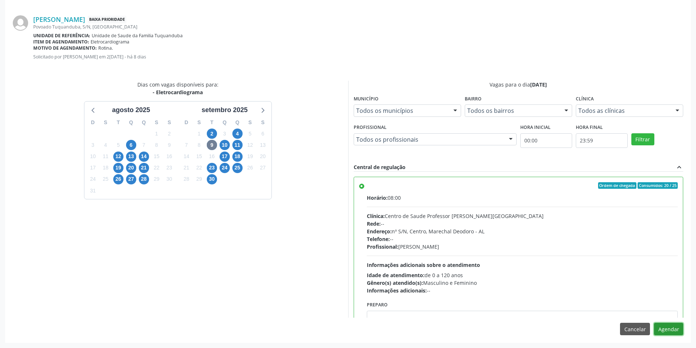
click at [661, 329] on button "Agendar" at bounding box center [668, 329] width 29 height 12
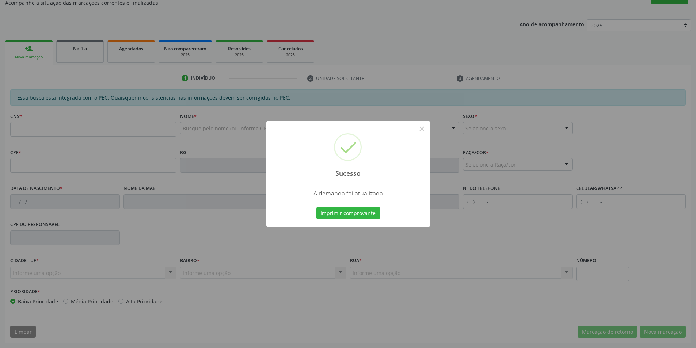
scroll to position [122, 0]
click at [420, 131] on button "×" at bounding box center [422, 129] width 12 height 12
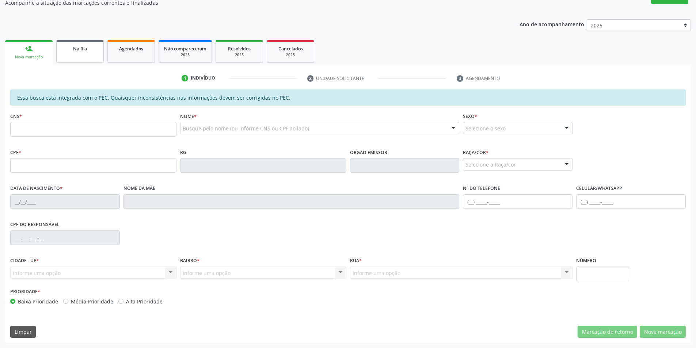
click at [71, 53] on link "Na fila" at bounding box center [79, 51] width 47 height 23
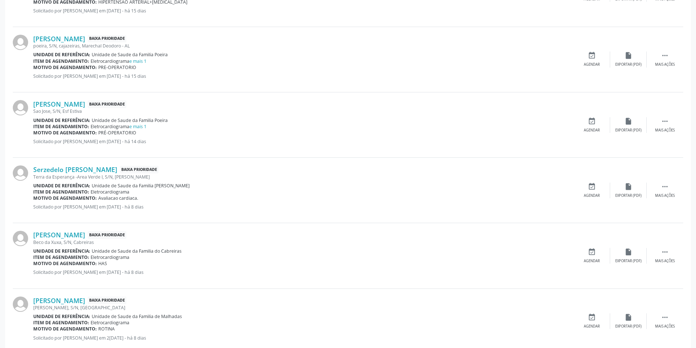
scroll to position [511, 0]
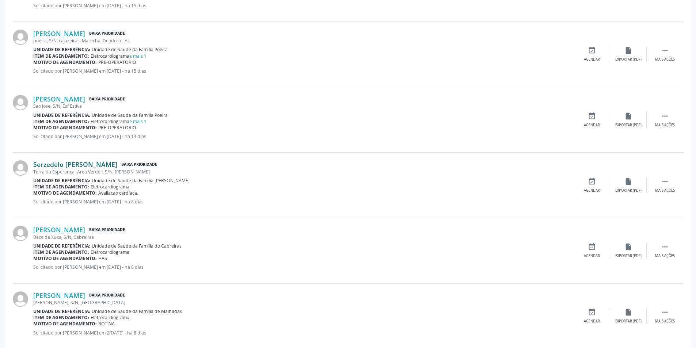
click at [87, 162] on link "Serzedelo [PERSON_NAME]" at bounding box center [75, 164] width 84 height 8
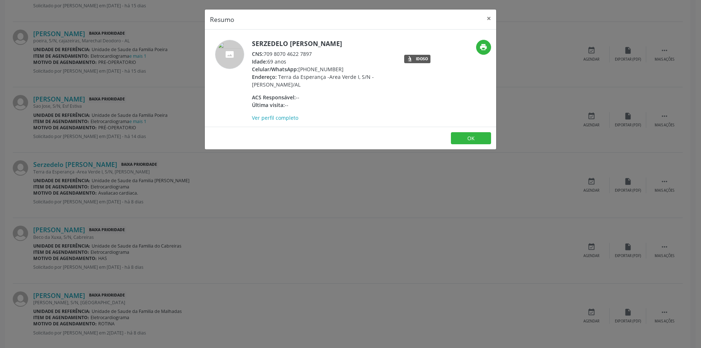
click at [265, 53] on div "CNS: 709 8070 4622 7897" at bounding box center [323, 54] width 142 height 8
drag, startPoint x: 265, startPoint y: 53, endPoint x: 306, endPoint y: 55, distance: 40.9
click at [306, 55] on div "CNS: 709 8070 4622 7897" at bounding box center [323, 54] width 142 height 8
click at [173, 180] on div "Resumo × Serzedelo [PERSON_NAME] CNS: 709 8070 4622 7897 Idade: 69 anos Celular…" at bounding box center [350, 174] width 701 height 348
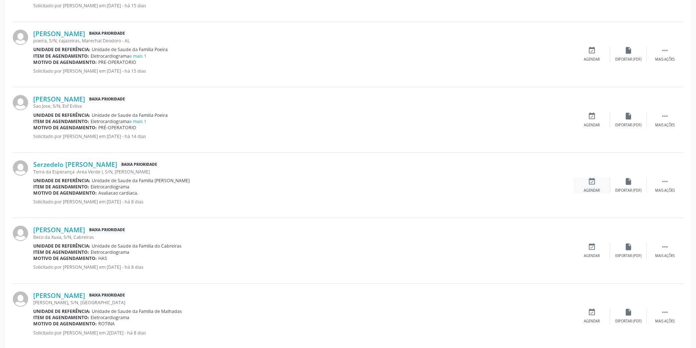
click at [590, 186] on div "event_available Agendar" at bounding box center [591, 185] width 37 height 16
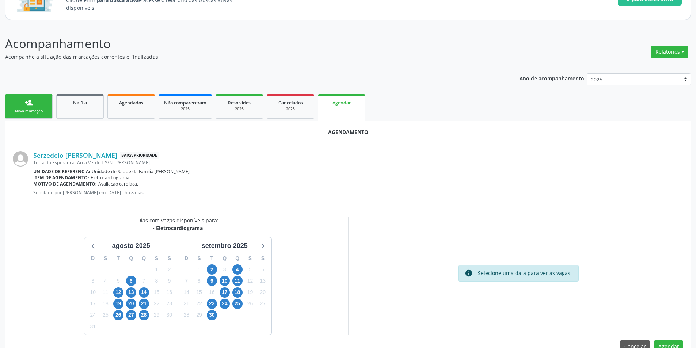
scroll to position [85, 0]
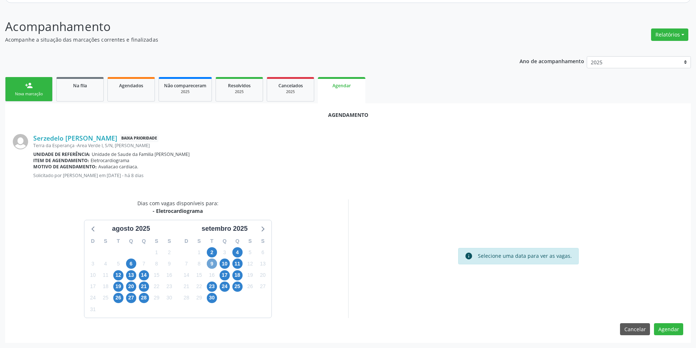
drag, startPoint x: 208, startPoint y: 262, endPoint x: 208, endPoint y: 258, distance: 4.4
click at [208, 262] on span "9" at bounding box center [212, 264] width 10 height 10
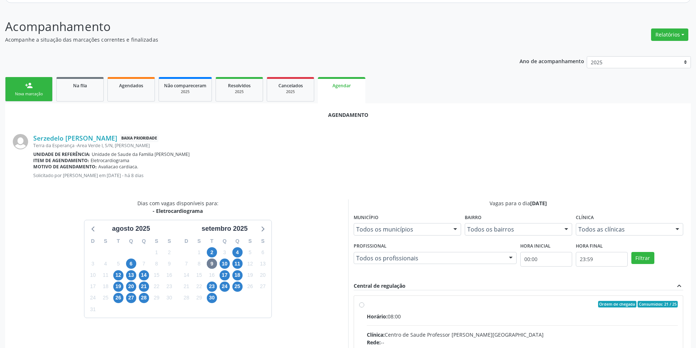
click at [362, 306] on input "Ordem de chegada Consumidos: 21 / 25 Horário: 08:00 Clínica: Centro de Saude Pr…" at bounding box center [361, 304] width 5 height 7
radio input "true"
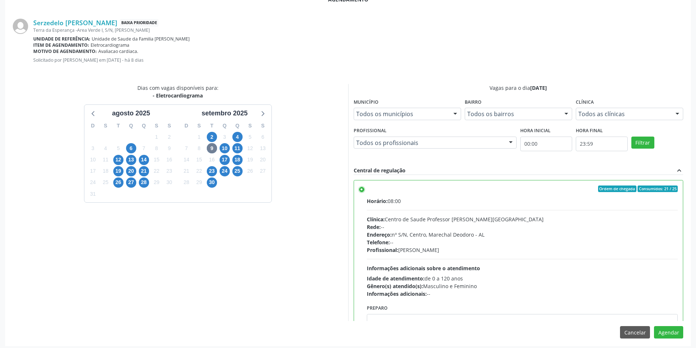
scroll to position [203, 0]
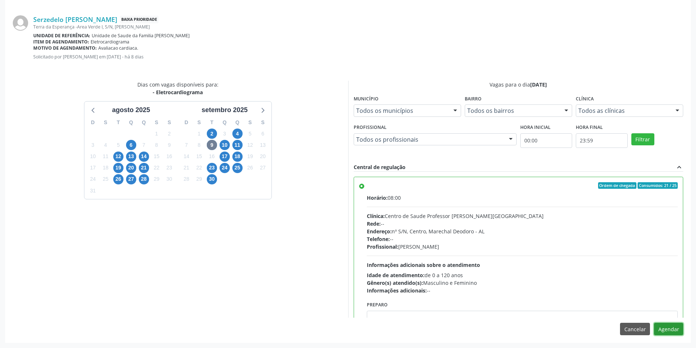
click at [673, 331] on button "Agendar" at bounding box center [668, 329] width 29 height 12
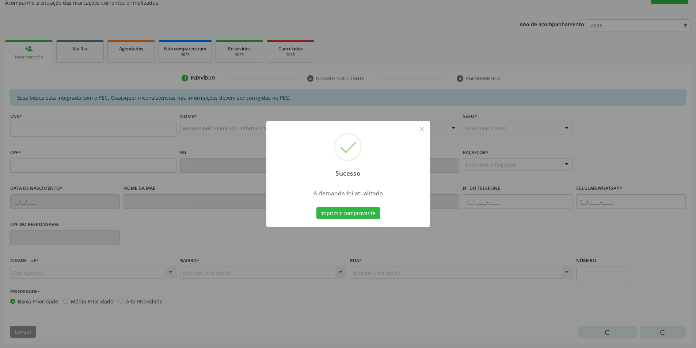
scroll to position [122, 0]
click at [424, 128] on button "×" at bounding box center [422, 129] width 12 height 12
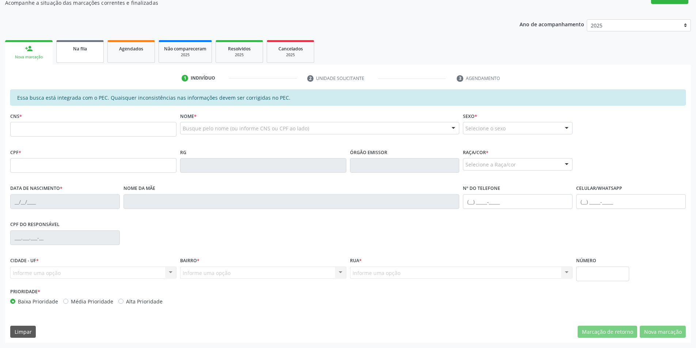
click at [74, 55] on link "Na fila" at bounding box center [79, 51] width 47 height 23
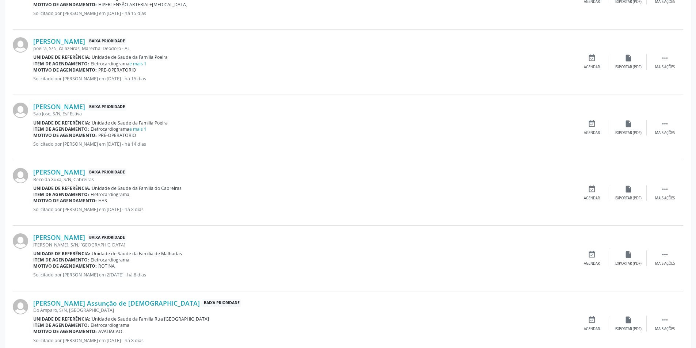
scroll to position [584, 0]
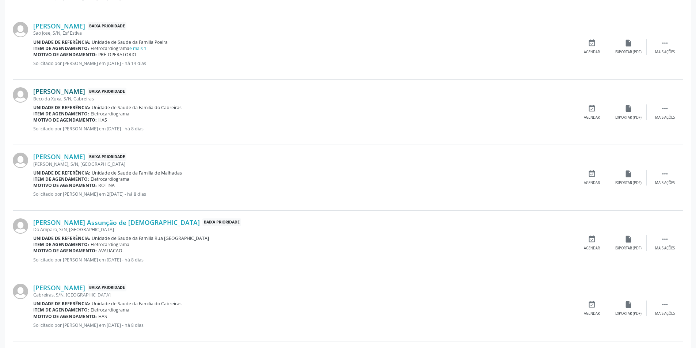
click at [57, 89] on link "[PERSON_NAME]" at bounding box center [59, 91] width 52 height 8
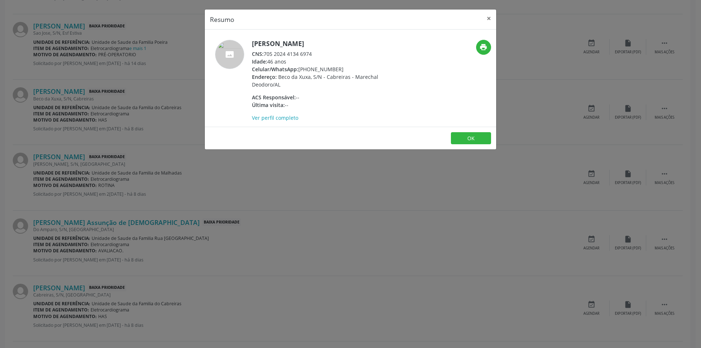
click at [265, 54] on div "CNS: 705 2024 4134 6974" at bounding box center [323, 54] width 142 height 8
drag, startPoint x: 265, startPoint y: 54, endPoint x: 302, endPoint y: 54, distance: 36.5
click at [302, 54] on div "CNS: 705 2024 4134 6974" at bounding box center [323, 54] width 142 height 8
click at [213, 179] on div "Resumo × [PERSON_NAME] CNS: 705 2024 4134 6974 Idade: 46 anos Celular/WhatsApp:…" at bounding box center [350, 174] width 701 height 348
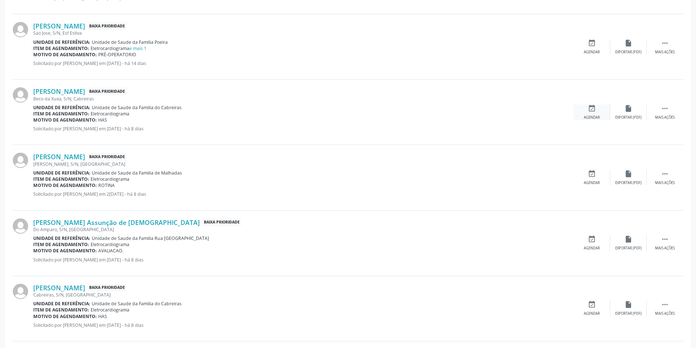
click at [590, 113] on div "event_available Agendar" at bounding box center [591, 112] width 37 height 16
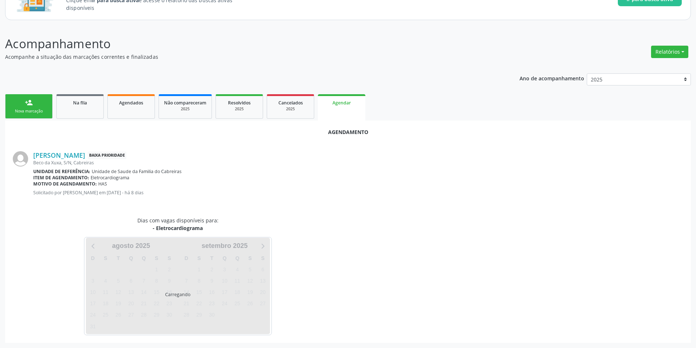
scroll to position [85, 0]
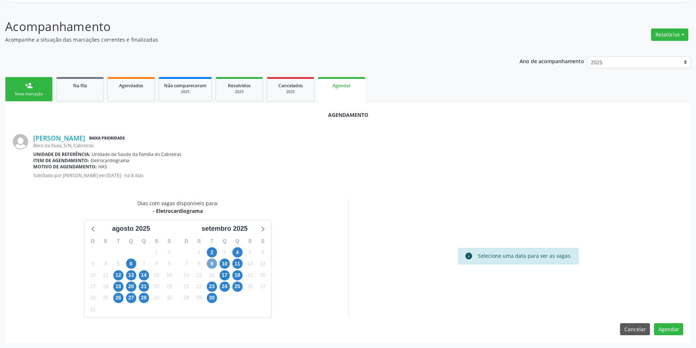
click at [212, 264] on span "9" at bounding box center [212, 264] width 10 height 10
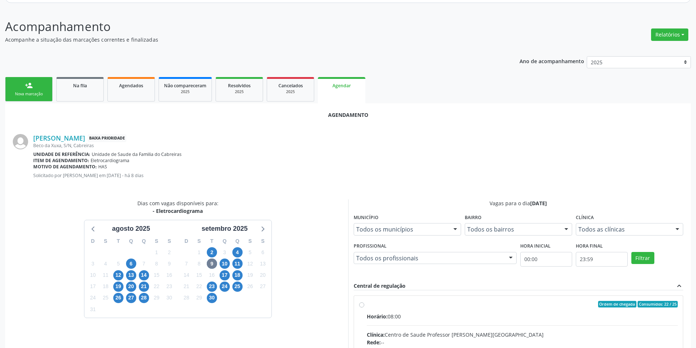
radio input "true"
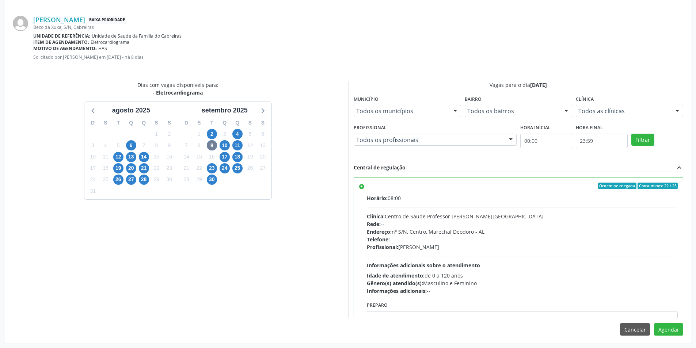
scroll to position [203, 0]
click at [667, 333] on button "Agendar" at bounding box center [668, 329] width 29 height 12
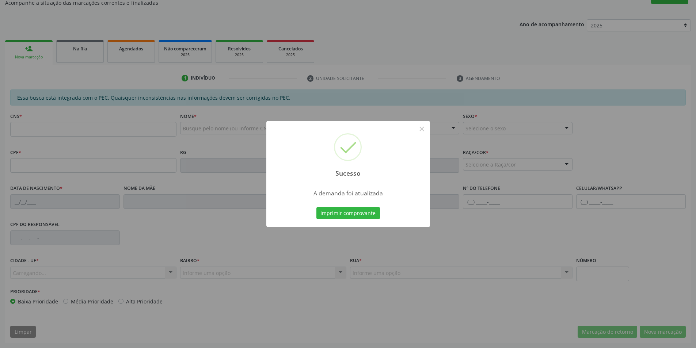
scroll to position [122, 0]
click at [422, 129] on button "×" at bounding box center [422, 129] width 12 height 12
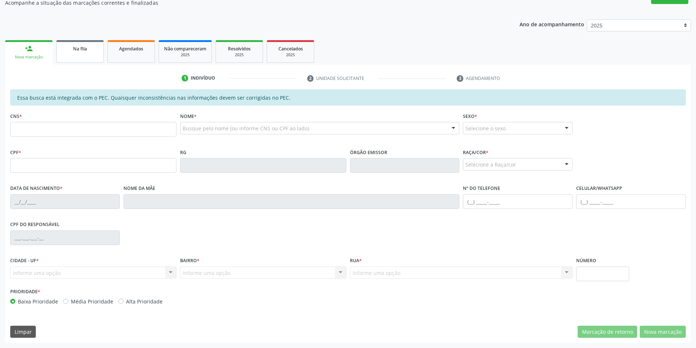
click at [74, 41] on link "Na fila" at bounding box center [79, 51] width 47 height 23
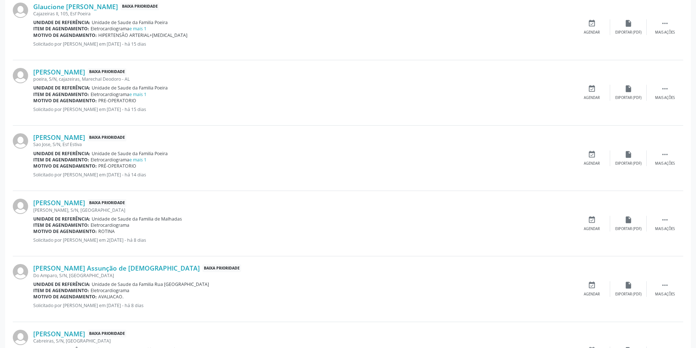
scroll to position [511, 0]
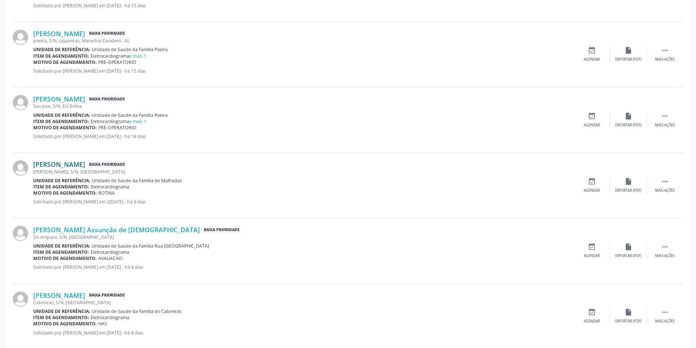
click at [57, 163] on link "[PERSON_NAME]" at bounding box center [59, 164] width 52 height 8
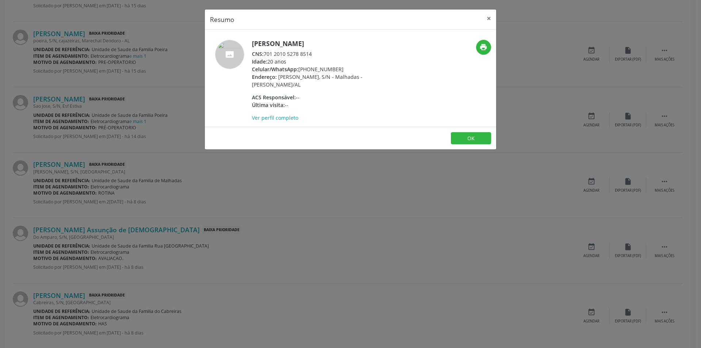
click at [264, 54] on span "CNS:" at bounding box center [258, 53] width 12 height 7
drag, startPoint x: 264, startPoint y: 54, endPoint x: 311, endPoint y: 54, distance: 47.5
click at [311, 54] on div "CNS: 701 2010 5278 8514" at bounding box center [323, 54] width 142 height 8
click at [287, 55] on div "CNS: 701 2010 5278 8514" at bounding box center [323, 54] width 142 height 8
click at [265, 54] on div "CNS: 701 2010 5278 8514" at bounding box center [323, 54] width 142 height 8
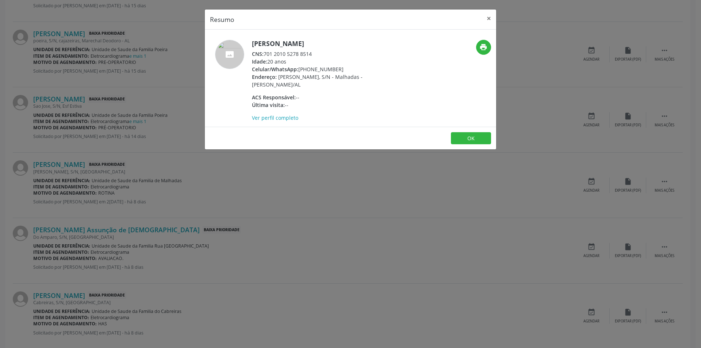
drag, startPoint x: 265, startPoint y: 54, endPoint x: 308, endPoint y: 56, distance: 42.4
click at [308, 56] on div "CNS: 701 2010 5278 8514" at bounding box center [323, 54] width 142 height 8
click at [184, 183] on div "Resumo × [PERSON_NAME] CNS: 701 2010 5278 8514 Idade: 20 anos Celular/WhatsApp:…" at bounding box center [350, 174] width 701 height 348
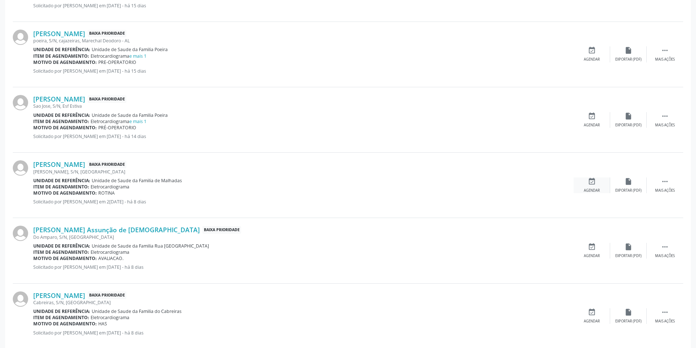
click at [587, 190] on div "Agendar" at bounding box center [591, 190] width 16 height 5
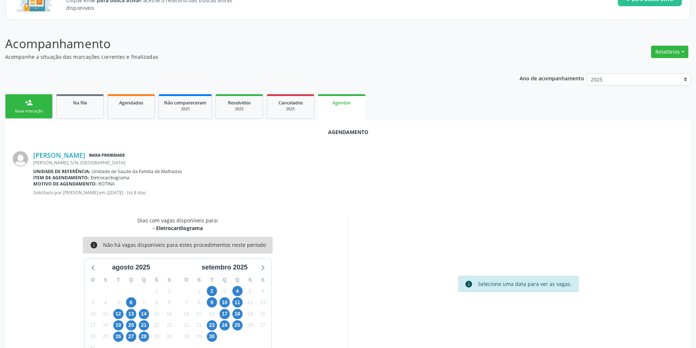
scroll to position [85, 0]
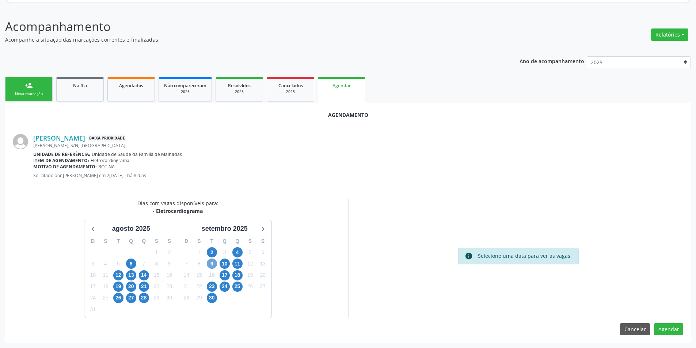
click at [210, 263] on span "9" at bounding box center [212, 264] width 10 height 10
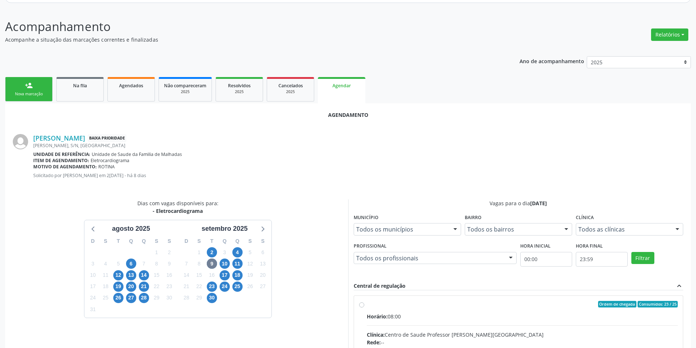
drag, startPoint x: 362, startPoint y: 303, endPoint x: 374, endPoint y: 292, distance: 16.0
click at [362, 303] on input "Ordem de chegada Consumidos: 23 / 25 Horário: 08:00 Clínica: Centro de Saude Pr…" at bounding box center [361, 304] width 5 height 7
radio input "true"
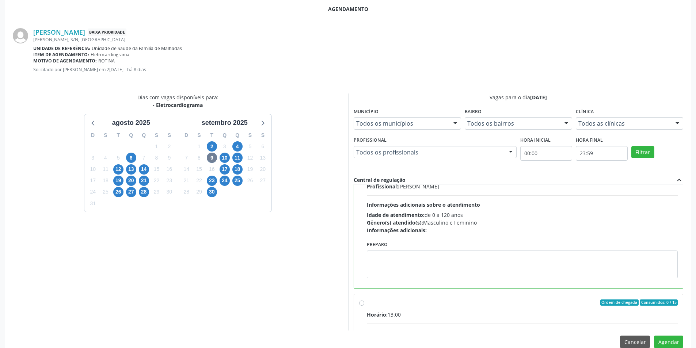
scroll to position [203, 0]
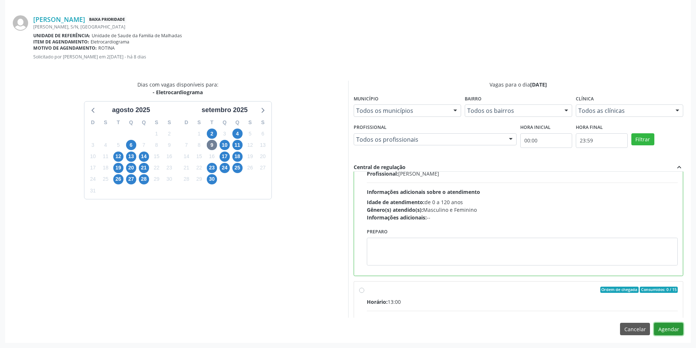
click at [667, 329] on button "Agendar" at bounding box center [668, 329] width 29 height 12
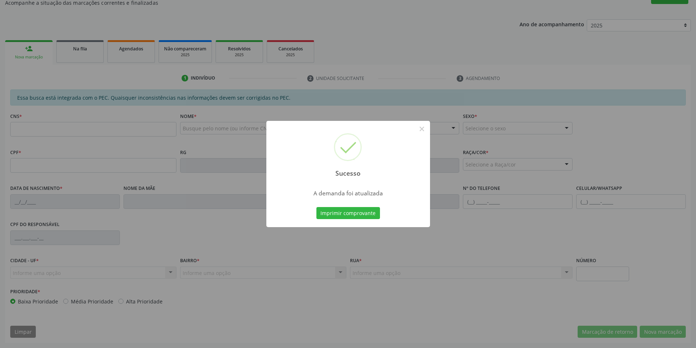
scroll to position [122, 0]
click at [419, 129] on button "×" at bounding box center [422, 129] width 12 height 12
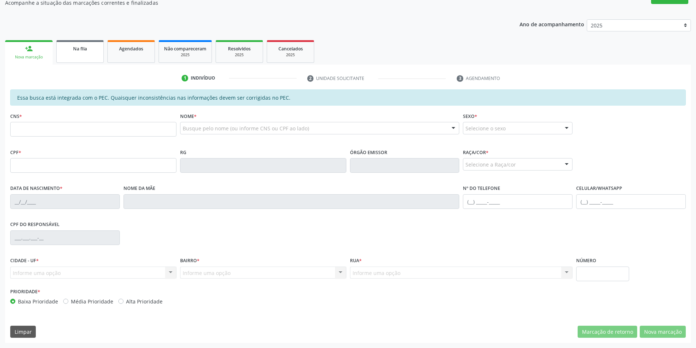
click at [67, 42] on link "Na fila" at bounding box center [79, 51] width 47 height 23
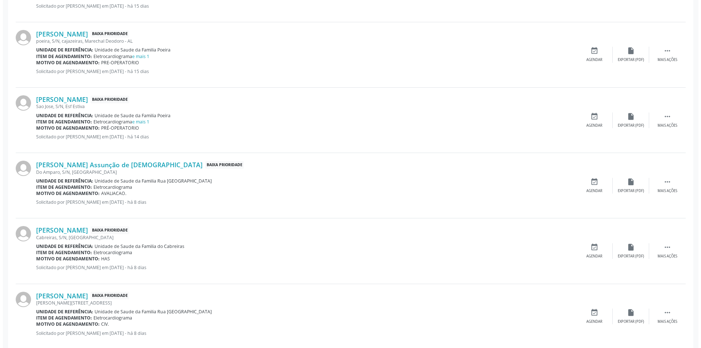
scroll to position [511, 0]
click at [80, 166] on link "[PERSON_NAME] Assunção de [DEMOGRAPHIC_DATA]" at bounding box center [116, 164] width 166 height 8
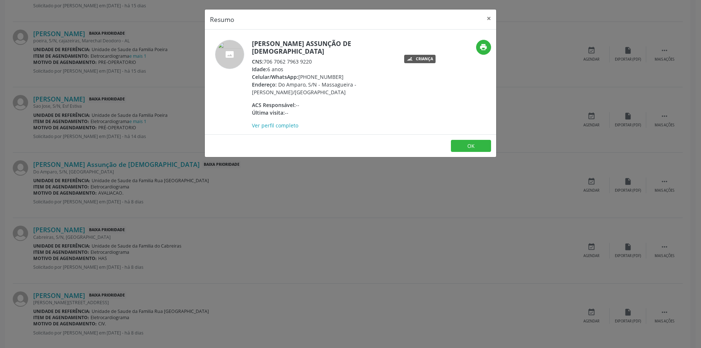
click at [264, 62] on span "CNS:" at bounding box center [258, 61] width 12 height 7
drag, startPoint x: 264, startPoint y: 62, endPoint x: 305, endPoint y: 59, distance: 40.2
click at [305, 59] on div "CNS: 706 7062 7963 9220" at bounding box center [323, 62] width 142 height 8
click at [154, 188] on div "Resumo × [PERSON_NAME] Assunção de [DEMOGRAPHIC_DATA] CNS: 706 7062 7963 9220 I…" at bounding box center [350, 174] width 701 height 348
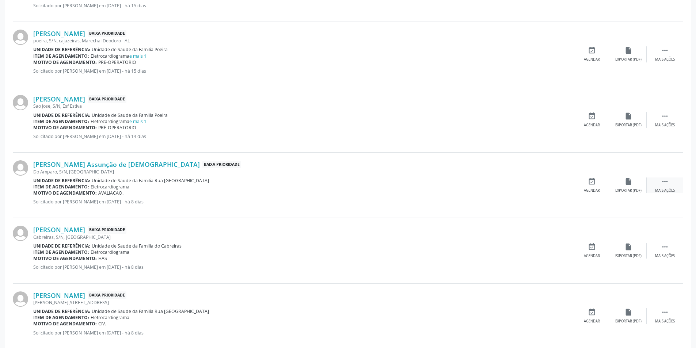
click at [661, 186] on div " Mais ações" at bounding box center [664, 185] width 37 height 16
click at [594, 188] on div "Cancelar" at bounding box center [591, 190] width 17 height 5
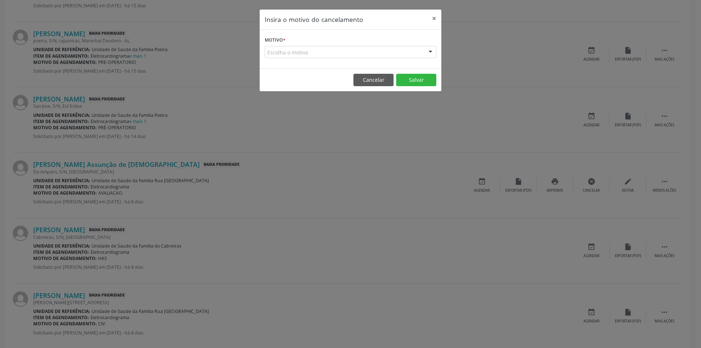
click at [275, 50] on div "Escolha o motivo" at bounding box center [351, 52] width 172 height 12
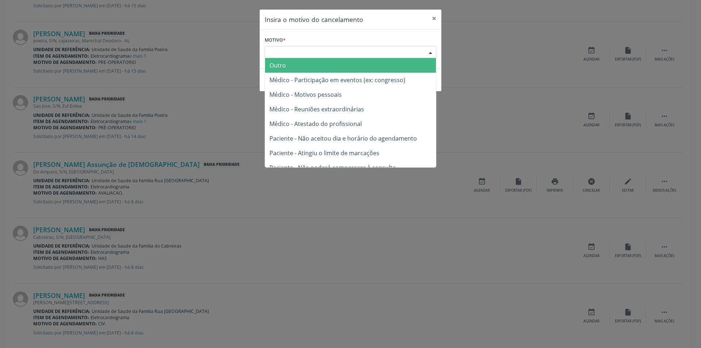
click at [278, 66] on span "Outro" at bounding box center [277, 65] width 16 height 8
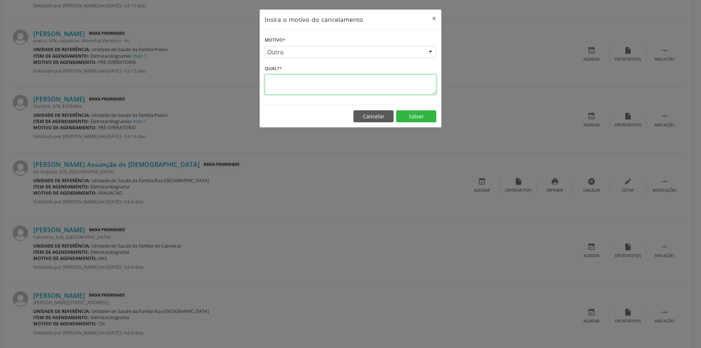
click at [356, 85] on textarea at bounding box center [351, 84] width 172 height 20
type textarea "Idade não compatível"
click at [417, 116] on button "Salvar" at bounding box center [416, 116] width 40 height 12
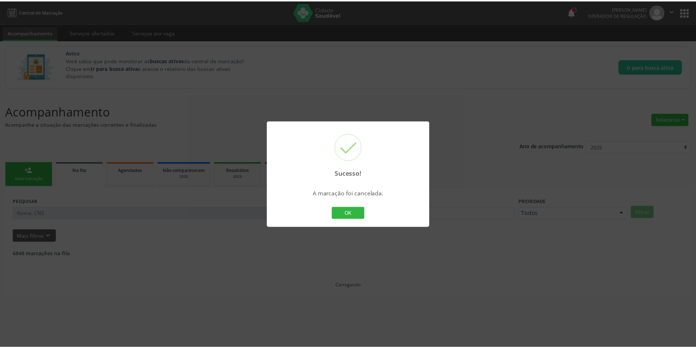
scroll to position [0, 0]
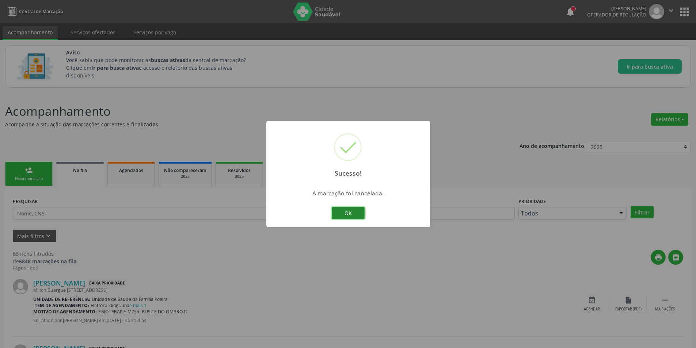
click at [345, 214] on button "OK" at bounding box center [348, 213] width 33 height 12
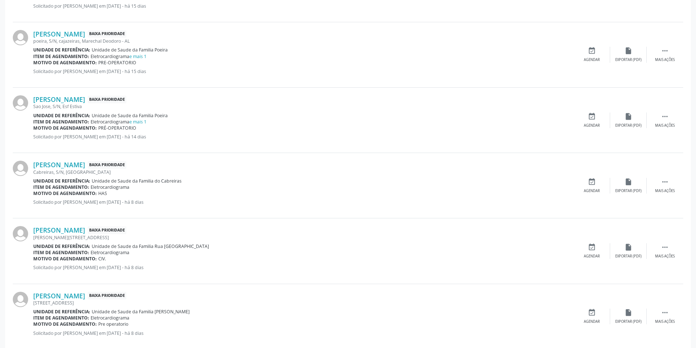
scroll to position [511, 0]
click at [63, 165] on link "[PERSON_NAME]" at bounding box center [59, 164] width 52 height 8
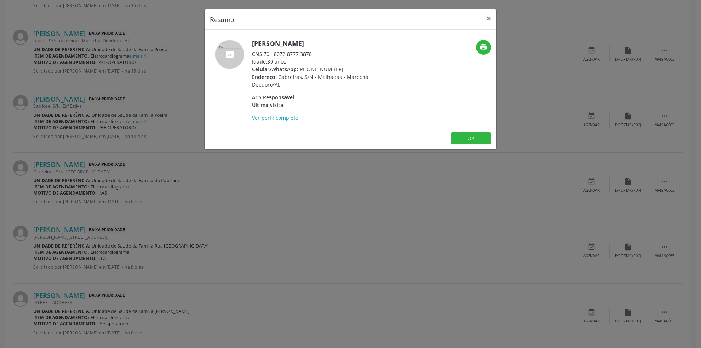
click at [265, 53] on div "CNS: 701 8072 8777 3878" at bounding box center [323, 54] width 142 height 8
drag, startPoint x: 265, startPoint y: 53, endPoint x: 312, endPoint y: 54, distance: 46.4
click at [312, 54] on div "CNS: 701 8072 8777 3878" at bounding box center [323, 54] width 142 height 8
click at [209, 176] on div "Resumo × [PERSON_NAME] CNS: 701 8072 8777 3878 Idade: 30 anos Celular/WhatsApp:…" at bounding box center [350, 174] width 701 height 348
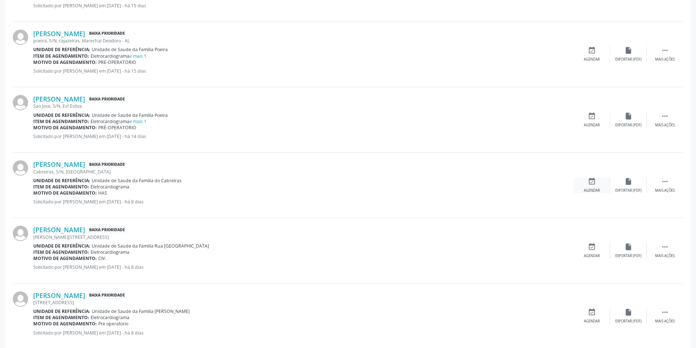
click at [593, 188] on div "Agendar" at bounding box center [591, 190] width 16 height 5
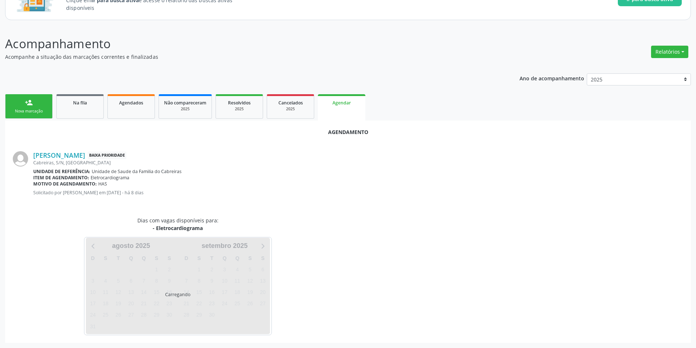
scroll to position [85, 0]
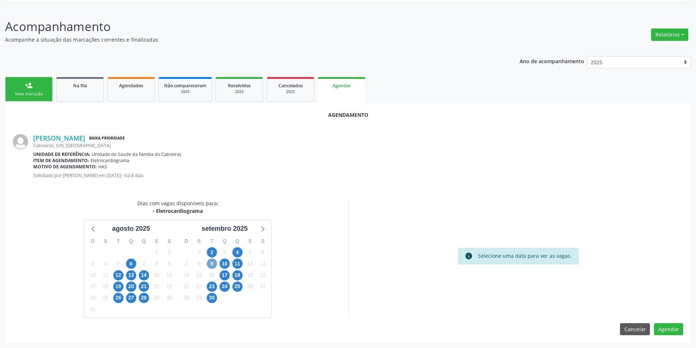
click at [207, 265] on span "9" at bounding box center [212, 264] width 10 height 10
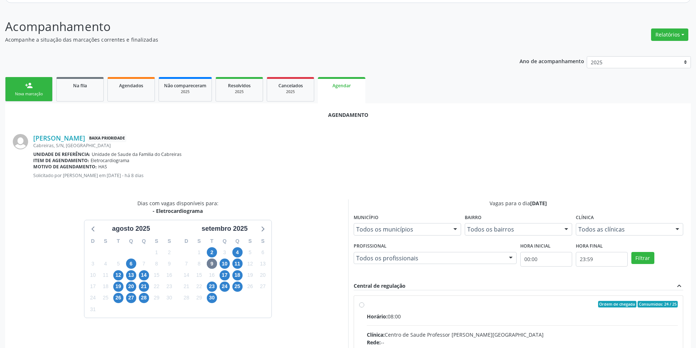
click at [361, 304] on input "Ordem de chegada Consumidos: 24 / 25 Horário: 08:00 Clínica: Centro de Saude Pr…" at bounding box center [361, 304] width 5 height 7
radio input "true"
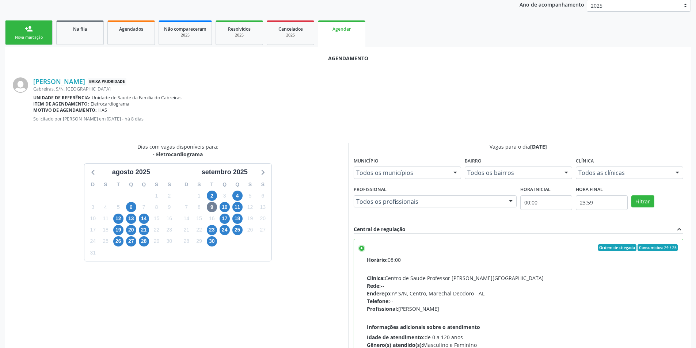
scroll to position [194, 0]
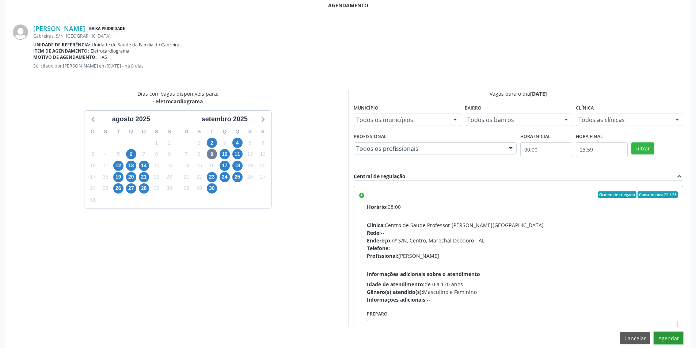
click at [671, 335] on button "Agendar" at bounding box center [668, 338] width 29 height 12
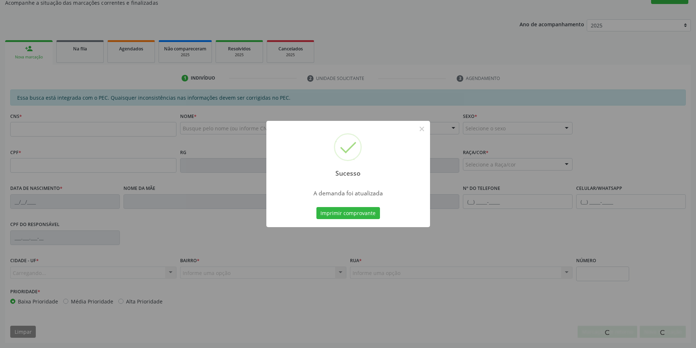
scroll to position [122, 0]
click at [422, 131] on button "×" at bounding box center [422, 129] width 12 height 12
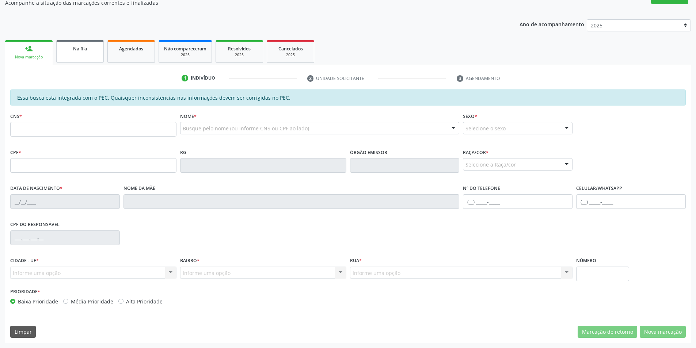
click at [69, 43] on link "Na fila" at bounding box center [79, 51] width 47 height 23
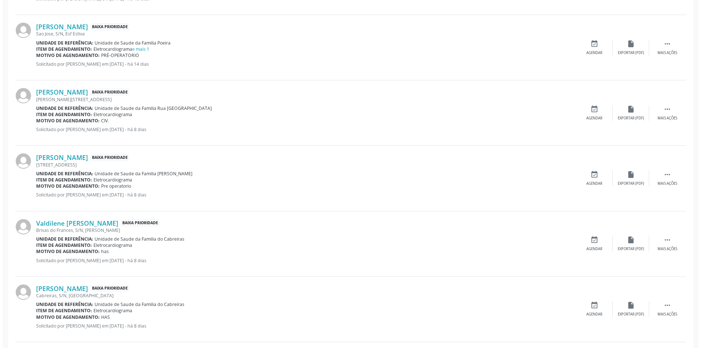
scroll to position [584, 0]
click at [84, 96] on div "[PERSON_NAME][STREET_ADDRESS]" at bounding box center [303, 99] width 540 height 6
click at [85, 90] on link "[PERSON_NAME]" at bounding box center [59, 91] width 52 height 8
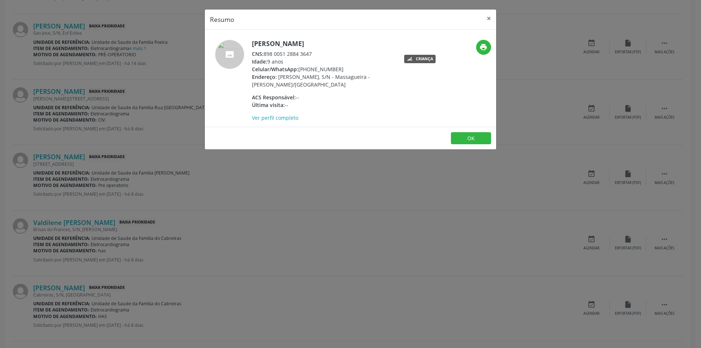
click at [264, 54] on span "CNS:" at bounding box center [258, 53] width 12 height 7
drag, startPoint x: 264, startPoint y: 54, endPoint x: 305, endPoint y: 54, distance: 40.5
click at [305, 54] on div "CNS: 898 0051 2884 3647" at bounding box center [323, 54] width 142 height 8
click at [322, 178] on div "Resumo × [PERSON_NAME] CNS: 898 0051 2884 3647 Idade: 9 anos Celular/WhatsApp: …" at bounding box center [350, 174] width 701 height 348
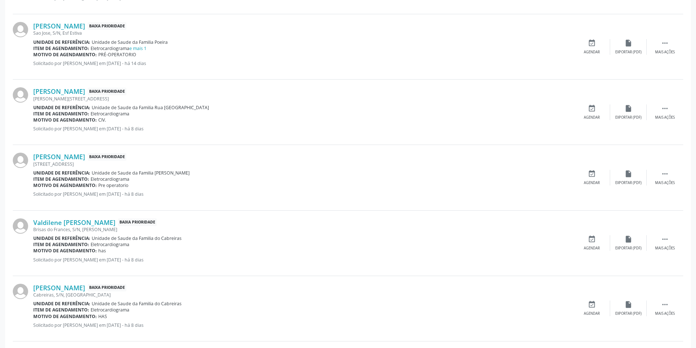
click at [668, 121] on div "[PERSON_NAME] Baixa Prioridade [STREET_ADDRESS] Unidade de referência: Unidade …" at bounding box center [348, 112] width 670 height 65
click at [667, 117] on div "Mais ações" at bounding box center [665, 117] width 20 height 5
click at [591, 115] on div "Cancelar" at bounding box center [591, 117] width 17 height 5
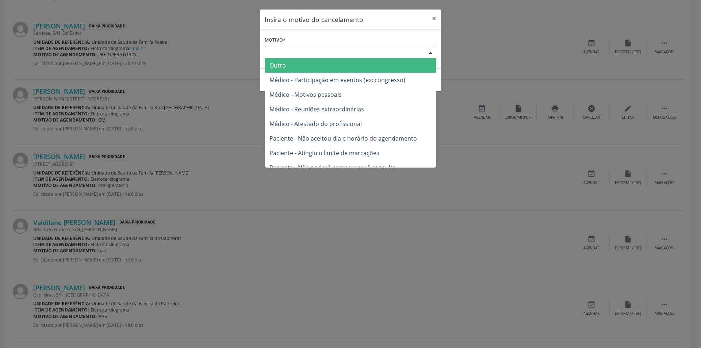
click at [274, 46] on div "Escolha o motivo" at bounding box center [351, 52] width 172 height 12
click at [283, 70] on span "Outro" at bounding box center [350, 65] width 171 height 15
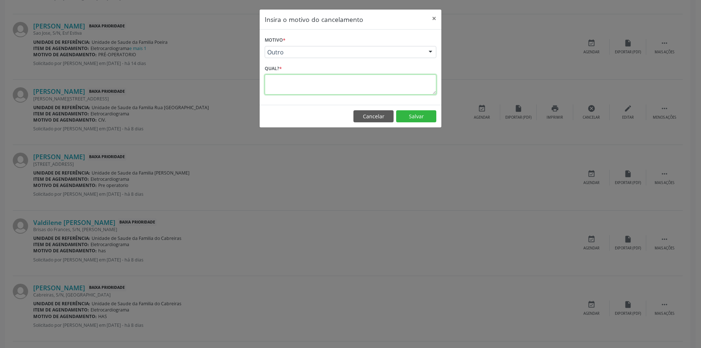
click at [284, 83] on textarea at bounding box center [351, 84] width 172 height 20
type textarea "Idade não compatível"
click at [411, 118] on button "Salvar" at bounding box center [416, 116] width 40 height 12
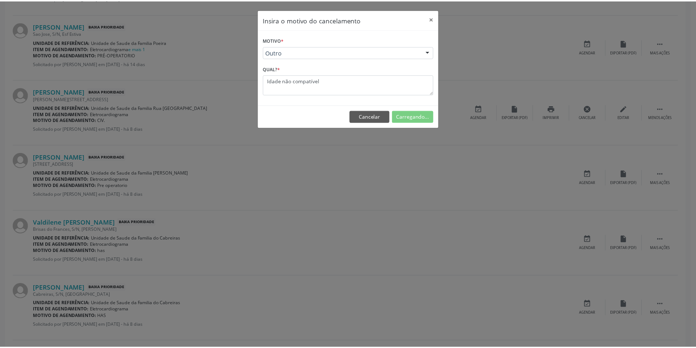
scroll to position [0, 0]
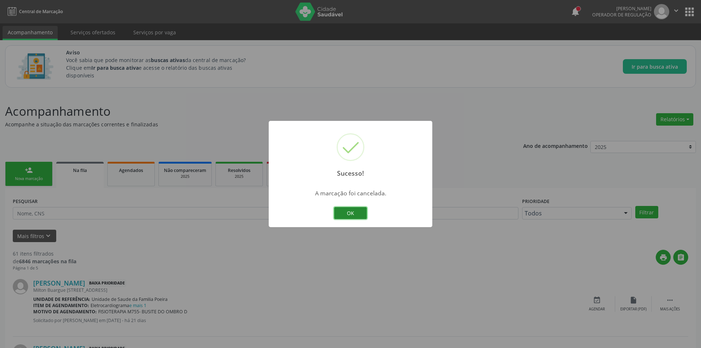
click at [348, 213] on button "OK" at bounding box center [350, 213] width 33 height 12
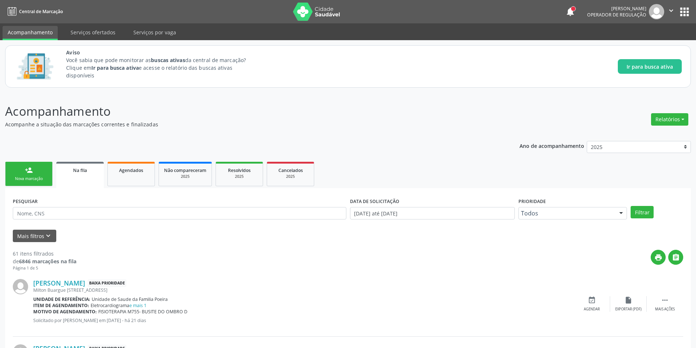
click at [72, 175] on link "Na fila" at bounding box center [79, 175] width 47 height 26
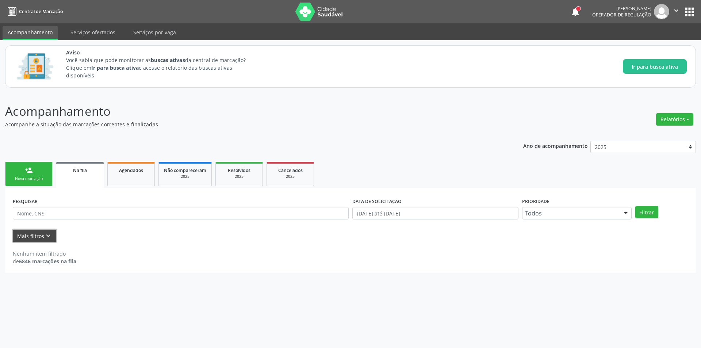
click at [55, 233] on button "Mais filtros keyboard_arrow_down" at bounding box center [34, 236] width 43 height 13
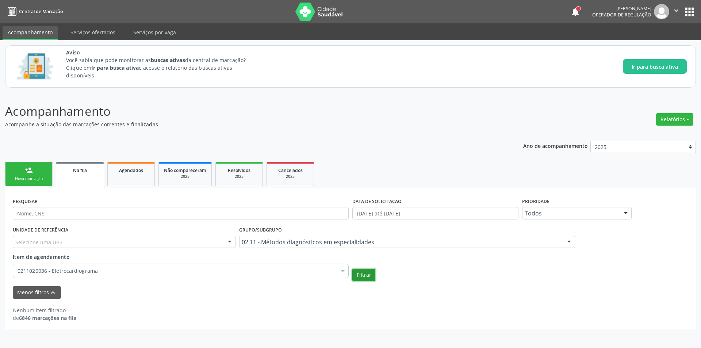
click at [363, 277] on button "Filtrar" at bounding box center [363, 275] width 23 height 12
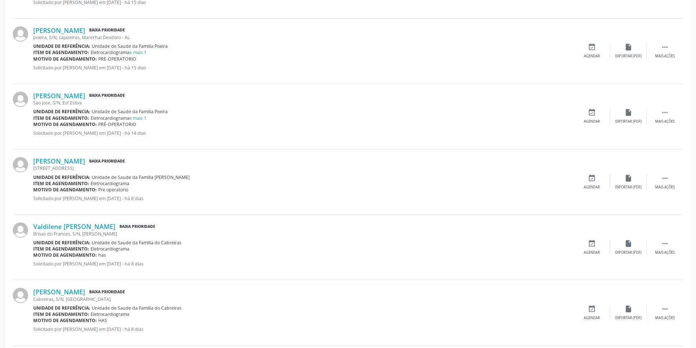
scroll to position [584, 0]
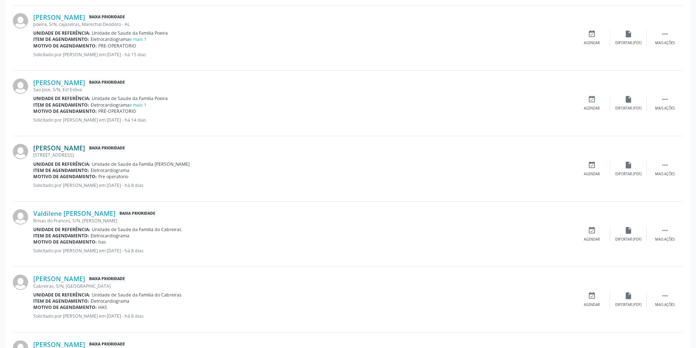
click at [71, 145] on link "[PERSON_NAME]" at bounding box center [59, 148] width 52 height 8
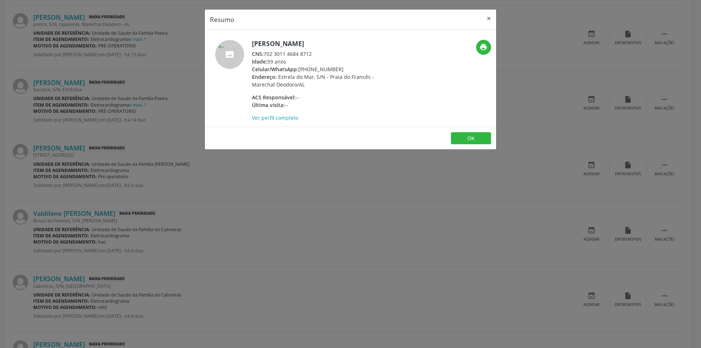
click at [265, 54] on div "CNS: 702 3011 4684 8712" at bounding box center [323, 54] width 142 height 8
drag, startPoint x: 265, startPoint y: 54, endPoint x: 306, endPoint y: 54, distance: 40.9
click at [306, 54] on div "CNS: 702 3011 4684 8712" at bounding box center [323, 54] width 142 height 8
click at [225, 193] on div "Resumo × [PERSON_NAME] CNS: 702 3011 4684 8712 Idade: 59 anos Celular/WhatsApp:…" at bounding box center [350, 174] width 701 height 348
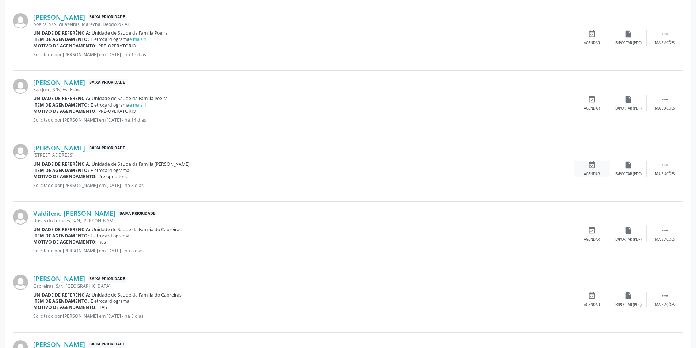
click at [589, 167] on icon "event_available" at bounding box center [591, 165] width 8 height 8
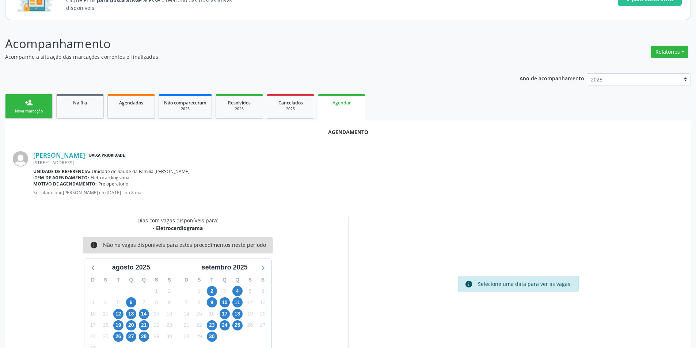
scroll to position [85, 0]
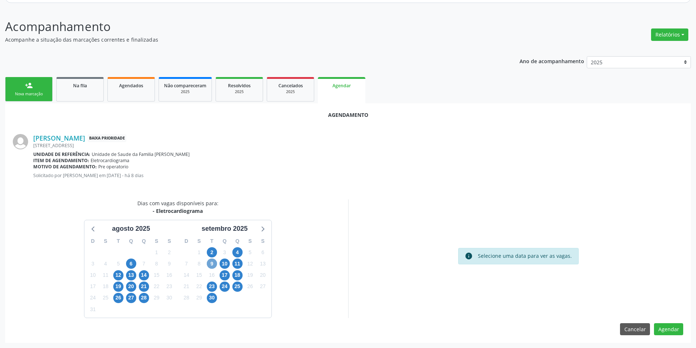
click at [210, 263] on span "9" at bounding box center [212, 264] width 10 height 10
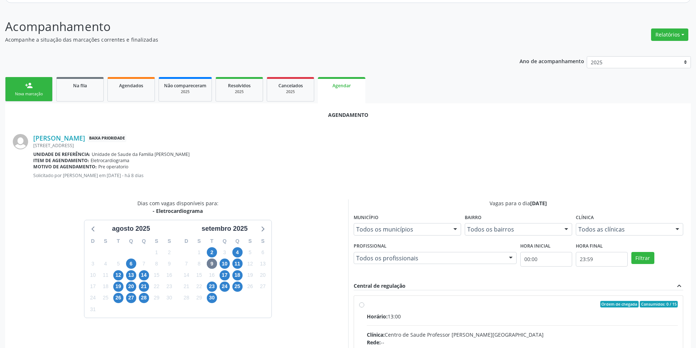
click at [360, 306] on input "Ordem de chegada Consumidos: 0 / 15 Horário: 13:00 Clínica: Centro de Saude Pro…" at bounding box center [361, 304] width 5 height 7
radio input "true"
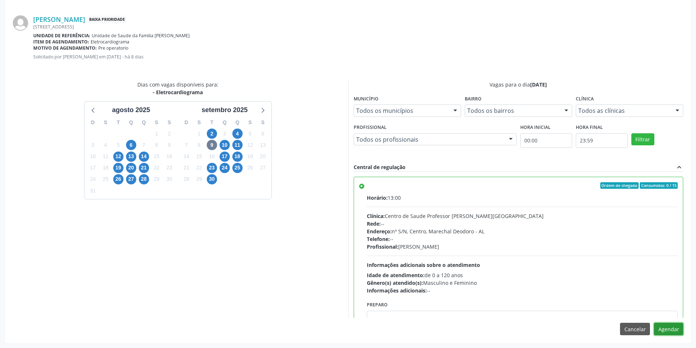
click at [659, 332] on button "Agendar" at bounding box center [668, 329] width 29 height 12
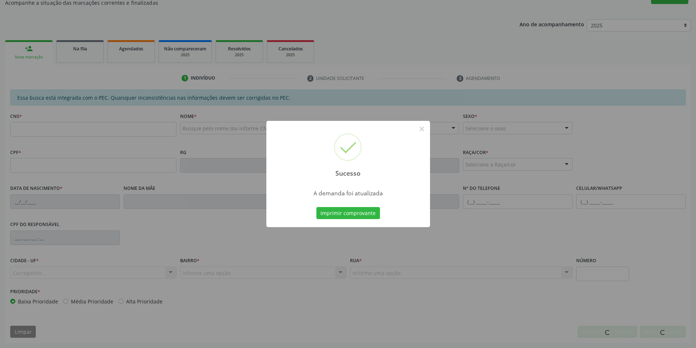
scroll to position [122, 0]
click at [420, 133] on button "×" at bounding box center [422, 129] width 12 height 12
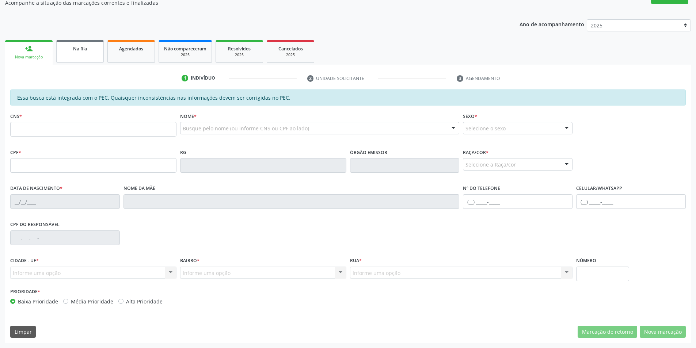
click at [74, 42] on link "Na fila" at bounding box center [79, 51] width 47 height 23
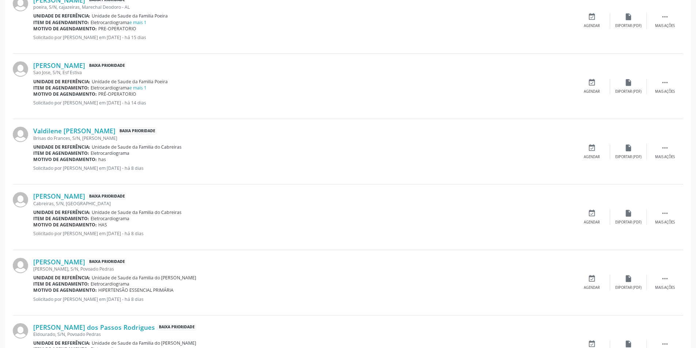
scroll to position [548, 0]
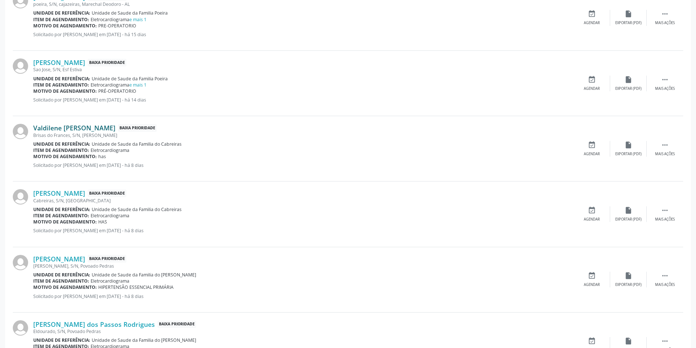
click at [63, 130] on link "Valdilene [PERSON_NAME]" at bounding box center [74, 128] width 82 height 8
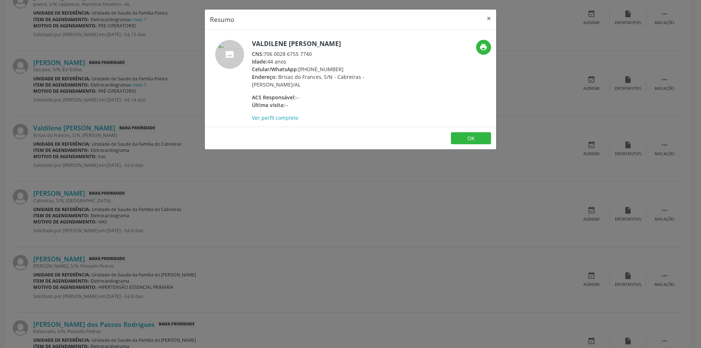
click at [265, 54] on div "CNS: 706 0028 6755 7740" at bounding box center [323, 54] width 142 height 8
drag, startPoint x: 265, startPoint y: 54, endPoint x: 300, endPoint y: 54, distance: 35.1
click at [300, 54] on div "CNS: 706 0028 6755 7740" at bounding box center [323, 54] width 142 height 8
click at [265, 54] on div "CNS: 706 0028 6755 7740" at bounding box center [323, 54] width 142 height 8
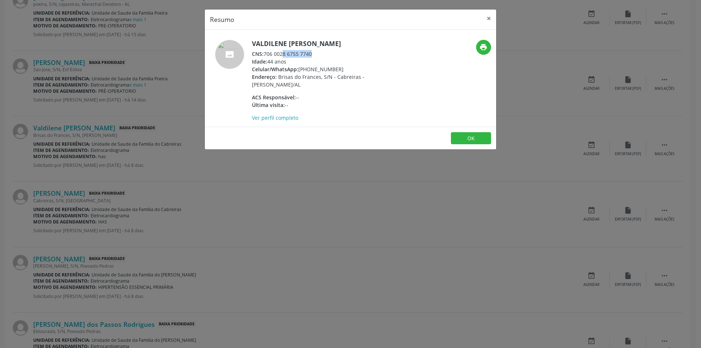
drag, startPoint x: 265, startPoint y: 54, endPoint x: 320, endPoint y: 54, distance: 55.1
click at [320, 54] on div "CNS: 706 0028 6755 7740" at bounding box center [323, 54] width 142 height 8
click at [222, 172] on div "Resumo × Valdilene [PERSON_NAME] CNS: 706 0028 6755 7740 Idade: 44 anos Celular…" at bounding box center [350, 174] width 701 height 348
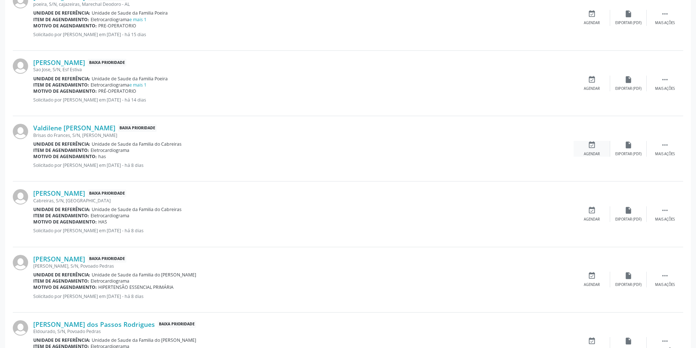
click at [589, 154] on div "Agendar" at bounding box center [591, 154] width 16 height 5
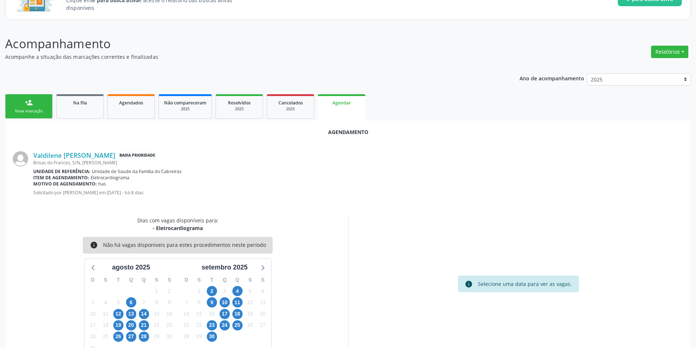
scroll to position [85, 0]
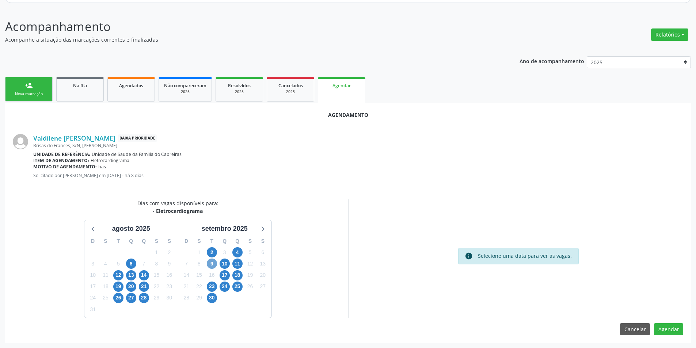
click at [210, 264] on span "9" at bounding box center [212, 264] width 10 height 10
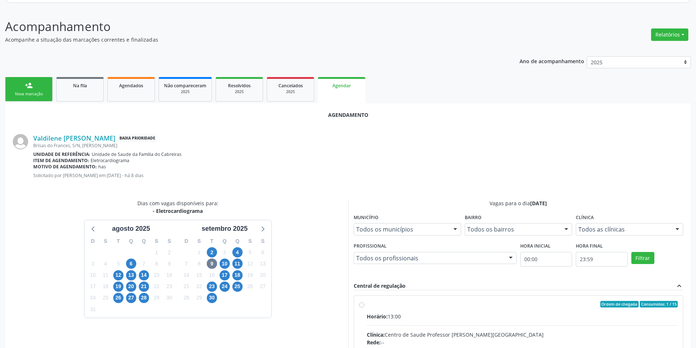
click at [361, 306] on input "Ordem de chegada Consumidos: 1 / 15 Horário: 13:00 Clínica: Centro de Saude Pro…" at bounding box center [361, 304] width 5 height 7
radio input "true"
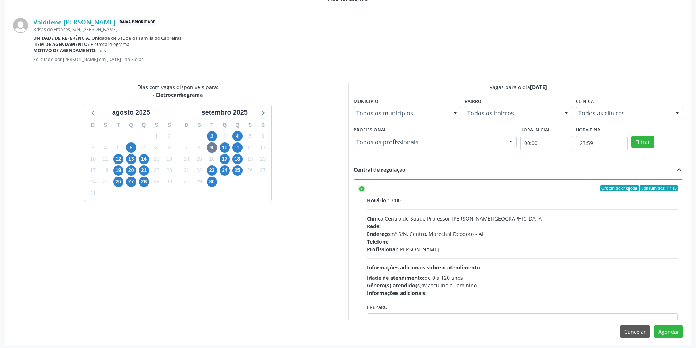
scroll to position [203, 0]
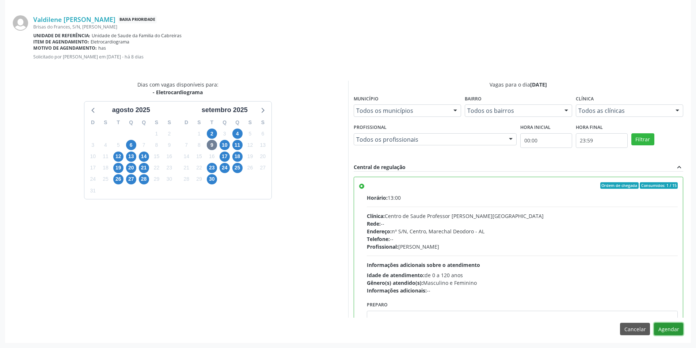
click at [665, 325] on button "Agendar" at bounding box center [668, 329] width 29 height 12
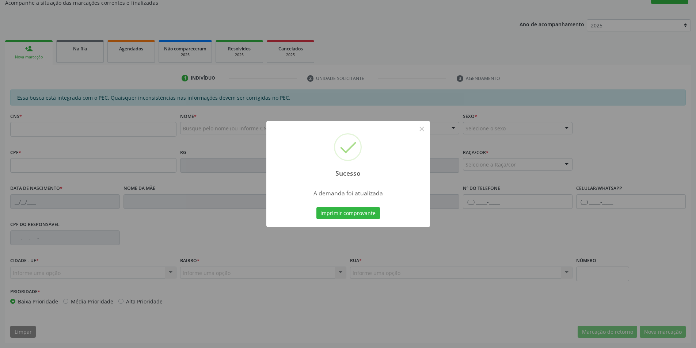
scroll to position [122, 0]
click at [424, 131] on button "×" at bounding box center [422, 129] width 12 height 12
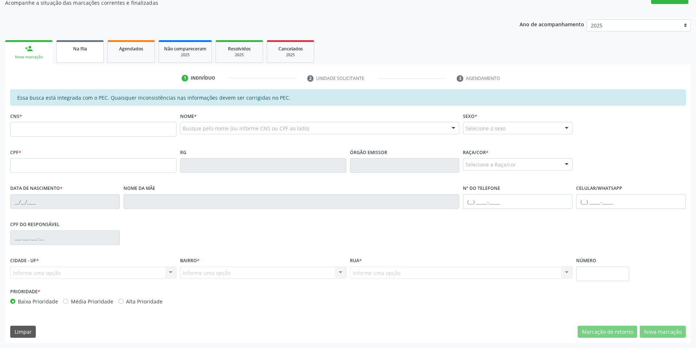
click at [72, 58] on link "Na fila" at bounding box center [79, 51] width 47 height 23
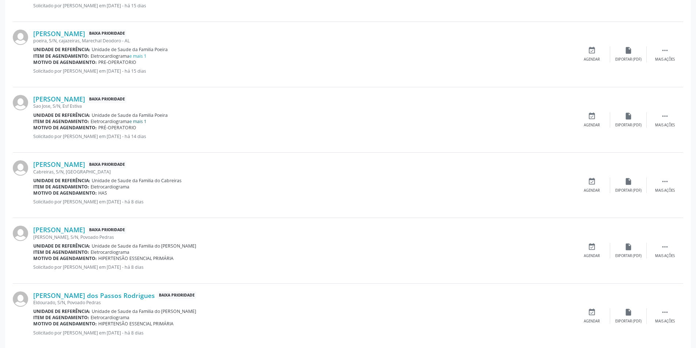
scroll to position [584, 0]
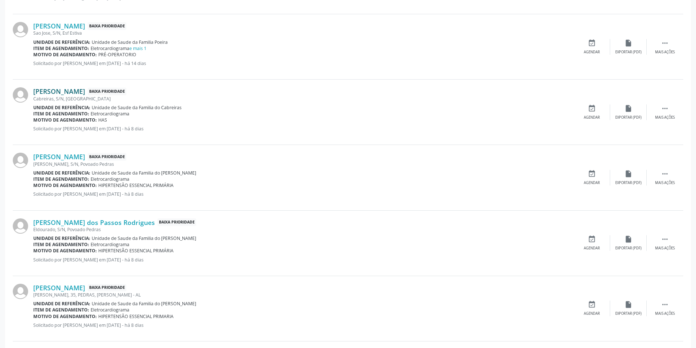
click at [73, 92] on link "[PERSON_NAME]" at bounding box center [59, 91] width 52 height 8
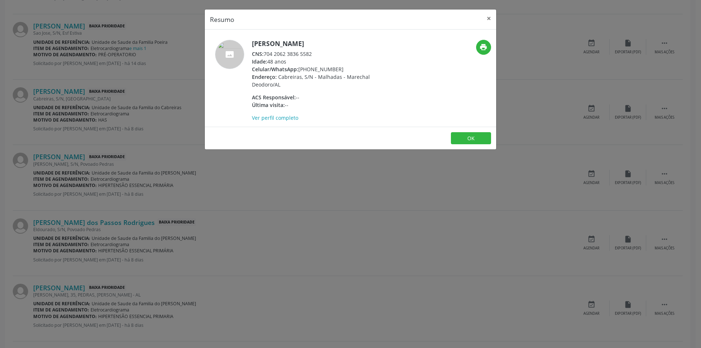
click at [265, 54] on div "CNS: 704 2062 3836 5582" at bounding box center [323, 54] width 142 height 8
drag, startPoint x: 265, startPoint y: 54, endPoint x: 318, endPoint y: 57, distance: 53.0
click at [318, 57] on div "CNS: 704 2062 3836 5582" at bounding box center [323, 54] width 142 height 8
click at [238, 194] on div "Resumo × [PERSON_NAME] CNS: 704 2062 3836 5582 Idade: 48 anos Celular/WhatsApp:…" at bounding box center [350, 174] width 701 height 348
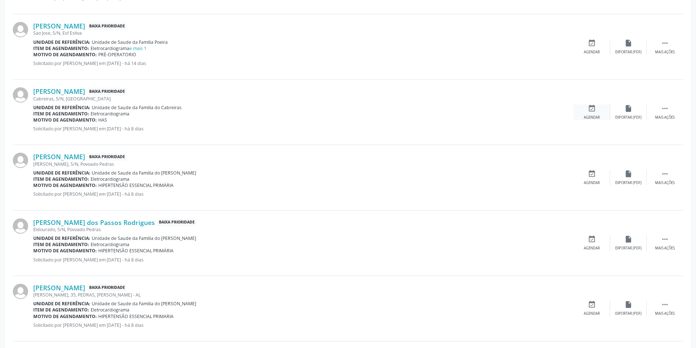
click at [594, 114] on div "event_available Agendar" at bounding box center [591, 112] width 37 height 16
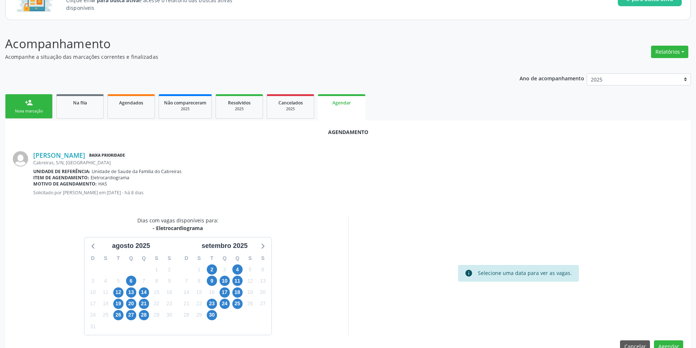
scroll to position [85, 0]
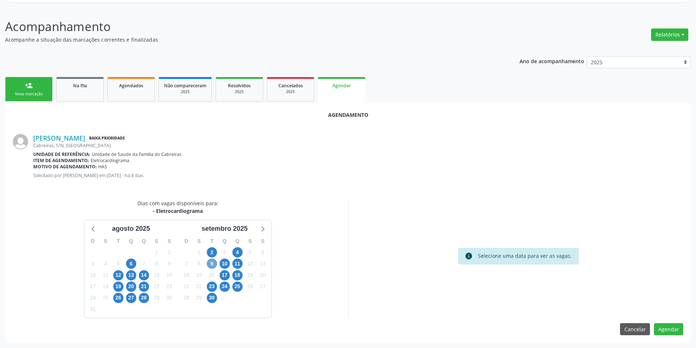
click at [211, 264] on span "9" at bounding box center [212, 264] width 10 height 10
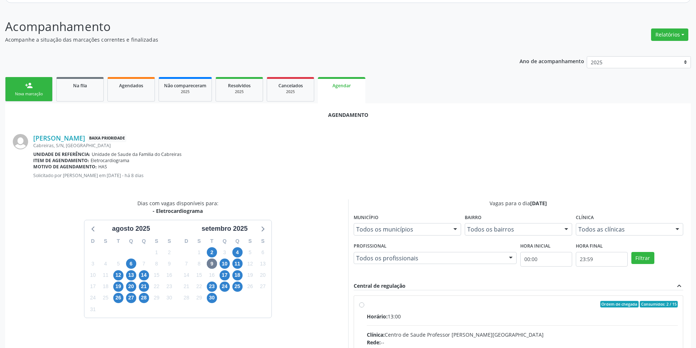
radio input "true"
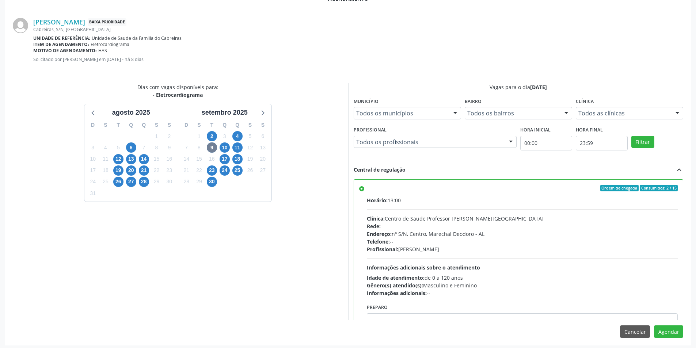
scroll to position [203, 0]
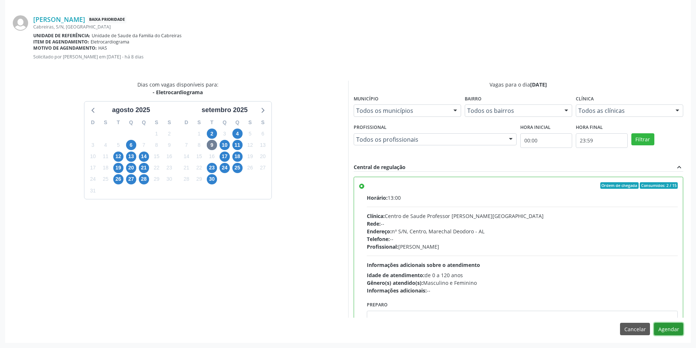
click at [666, 329] on button "Agendar" at bounding box center [668, 329] width 29 height 12
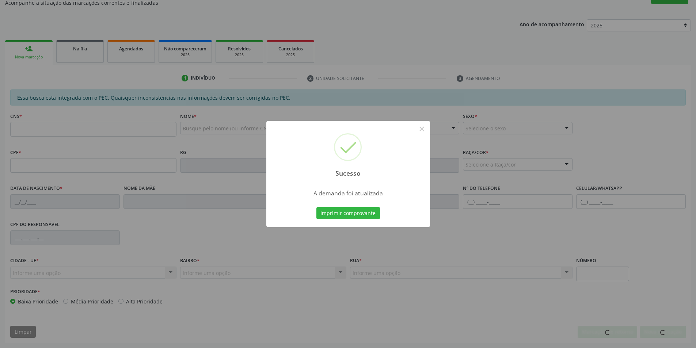
scroll to position [122, 0]
click at [419, 130] on button "×" at bounding box center [422, 129] width 12 height 12
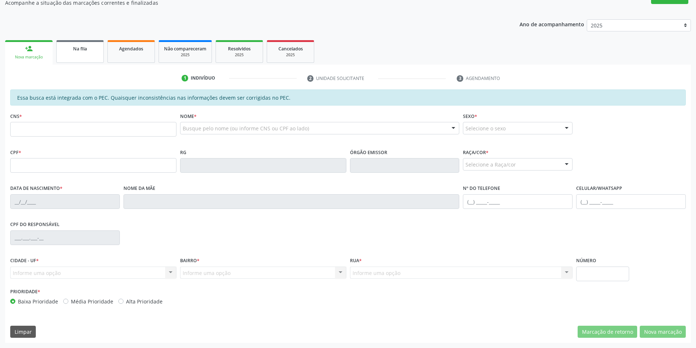
click at [83, 61] on link "Na fila" at bounding box center [79, 51] width 47 height 23
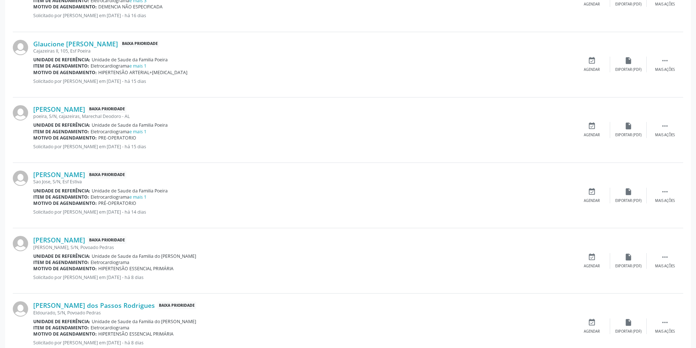
scroll to position [548, 0]
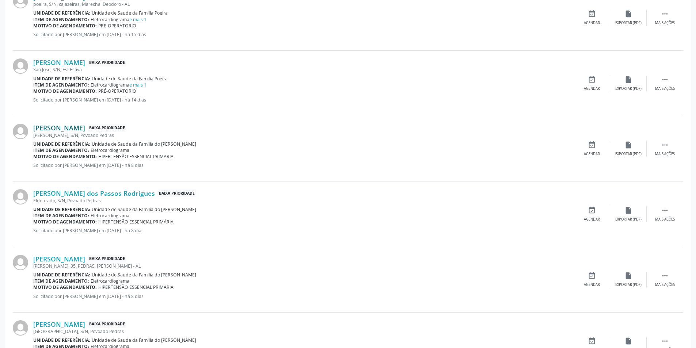
click at [85, 128] on link "[PERSON_NAME]" at bounding box center [59, 128] width 52 height 8
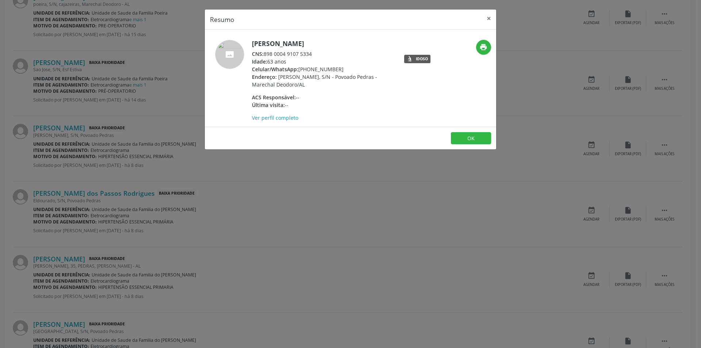
click at [264, 54] on span "CNS:" at bounding box center [258, 53] width 12 height 7
drag, startPoint x: 264, startPoint y: 54, endPoint x: 309, endPoint y: 54, distance: 44.2
click at [309, 54] on div "CNS: 898 0004 9107 5334" at bounding box center [323, 54] width 142 height 8
click at [282, 195] on div "Resumo × [PERSON_NAME] CNS: 898 0004 9107 5334 Idade: 63 anos Celular/WhatsApp:…" at bounding box center [350, 174] width 701 height 348
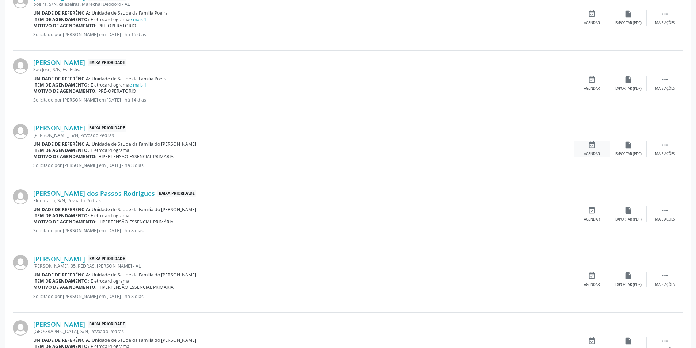
click at [587, 148] on icon "event_available" at bounding box center [591, 145] width 8 height 8
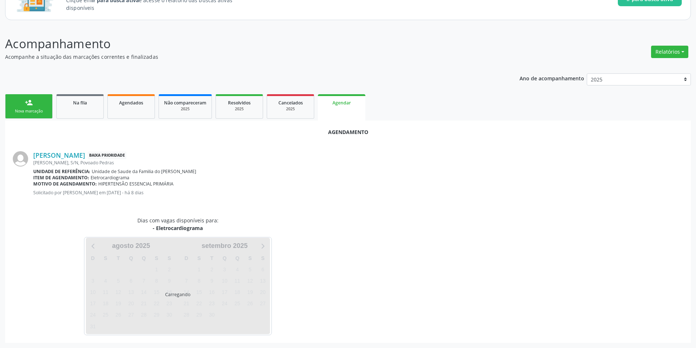
scroll to position [85, 0]
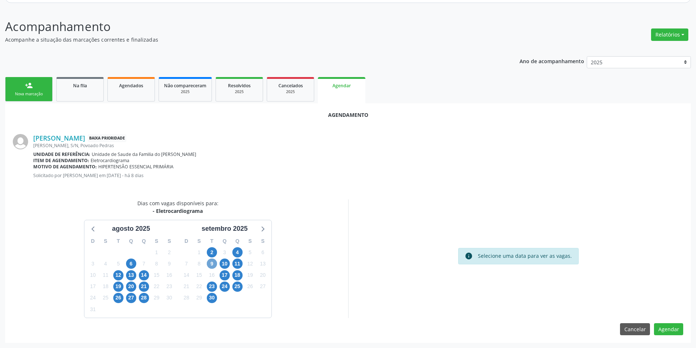
click at [213, 266] on span "9" at bounding box center [212, 264] width 10 height 10
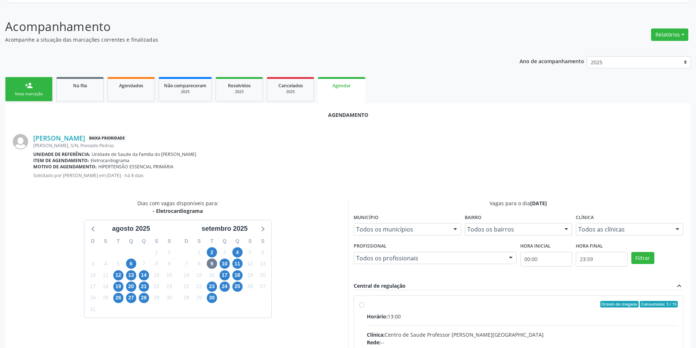
click at [361, 303] on input "Ordem de chegada Consumidos: 3 / 15 Horário: 13:00 Clínica: Centro de Saude Pro…" at bounding box center [361, 304] width 5 height 7
radio input "true"
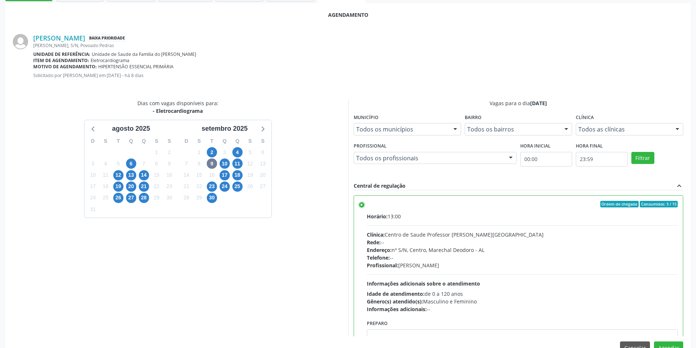
scroll to position [203, 0]
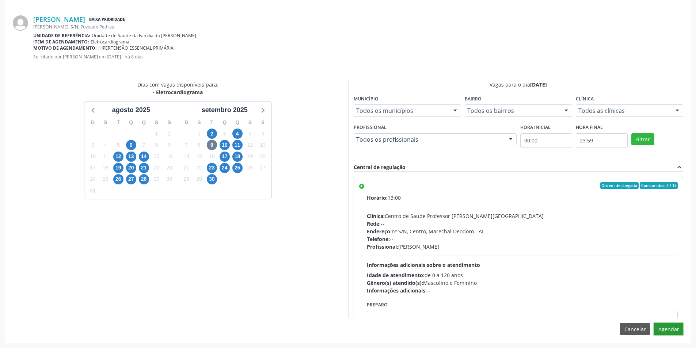
click at [662, 325] on button "Agendar" at bounding box center [668, 329] width 29 height 12
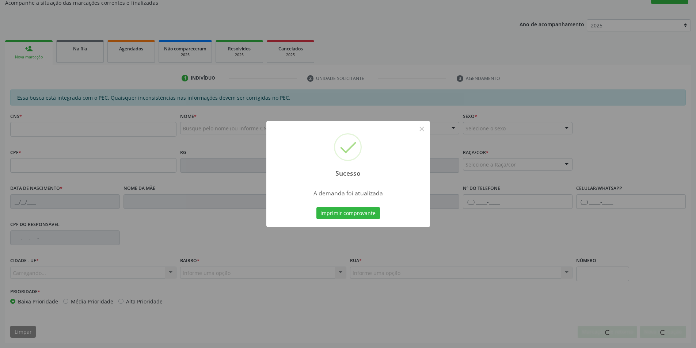
scroll to position [122, 0]
click at [426, 132] on button "×" at bounding box center [422, 129] width 12 height 12
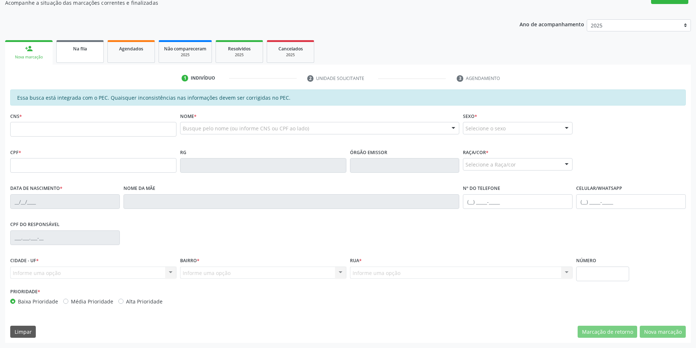
click at [85, 46] on span "Na fila" at bounding box center [80, 49] width 14 height 6
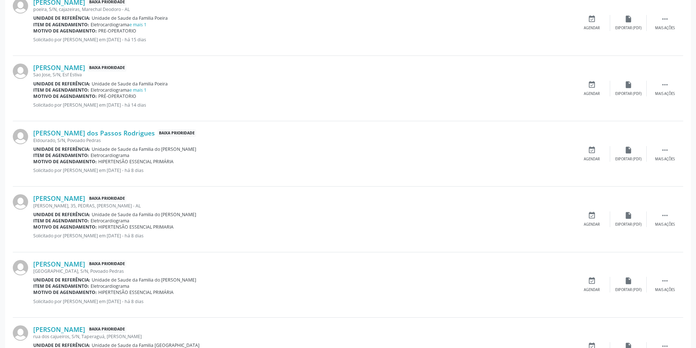
scroll to position [548, 0]
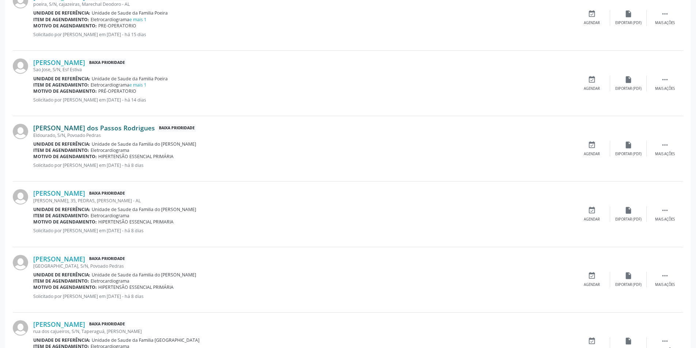
click at [97, 129] on link "[PERSON_NAME] dos Passos Rodrigues" at bounding box center [94, 128] width 122 height 8
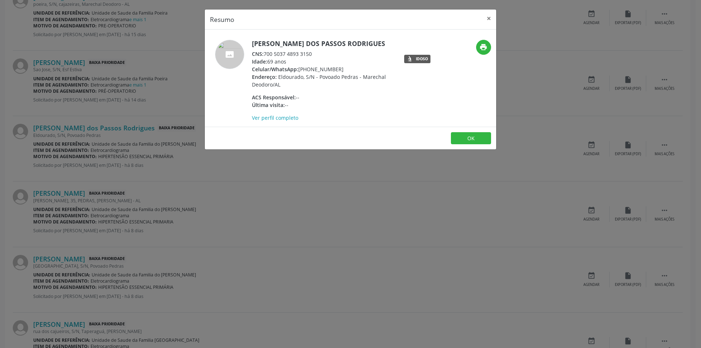
click at [265, 53] on div "CNS: 700 5037 4893 3150" at bounding box center [323, 54] width 142 height 8
drag, startPoint x: 265, startPoint y: 53, endPoint x: 320, endPoint y: 53, distance: 54.4
click at [320, 53] on div "CNS: 700 5037 4893 3150" at bounding box center [323, 54] width 142 height 8
click at [283, 166] on div "Resumo × [PERSON_NAME] dos Passos Rodrigues CNS: 700 5037 4893 3150 Idade: 69 a…" at bounding box center [350, 174] width 701 height 348
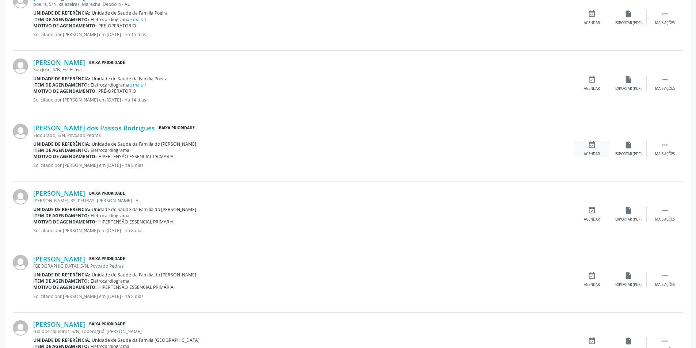
click at [588, 146] on icon "event_available" at bounding box center [591, 145] width 8 height 8
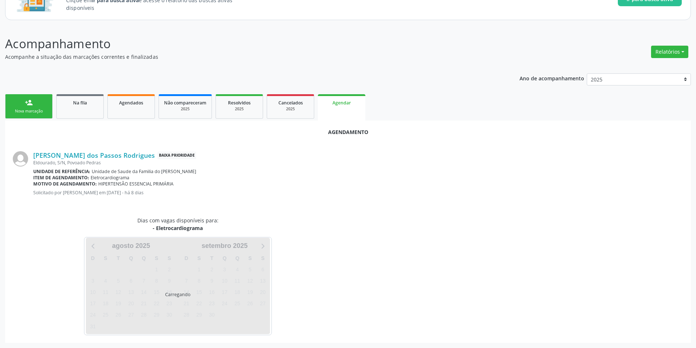
scroll to position [85, 0]
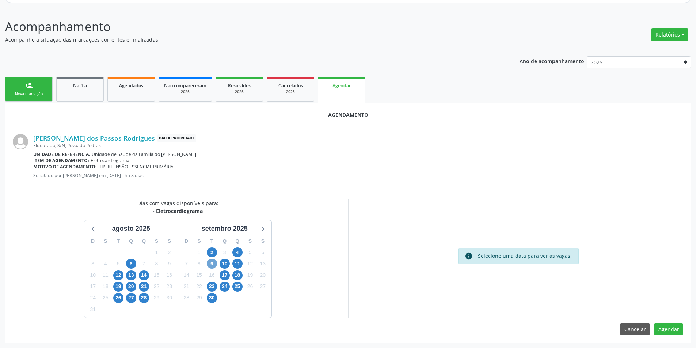
click at [215, 264] on span "9" at bounding box center [212, 264] width 10 height 10
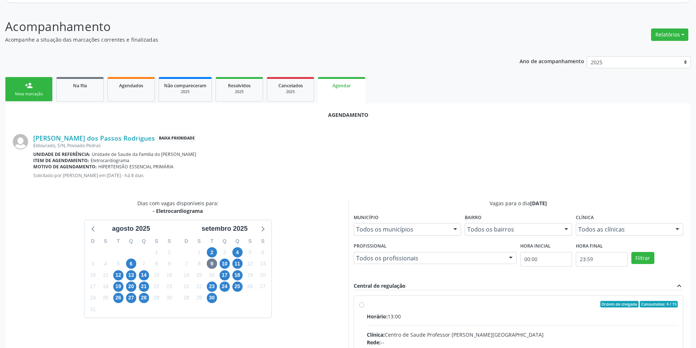
radio input "true"
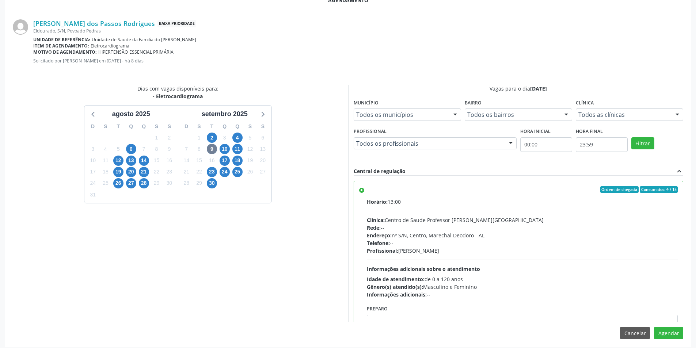
scroll to position [203, 0]
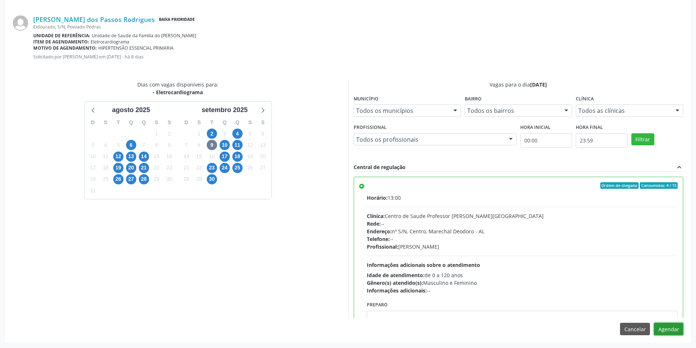
click at [668, 329] on button "Agendar" at bounding box center [668, 329] width 29 height 12
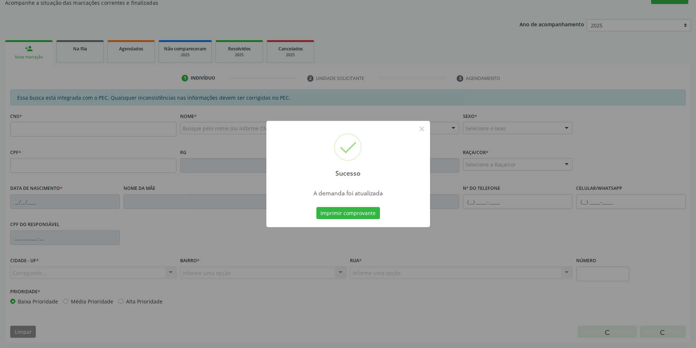
scroll to position [122, 0]
drag, startPoint x: 341, startPoint y: 252, endPoint x: 327, endPoint y: 250, distance: 14.1
click at [341, 252] on div "Sucesso × A demanda foi atualizada Imprimir comprovante Cancel" at bounding box center [348, 174] width 696 height 348
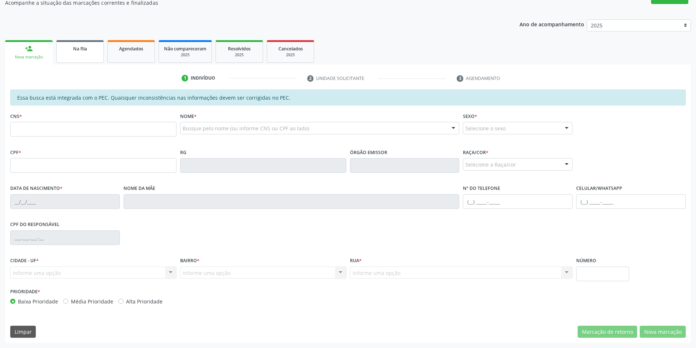
click at [81, 51] on span "Na fila" at bounding box center [80, 49] width 14 height 6
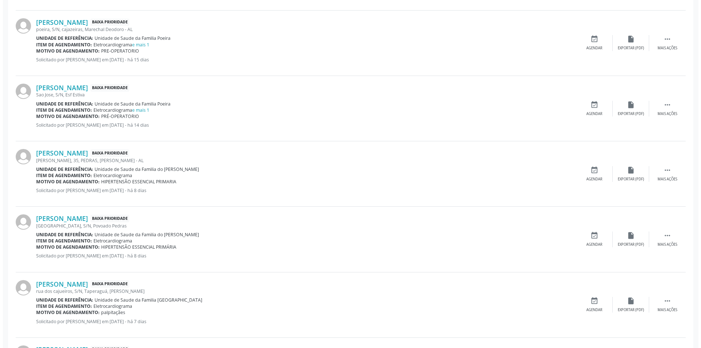
scroll to position [548, 0]
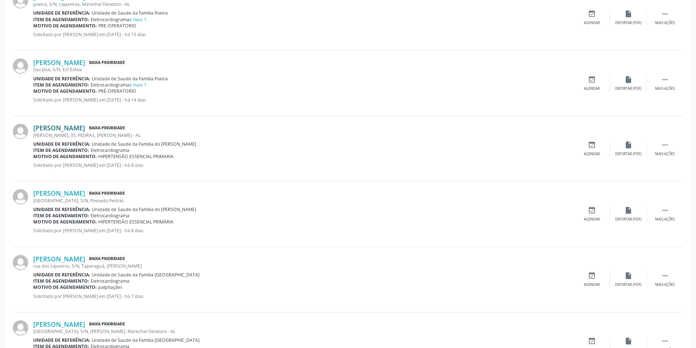
click at [85, 129] on link "[PERSON_NAME]" at bounding box center [59, 128] width 52 height 8
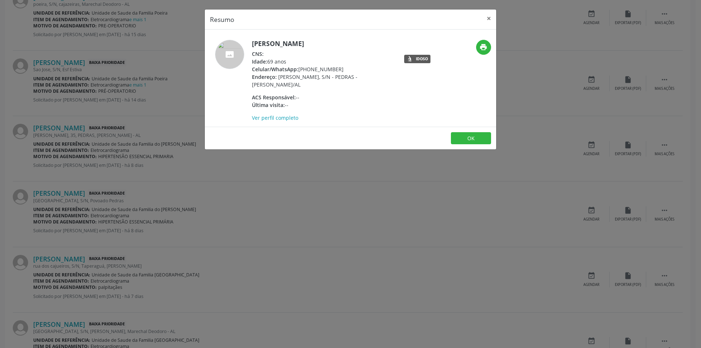
drag, startPoint x: 219, startPoint y: 181, endPoint x: 200, endPoint y: 177, distance: 19.8
click at [220, 181] on div "Resumo × [PERSON_NAME] CNS: Idade: 69 anos Celular/WhatsApp: [PHONE_NUMBER] End…" at bounding box center [350, 174] width 701 height 348
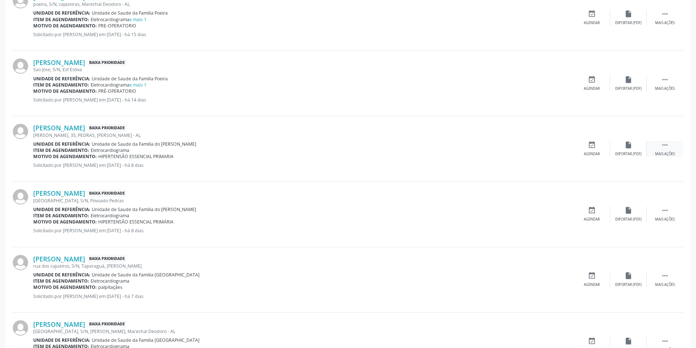
click at [664, 146] on icon "" at bounding box center [664, 145] width 8 height 8
click at [590, 153] on div "Cancelar" at bounding box center [591, 154] width 17 height 5
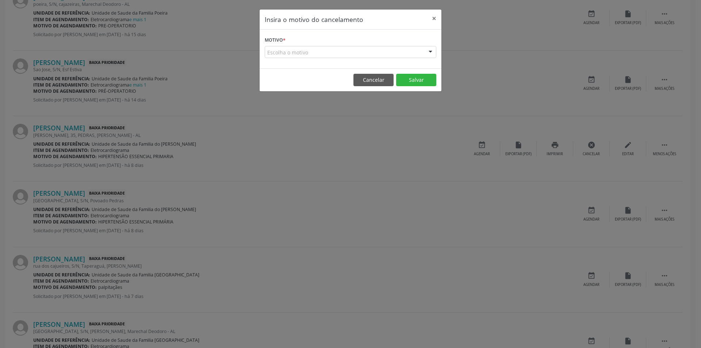
click at [298, 53] on div "Escolha o motivo" at bounding box center [351, 52] width 172 height 12
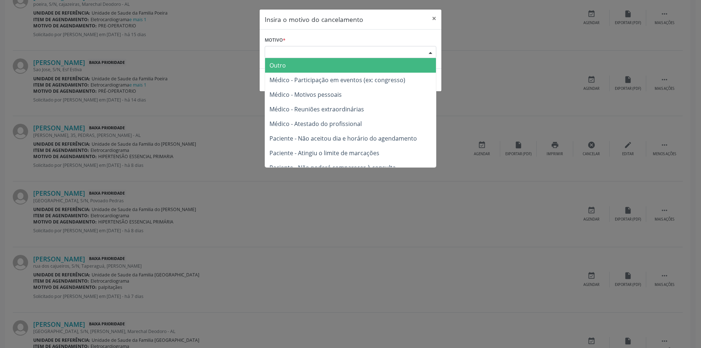
click at [298, 64] on span "Outro" at bounding box center [350, 65] width 171 height 15
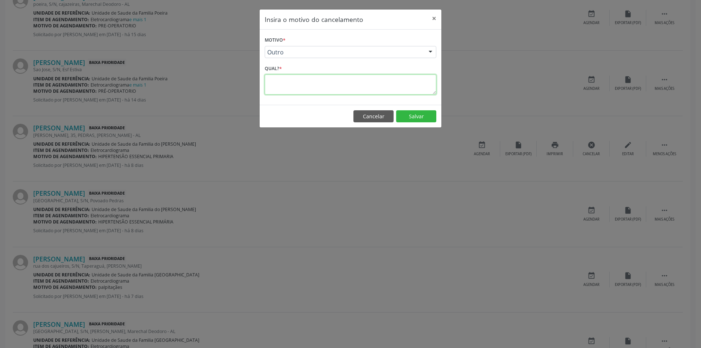
click at [297, 86] on textarea at bounding box center [351, 84] width 172 height 20
type textarea "Sem SUS"
click at [417, 115] on button "Salvar" at bounding box center [416, 116] width 40 height 12
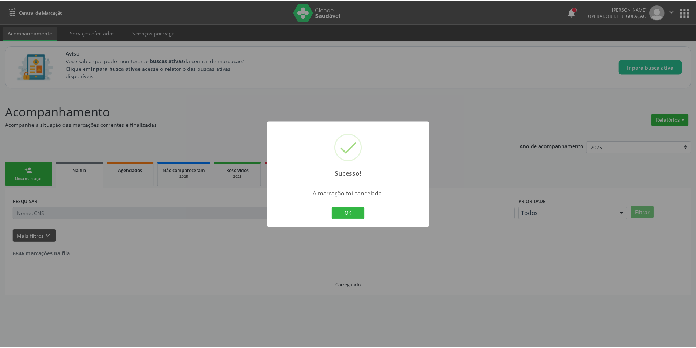
scroll to position [0, 0]
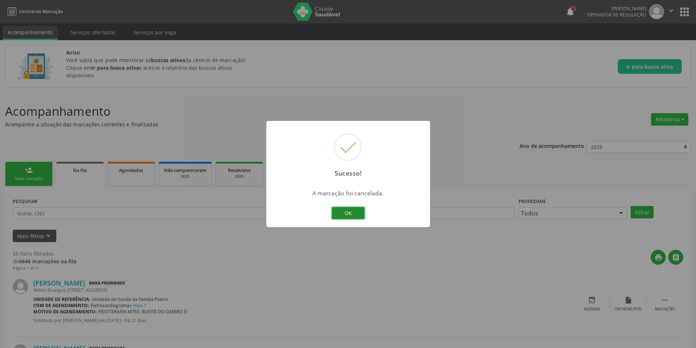
click at [345, 208] on button "OK" at bounding box center [348, 213] width 33 height 12
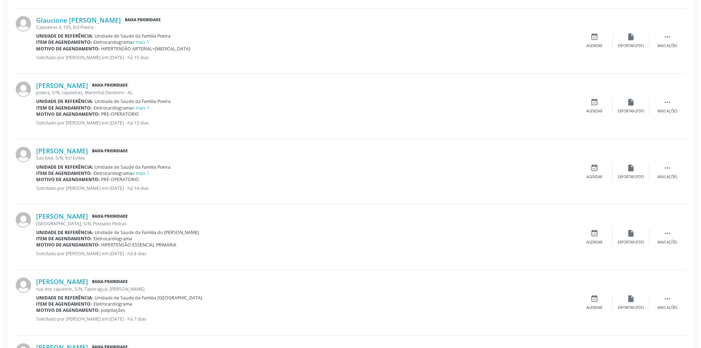
scroll to position [475, 0]
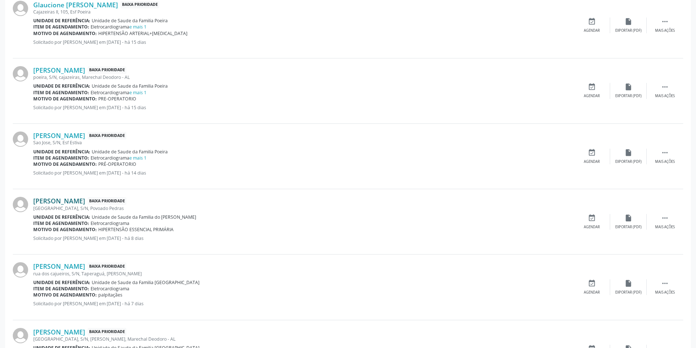
click at [62, 203] on link "[PERSON_NAME]" at bounding box center [59, 201] width 52 height 8
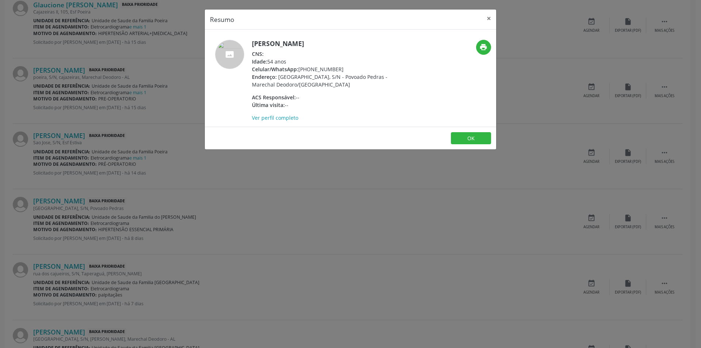
click at [200, 256] on div "Resumo × [PERSON_NAME] CNS: Idade: 54 anos Celular/WhatsApp: [PHONE_NUMBER] End…" at bounding box center [350, 174] width 701 height 348
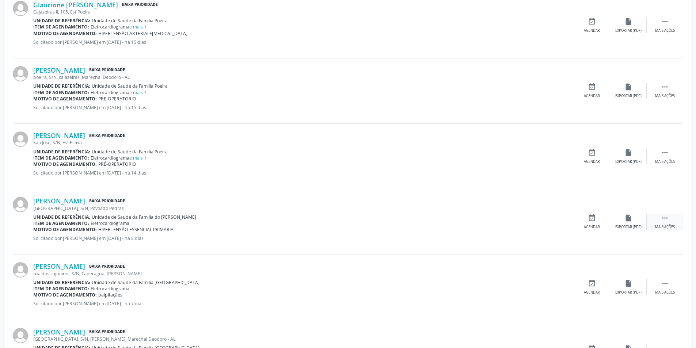
click at [667, 223] on div " Mais ações" at bounding box center [664, 222] width 37 height 16
click at [587, 225] on div "Cancelar" at bounding box center [591, 227] width 17 height 5
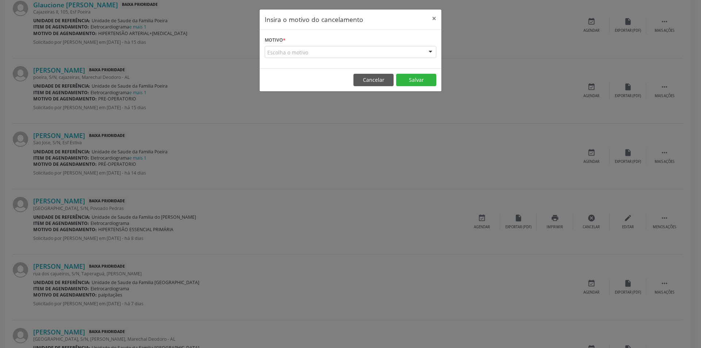
click at [312, 54] on div "Escolha o motivo" at bounding box center [351, 52] width 172 height 12
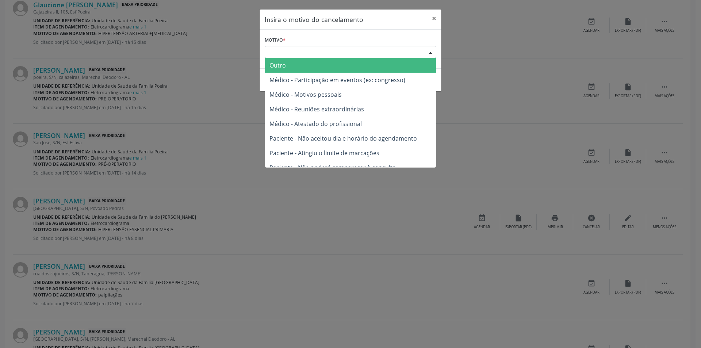
click at [309, 69] on span "Outro" at bounding box center [350, 65] width 171 height 15
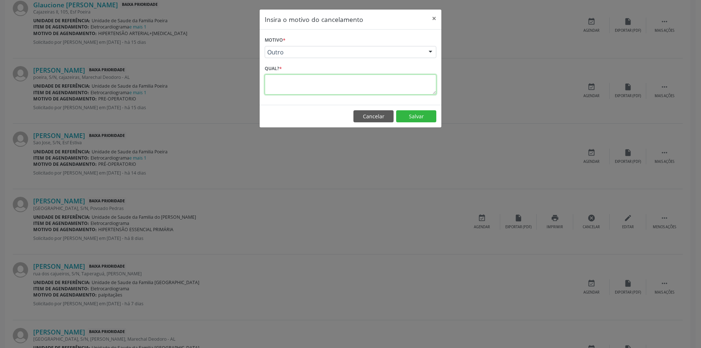
click at [299, 85] on textarea at bounding box center [351, 84] width 172 height 20
type textarea "Sem SUS"
click at [434, 116] on button "Salvar" at bounding box center [416, 116] width 40 height 12
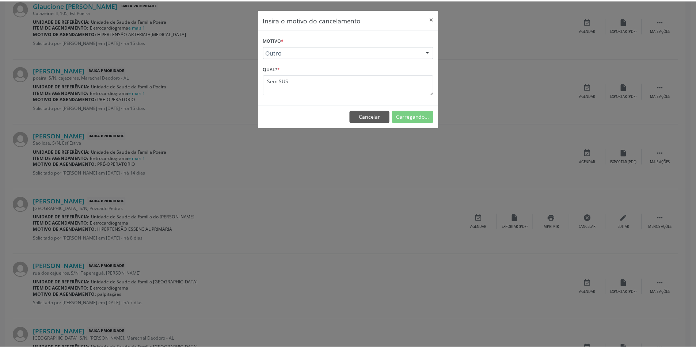
scroll to position [0, 0]
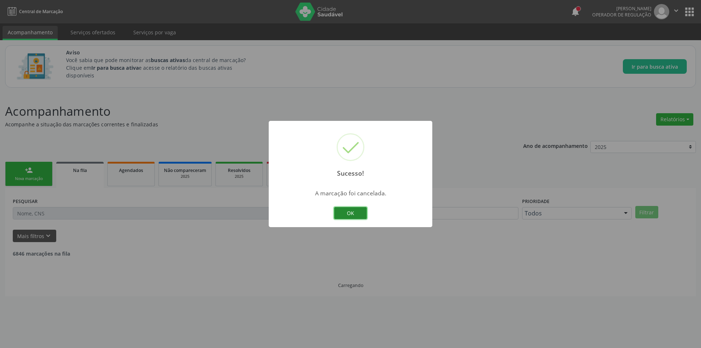
click at [348, 216] on button "OK" at bounding box center [350, 213] width 33 height 12
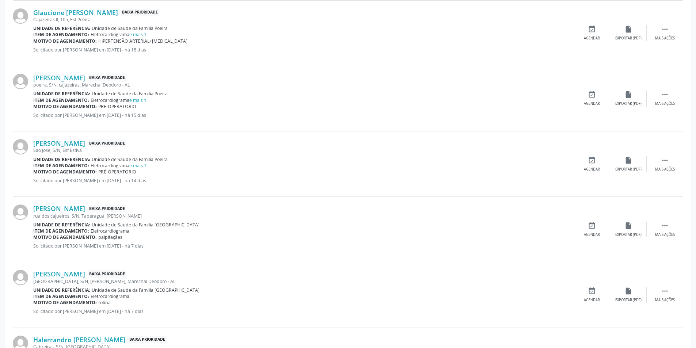
scroll to position [475, 0]
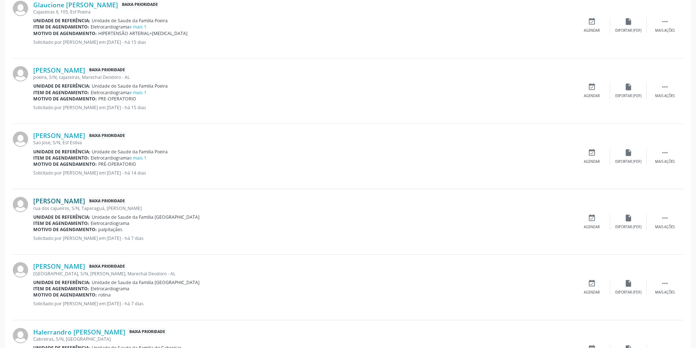
click at [85, 202] on link "[PERSON_NAME]" at bounding box center [59, 201] width 52 height 8
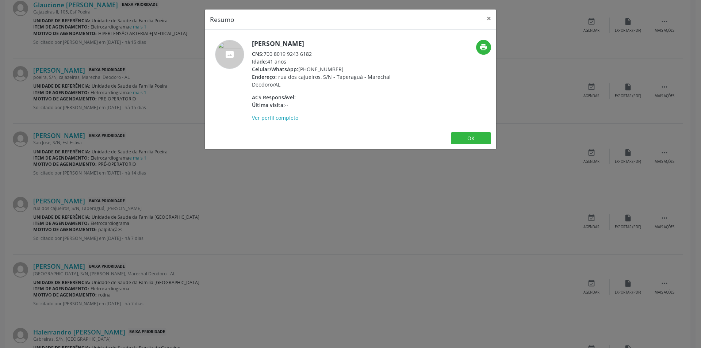
click at [266, 53] on div "CNS: 700 8019 9243 6182" at bounding box center [323, 54] width 142 height 8
drag, startPoint x: 266, startPoint y: 53, endPoint x: 307, endPoint y: 55, distance: 41.7
click at [307, 55] on div "CNS: 700 8019 9243 6182" at bounding box center [323, 54] width 142 height 8
click at [257, 211] on div "Resumo × [PERSON_NAME] CNS: 700 8019 9243 6182 Idade: 41 anos Celular/WhatsApp:…" at bounding box center [350, 174] width 701 height 348
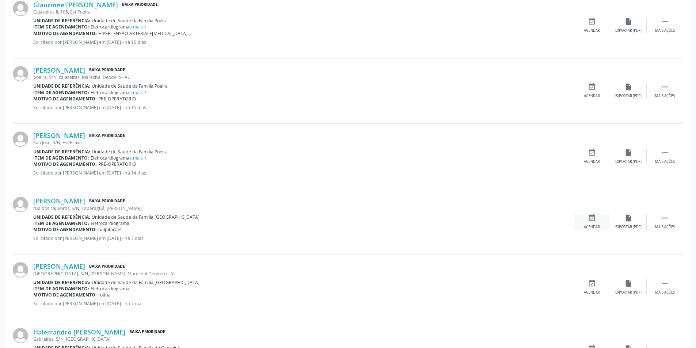
click at [592, 224] on div "event_available Agendar" at bounding box center [591, 222] width 37 height 16
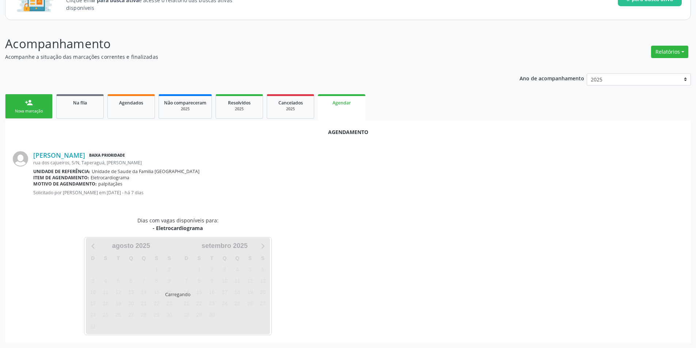
scroll to position [85, 0]
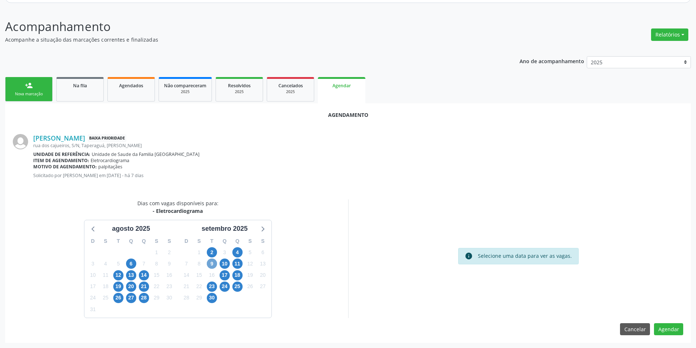
click at [211, 261] on span "9" at bounding box center [212, 264] width 10 height 10
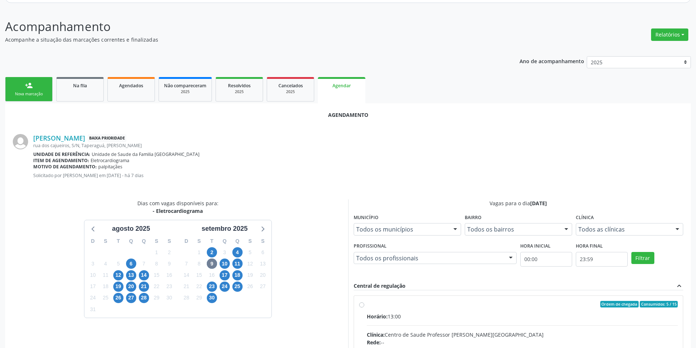
click at [361, 305] on input "Ordem de chegada Consumidos: 5 / 15 Horário: 13:00 Clínica: Centro de Saude Pro…" at bounding box center [361, 304] width 5 height 7
radio input "true"
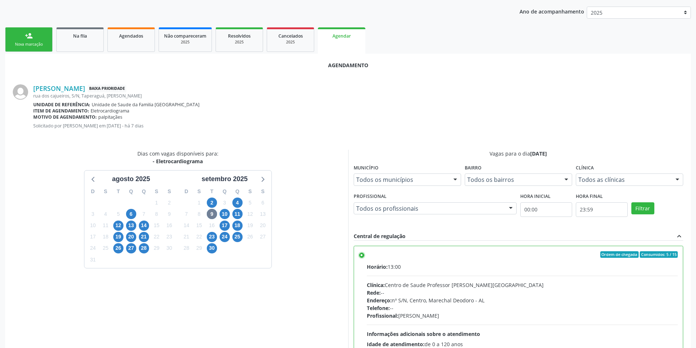
scroll to position [203, 0]
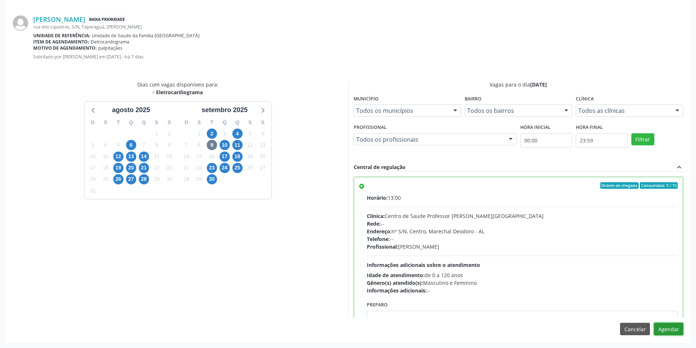
click at [682, 331] on button "Agendar" at bounding box center [668, 329] width 29 height 12
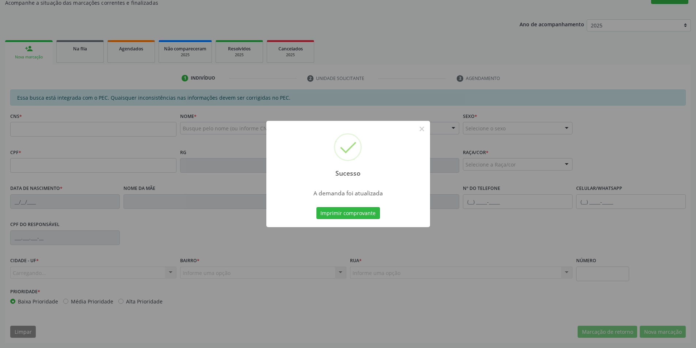
scroll to position [122, 0]
click at [423, 133] on button "×" at bounding box center [422, 129] width 12 height 12
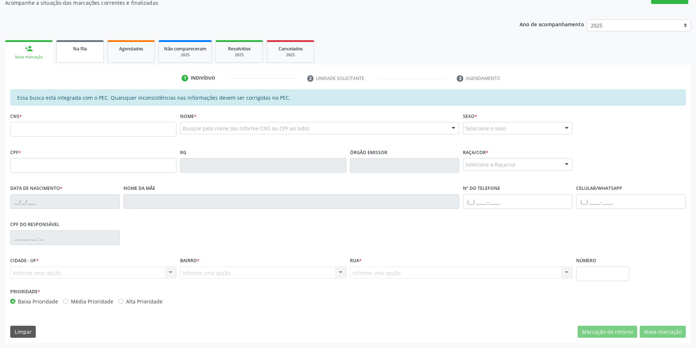
click at [84, 52] on div "Na fila" at bounding box center [80, 49] width 37 height 8
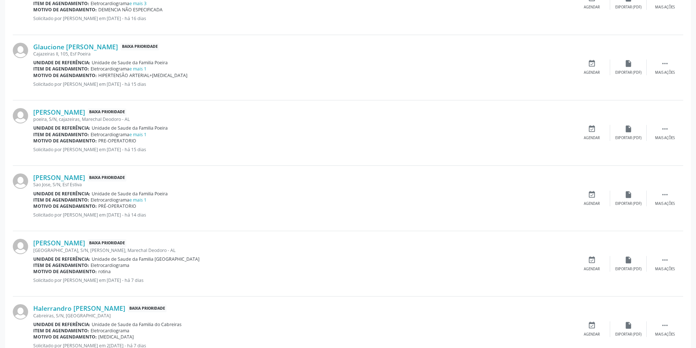
scroll to position [475, 0]
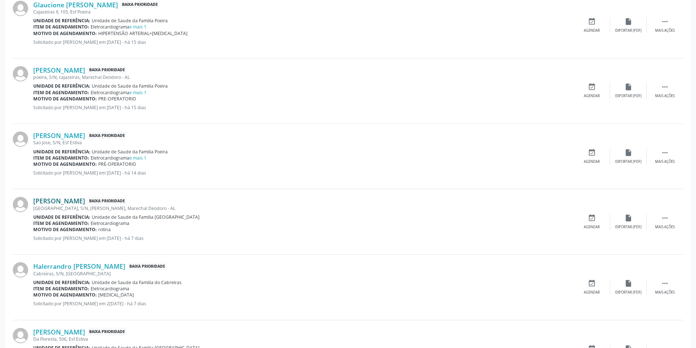
click at [85, 201] on link "[PERSON_NAME]" at bounding box center [59, 201] width 52 height 8
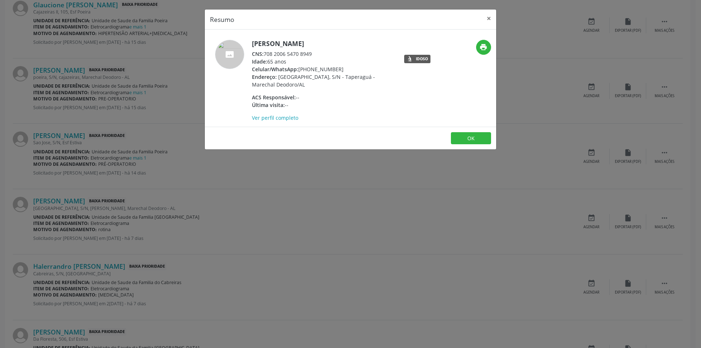
click at [265, 54] on div "CNS: 708 2006 5470 8949" at bounding box center [323, 54] width 142 height 8
drag, startPoint x: 265, startPoint y: 54, endPoint x: 302, endPoint y: 54, distance: 36.1
click at [302, 54] on div "CNS: 708 2006 5470 8949" at bounding box center [323, 54] width 142 height 8
click at [163, 164] on div "Resumo × [PERSON_NAME] CNS: 708 2006 5470 8949 Idade: 65 anos Celular/WhatsApp:…" at bounding box center [350, 174] width 701 height 348
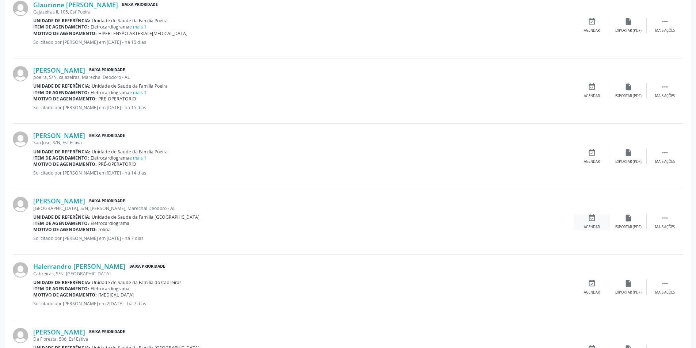
click at [596, 221] on div "event_available Agendar" at bounding box center [591, 222] width 37 height 16
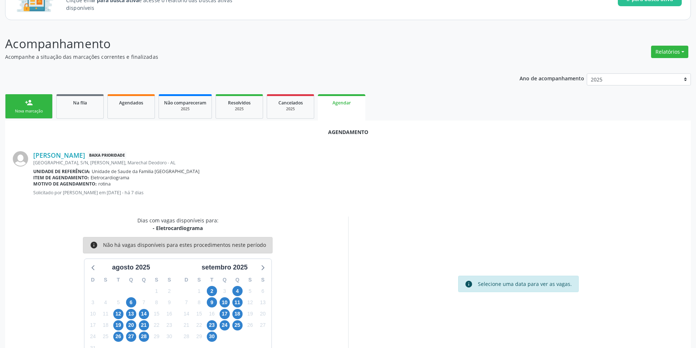
scroll to position [85, 0]
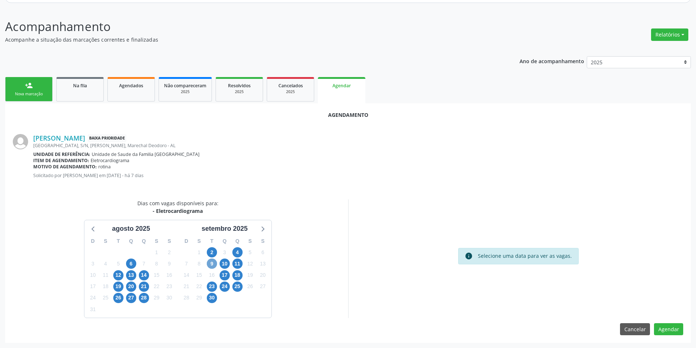
click at [213, 265] on span "9" at bounding box center [212, 264] width 10 height 10
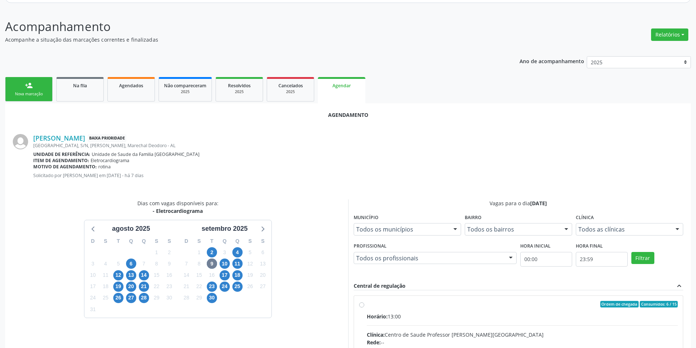
click at [360, 305] on input "Ordem de chegada Consumidos: 6 / 15 Horário: 13:00 Clínica: Centro de Saude Pro…" at bounding box center [361, 304] width 5 height 7
radio input "true"
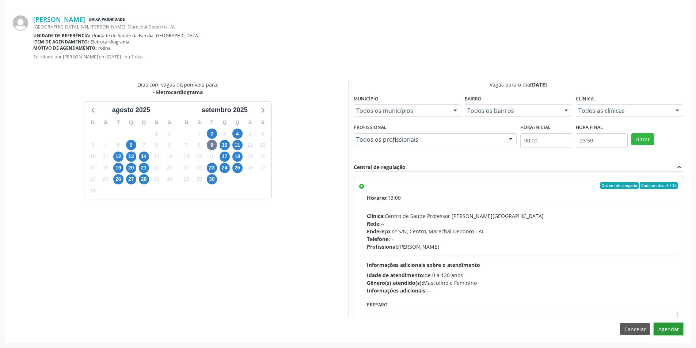
click at [669, 330] on button "Agendar" at bounding box center [668, 329] width 29 height 12
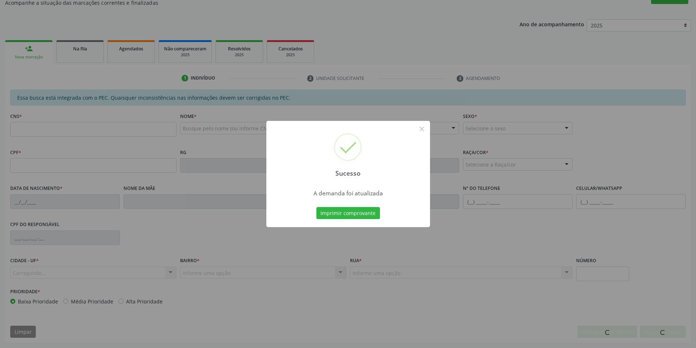
scroll to position [122, 0]
click at [421, 130] on button "×" at bounding box center [422, 129] width 12 height 12
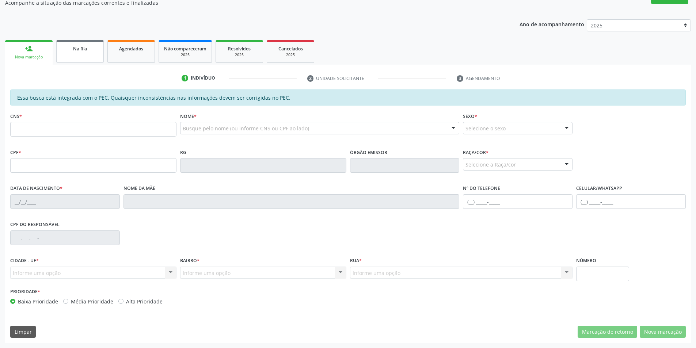
click at [74, 53] on link "Na fila" at bounding box center [79, 51] width 47 height 23
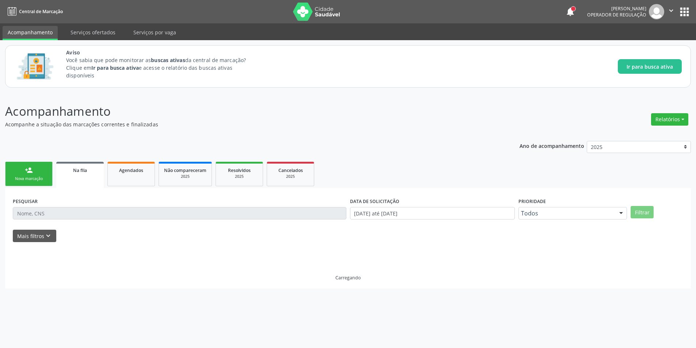
scroll to position [0, 0]
